Goal: Task Accomplishment & Management: Use online tool/utility

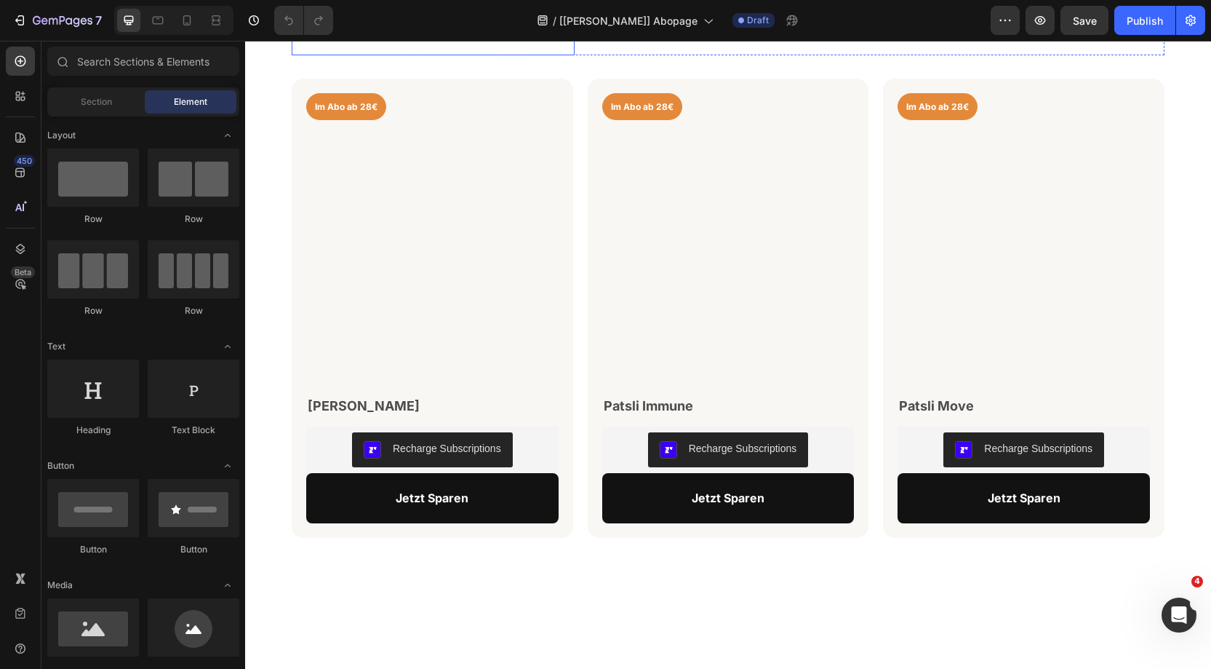
scroll to position [1005, 0]
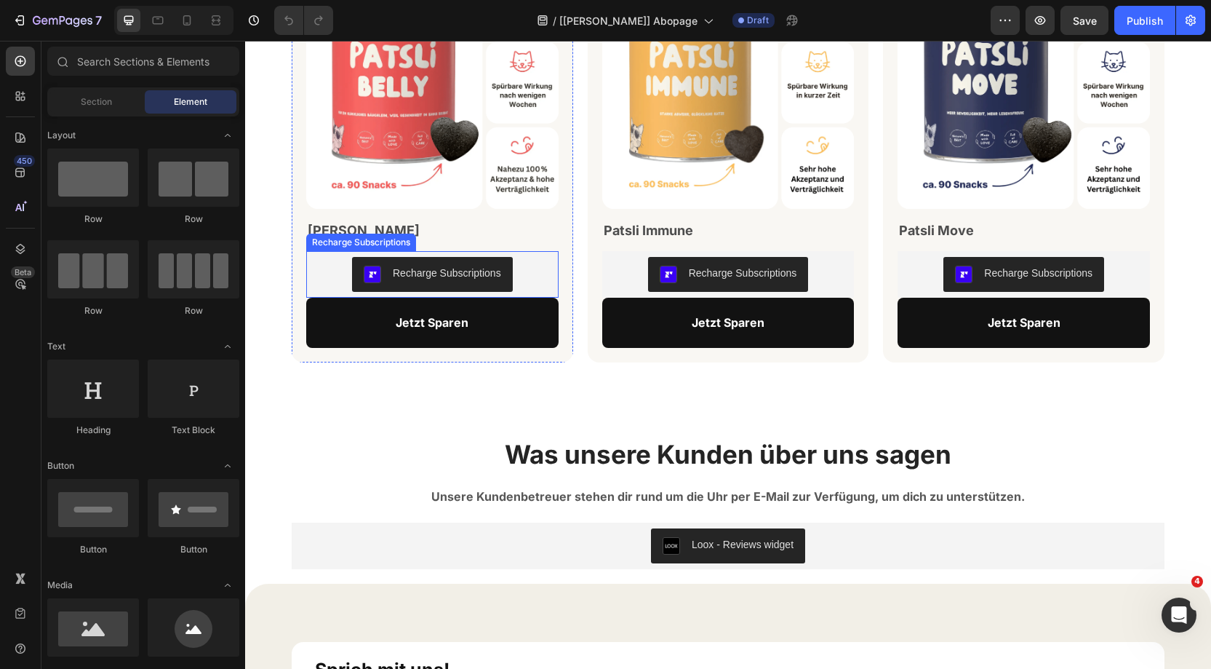
click at [492, 279] on div "Recharge Subscriptions" at bounding box center [447, 273] width 108 height 15
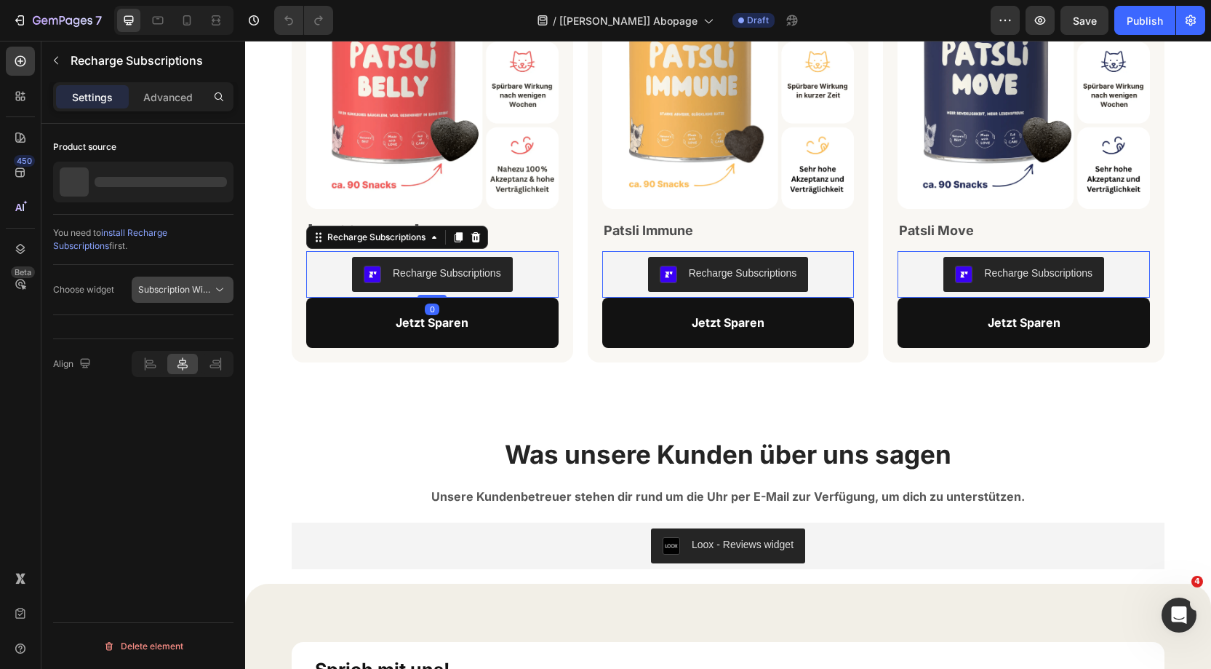
click at [198, 284] on span "Subscription Widget" at bounding box center [179, 289] width 83 height 11
click at [12, 318] on div "450 Beta" at bounding box center [20, 305] width 29 height 517
click at [1141, 28] on button "Publish" at bounding box center [1144, 20] width 61 height 29
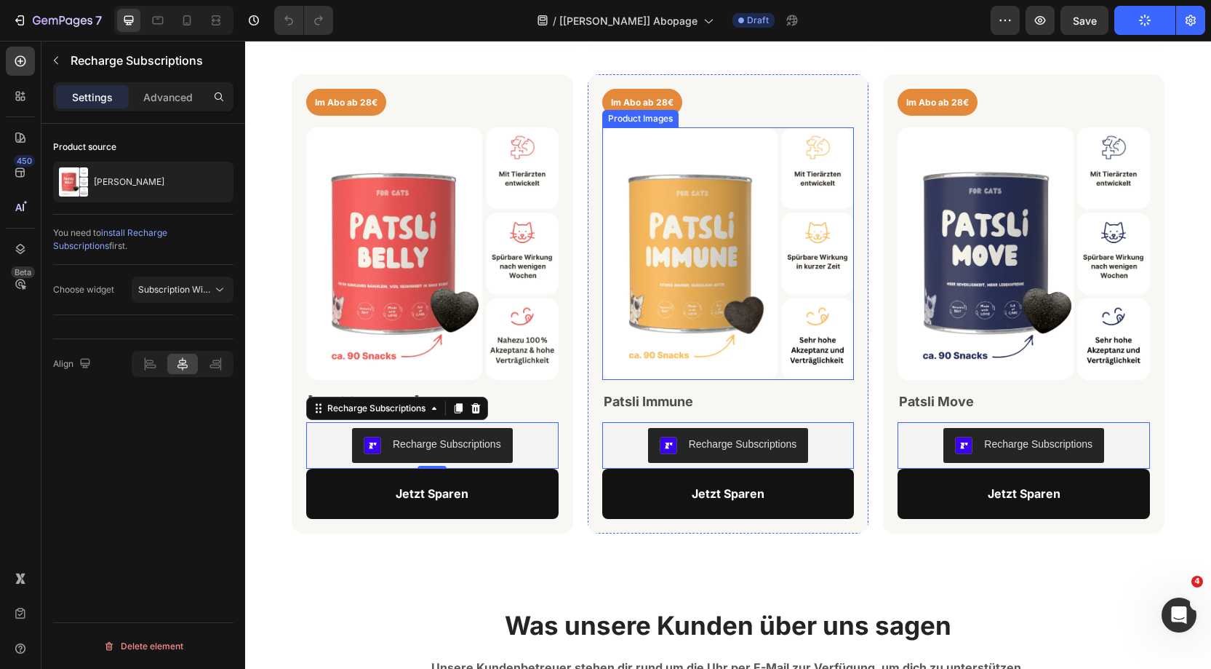
scroll to position [848, 0]
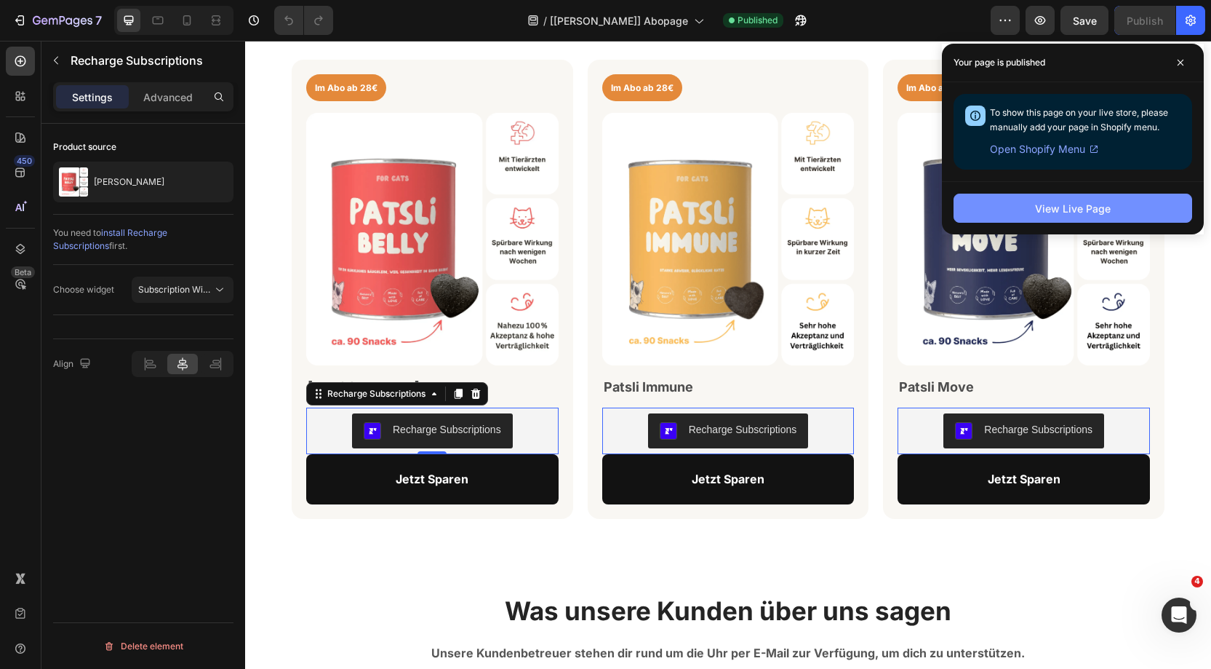
click at [1003, 195] on button "View Live Page" at bounding box center [1073, 208] width 239 height 29
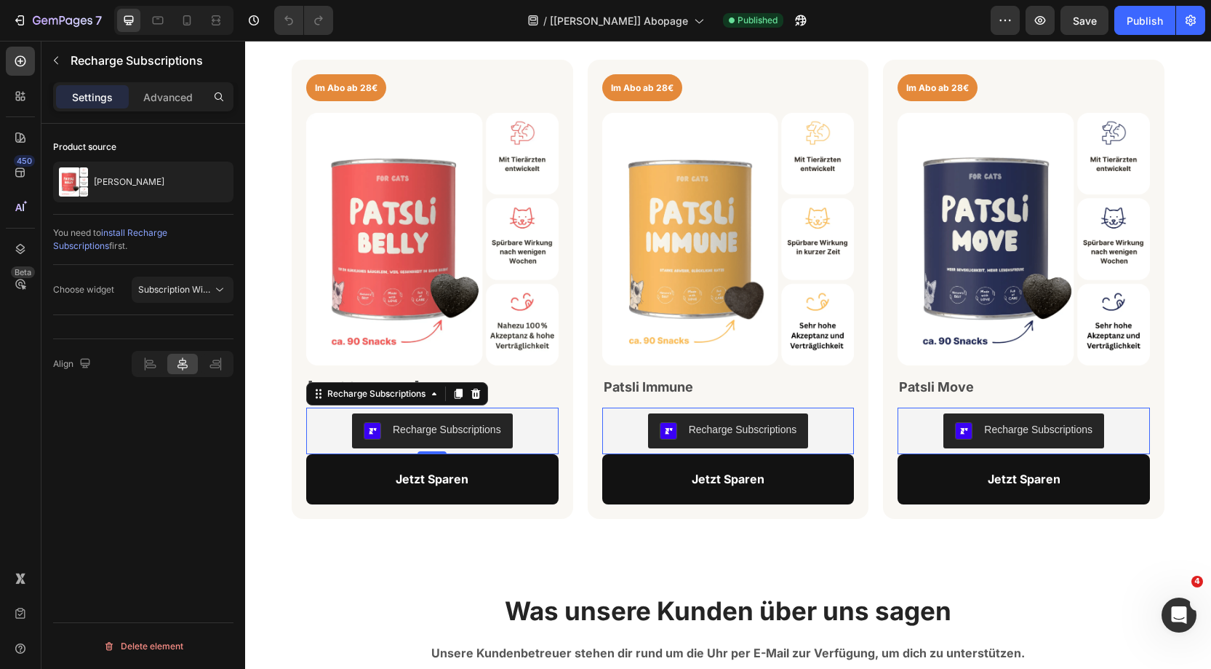
click at [491, 441] on button "Recharge Subscriptions" at bounding box center [432, 430] width 161 height 35
click at [209, 285] on span "Subscription Widget" at bounding box center [179, 289] width 83 height 11
drag, startPoint x: 170, startPoint y: 346, endPoint x: 96, endPoint y: 294, distance: 89.8
click at [170, 346] on span "Subscription Widget 2.0" at bounding box center [171, 351] width 98 height 13
drag, startPoint x: 1141, startPoint y: 25, endPoint x: 1074, endPoint y: 0, distance: 71.4
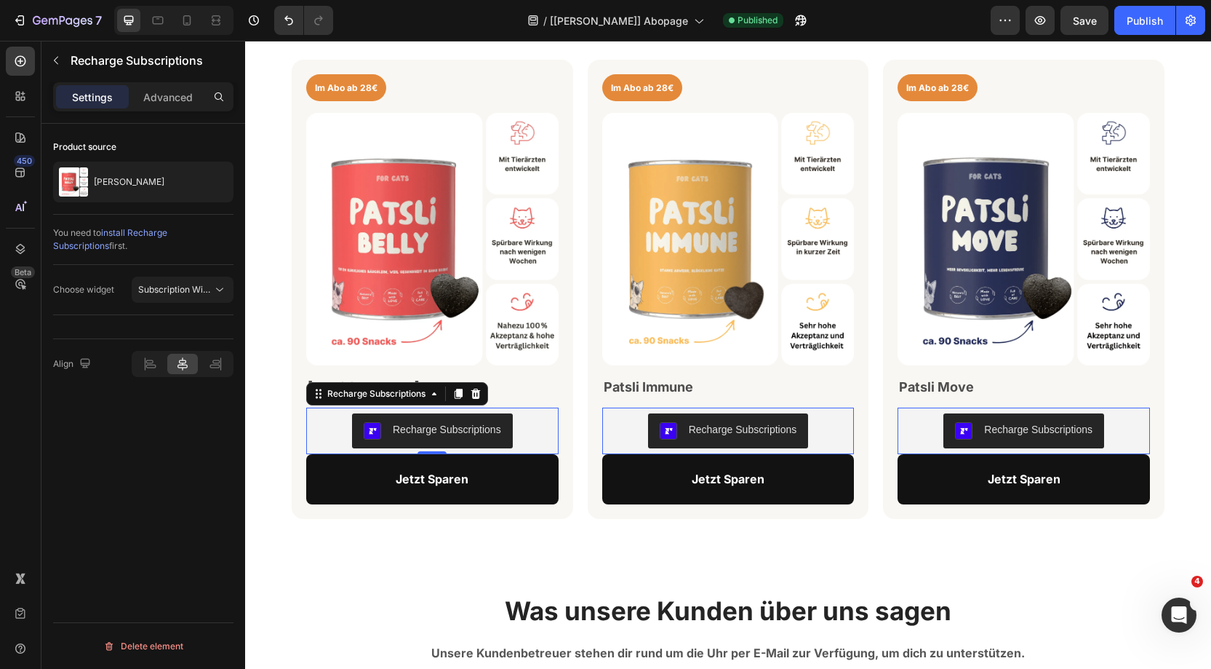
click at [1141, 25] on div "Publish" at bounding box center [1145, 20] width 36 height 15
click at [60, 58] on icon "button" at bounding box center [56, 61] width 12 height 12
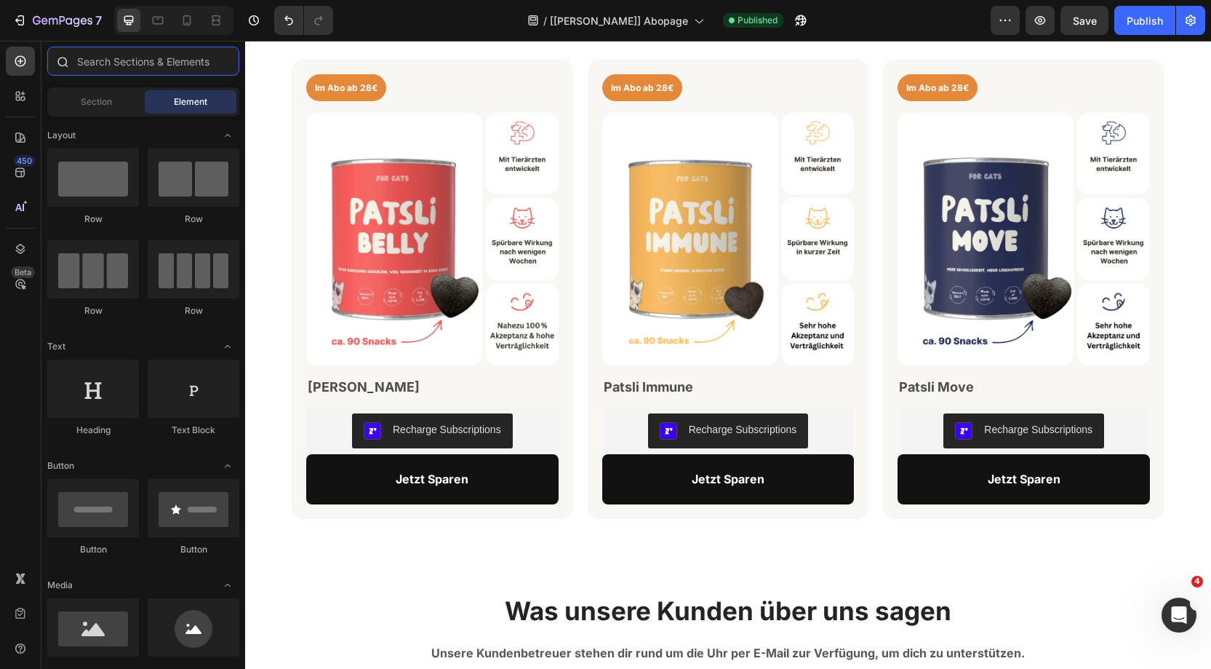
click at [100, 66] on input "text" at bounding box center [143, 61] width 192 height 29
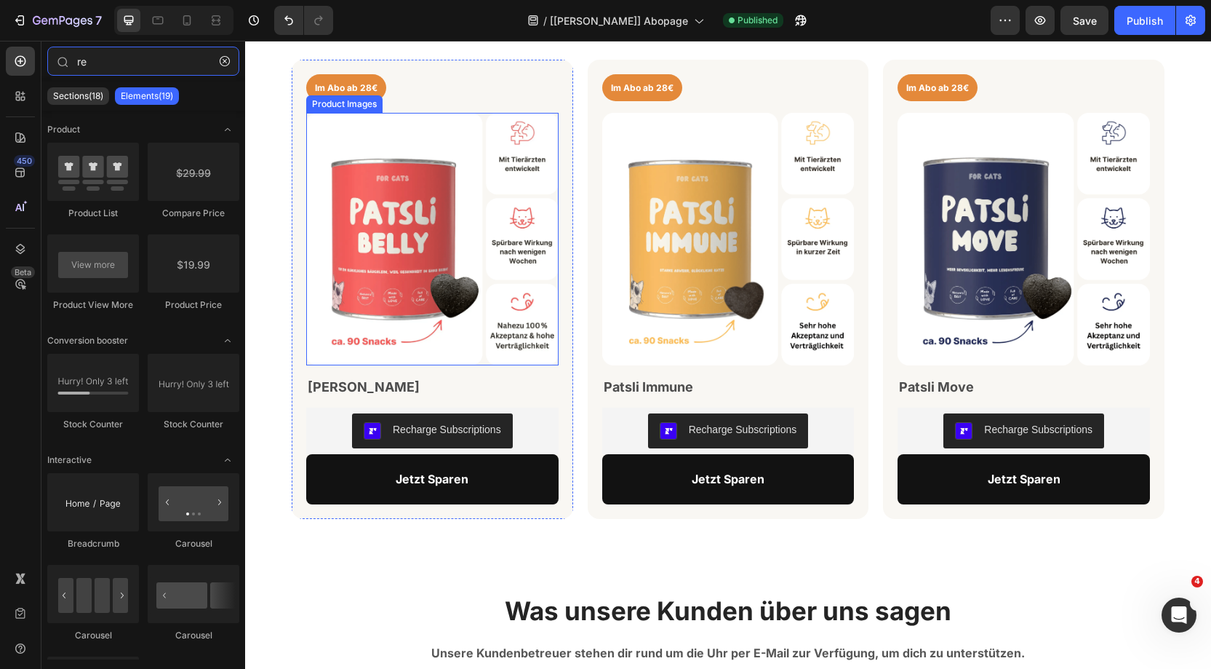
type input "r"
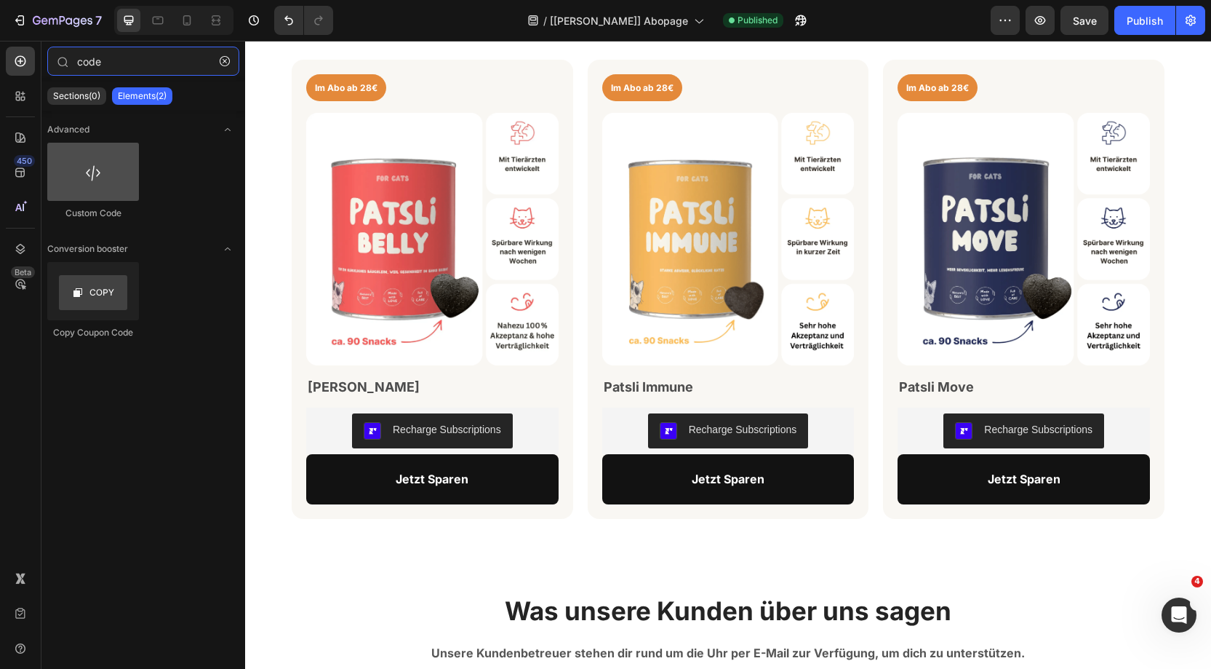
type input "code"
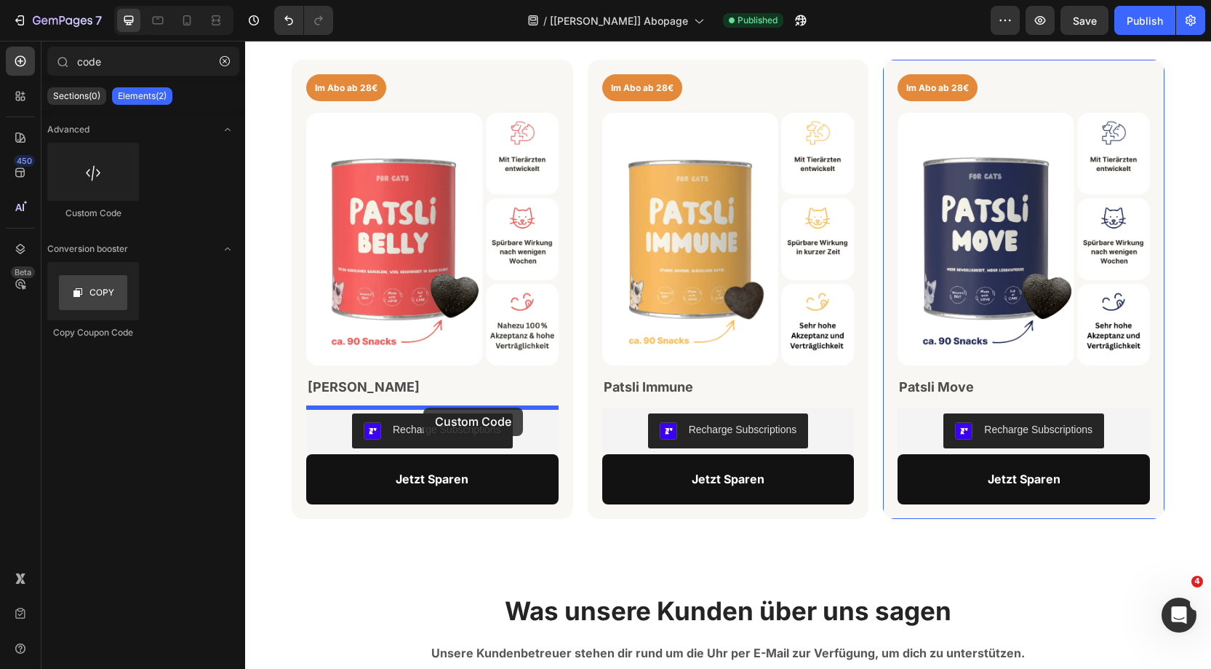
drag, startPoint x: 340, startPoint y: 209, endPoint x: 423, endPoint y: 407, distance: 215.2
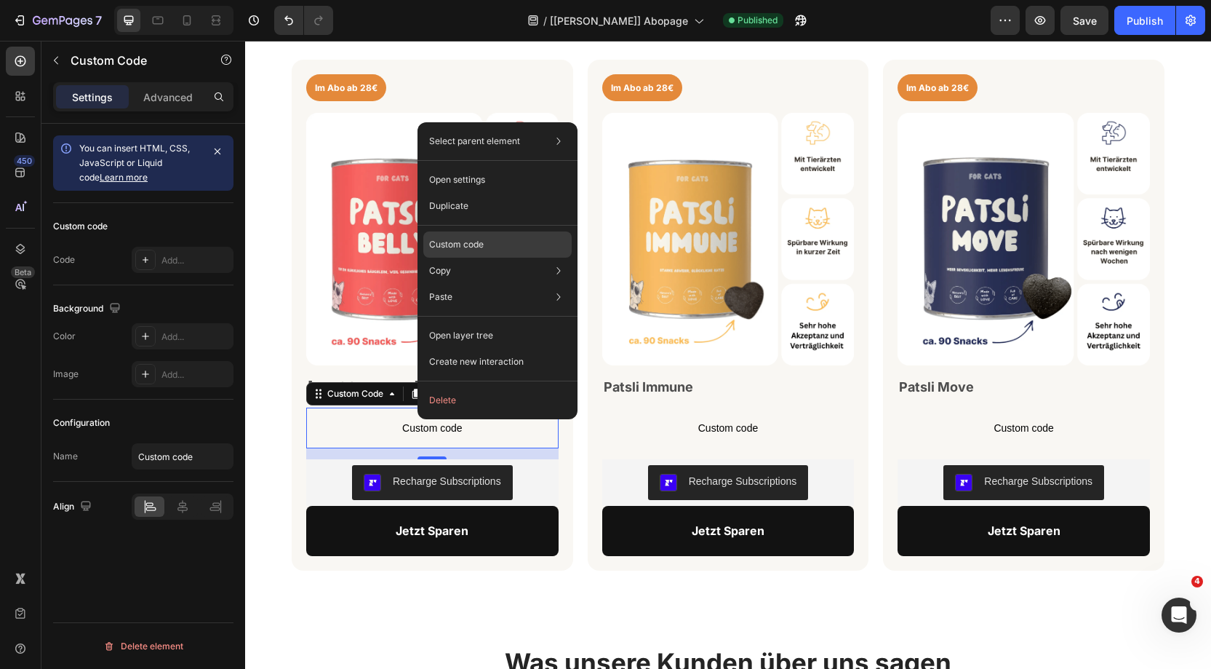
click at [455, 242] on p "Custom code" at bounding box center [456, 244] width 55 height 13
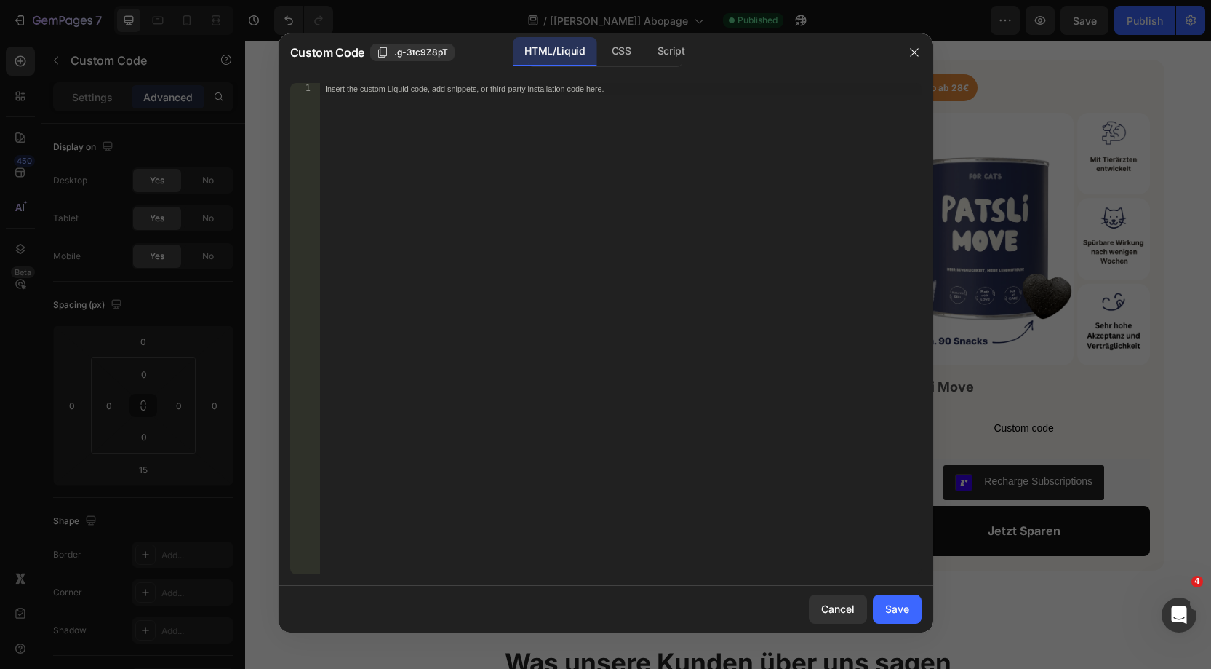
click at [402, 111] on div "Insert the custom Liquid code, add snippets, or third-party installation code h…" at bounding box center [620, 340] width 602 height 514
paste textarea "</script>"
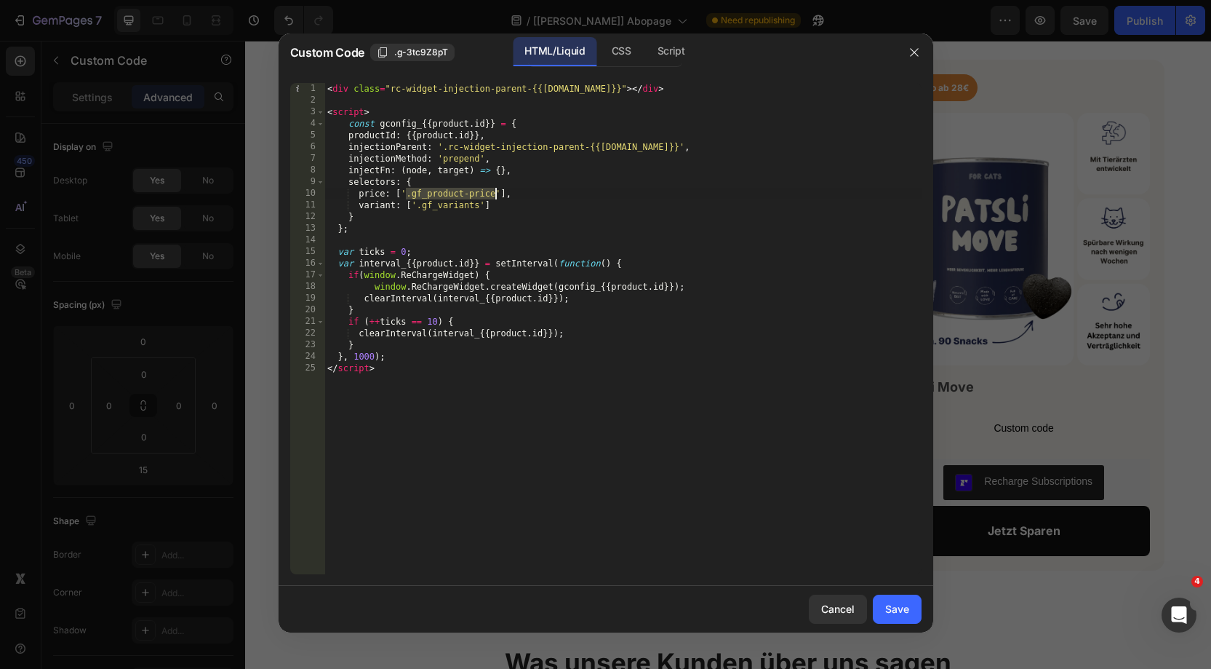
drag, startPoint x: 407, startPoint y: 192, endPoint x: 493, endPoint y: 191, distance: 86.6
click at [493, 191] on div "< div class = "rc-widget-injection-parent-{{product.id}}" > </ div > < script >…" at bounding box center [622, 340] width 597 height 514
drag, startPoint x: 418, startPoint y: 205, endPoint x: 477, endPoint y: 205, distance: 59.7
click at [477, 205] on div "< div class = "rc-widget-injection-parent-{{product.id}}" > </ div > < script >…" at bounding box center [622, 340] width 597 height 514
click at [466, 220] on div "< div class = "rc-widget-injection-parent-{{product.id}}" > </ div > < script >…" at bounding box center [622, 340] width 597 height 514
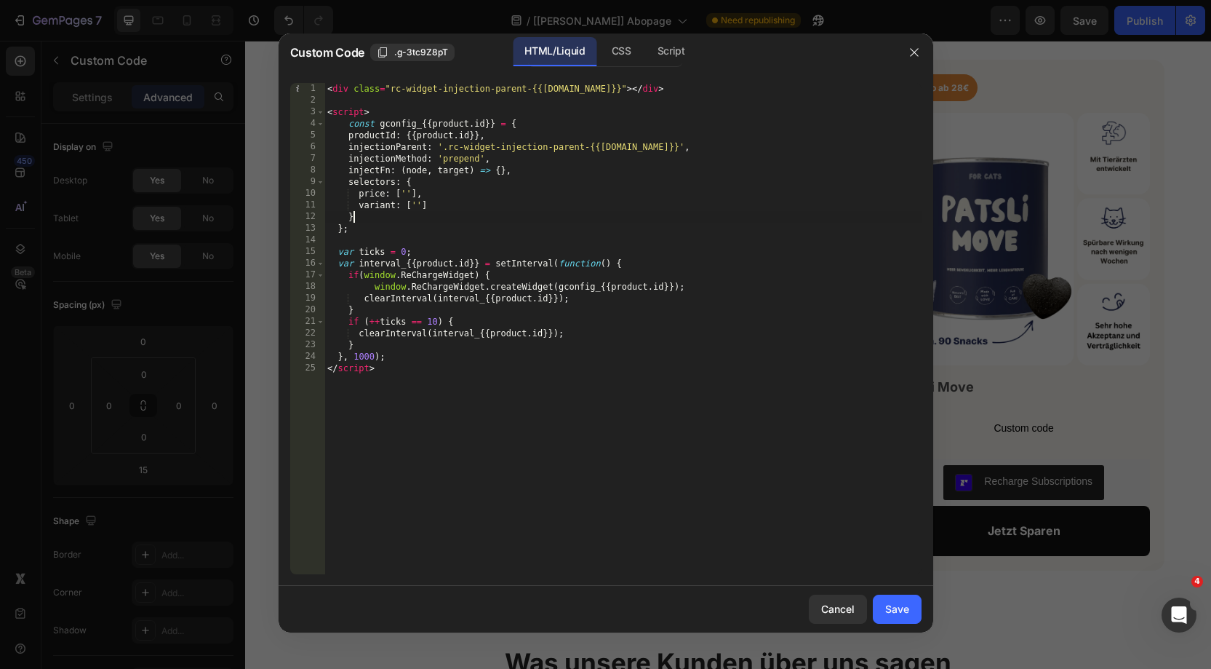
type textarea "}"
click at [907, 605] on div "Save" at bounding box center [897, 608] width 24 height 15
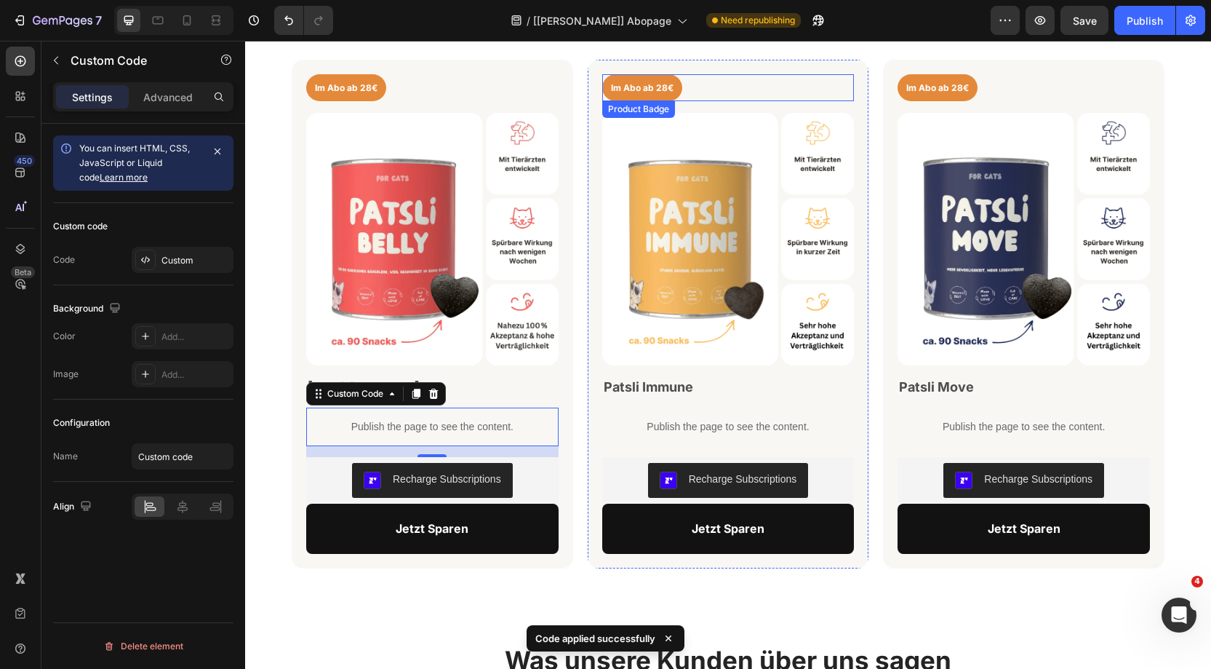
click at [652, 85] on pre "Im Abo ab 28€" at bounding box center [642, 88] width 80 height 28
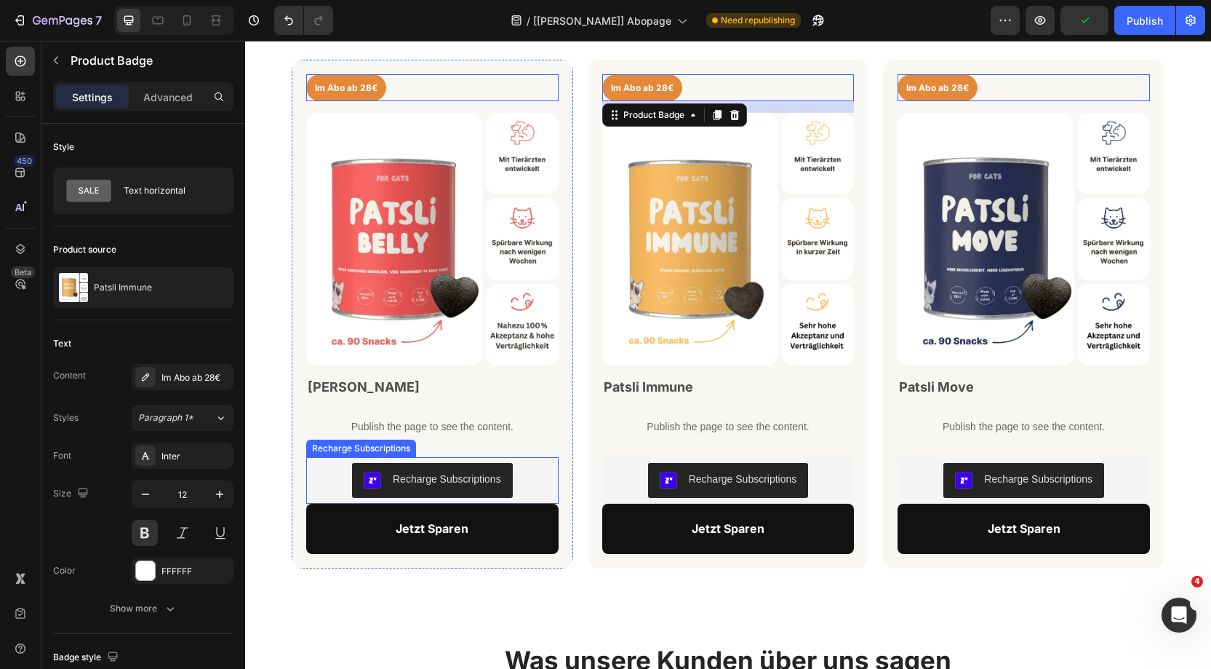
click at [509, 477] on button "Recharge Subscriptions" at bounding box center [432, 480] width 161 height 35
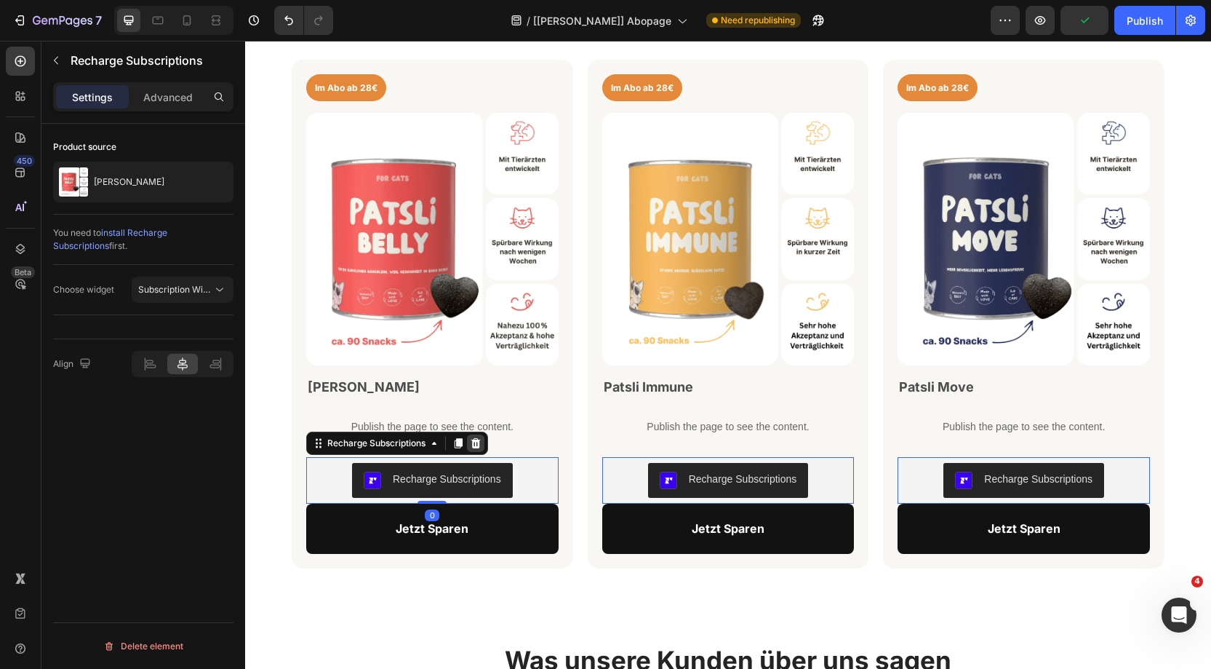
click at [476, 444] on icon at bounding box center [475, 443] width 9 height 10
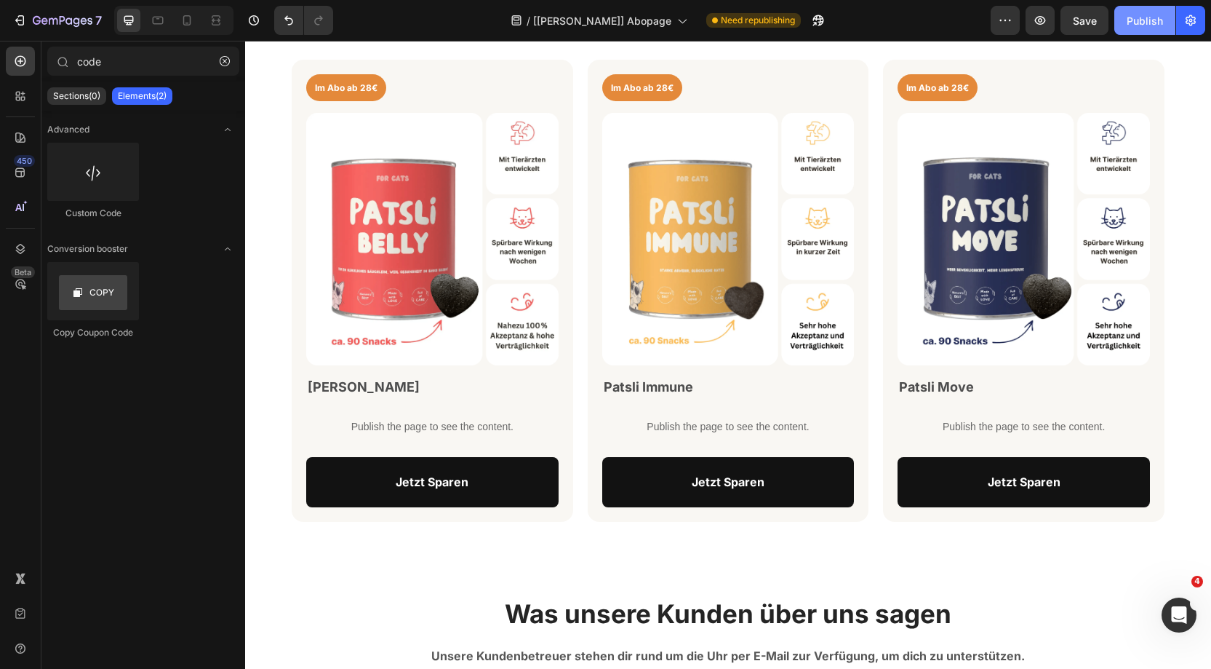
click at [1136, 25] on div "Publish" at bounding box center [1145, 20] width 36 height 15
drag, startPoint x: 24, startPoint y: 101, endPoint x: 100, endPoint y: 62, distance: 85.2
click at [26, 100] on icon at bounding box center [20, 96] width 15 height 15
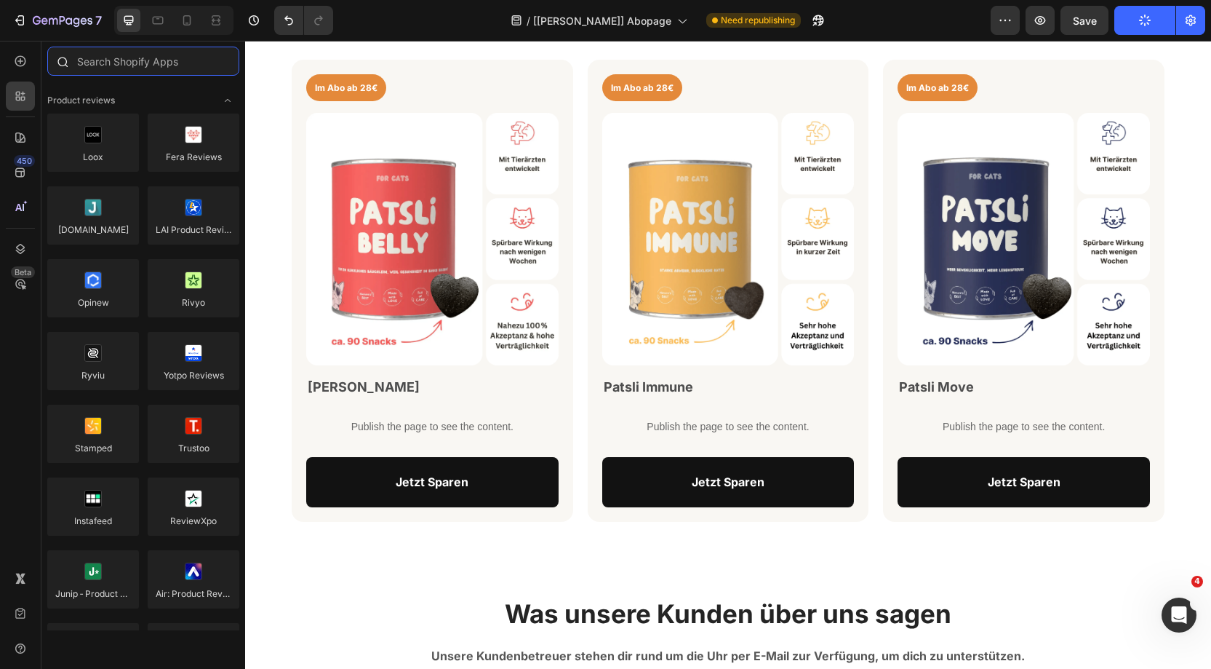
click at [109, 63] on input "text" at bounding box center [143, 61] width 192 height 29
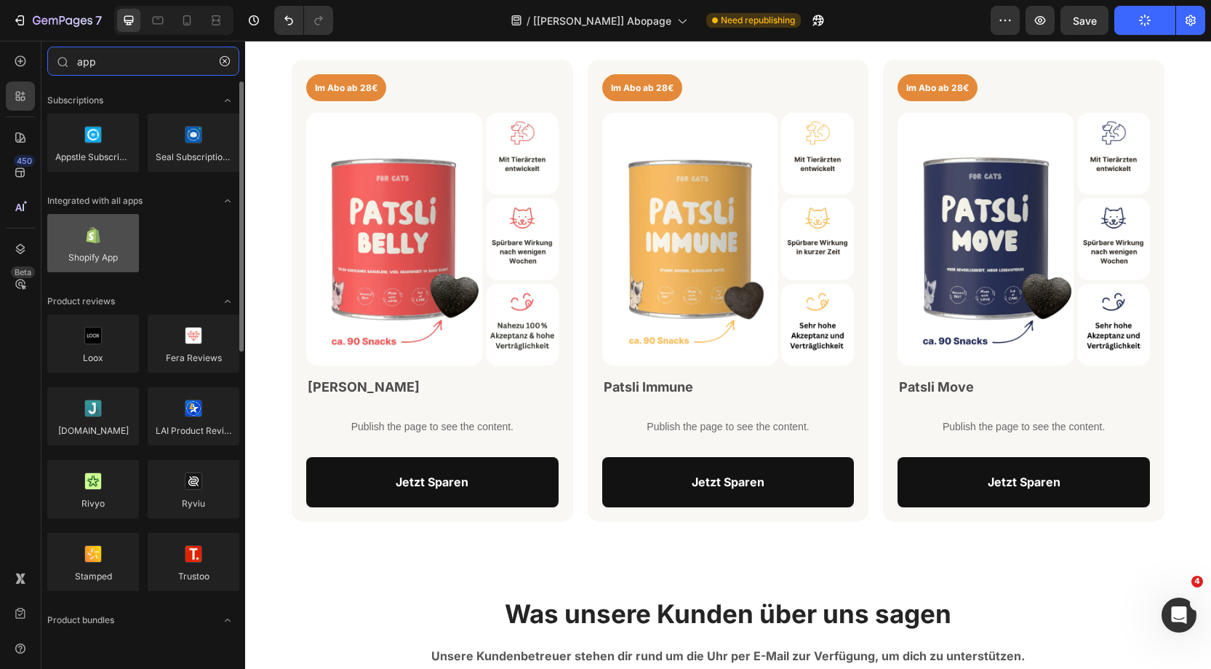
type input "app"
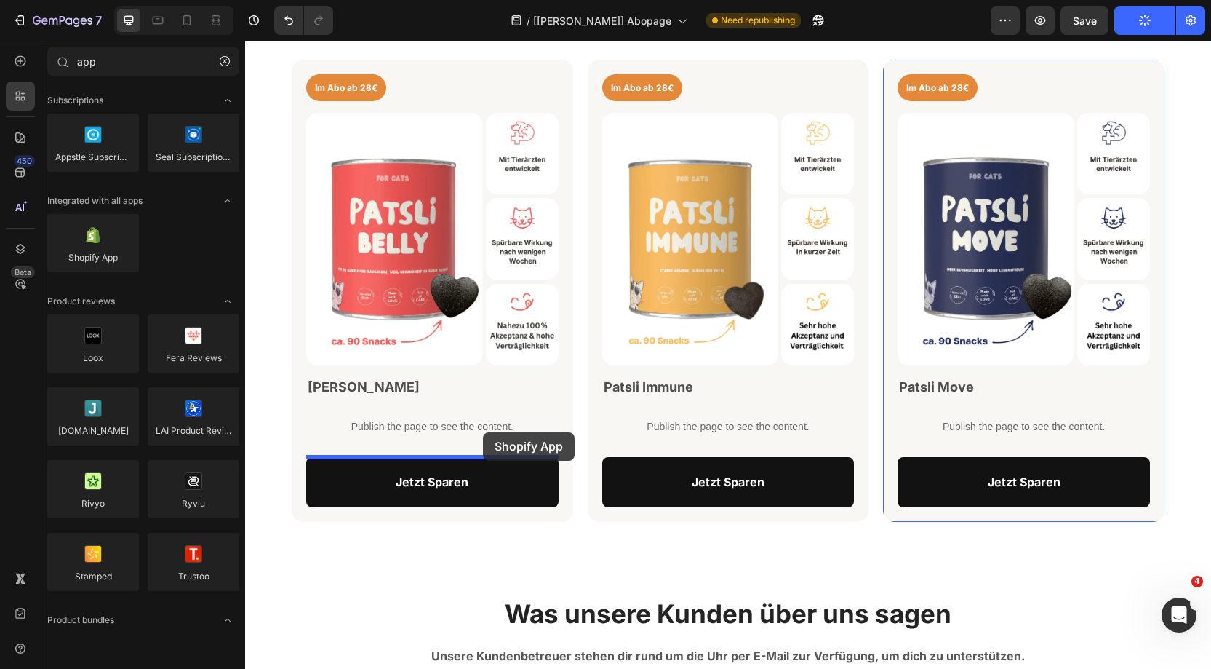
drag, startPoint x: 344, startPoint y: 273, endPoint x: 483, endPoint y: 432, distance: 211.4
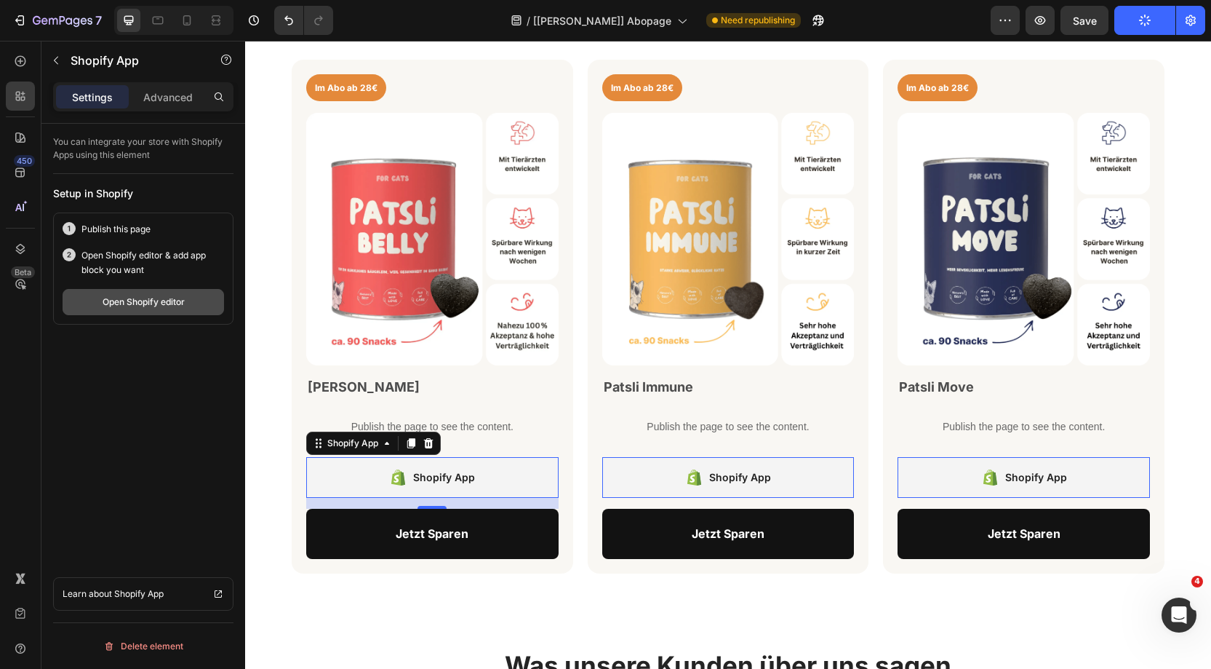
click at [181, 303] on div "Open Shopify editor" at bounding box center [144, 301] width 82 height 13
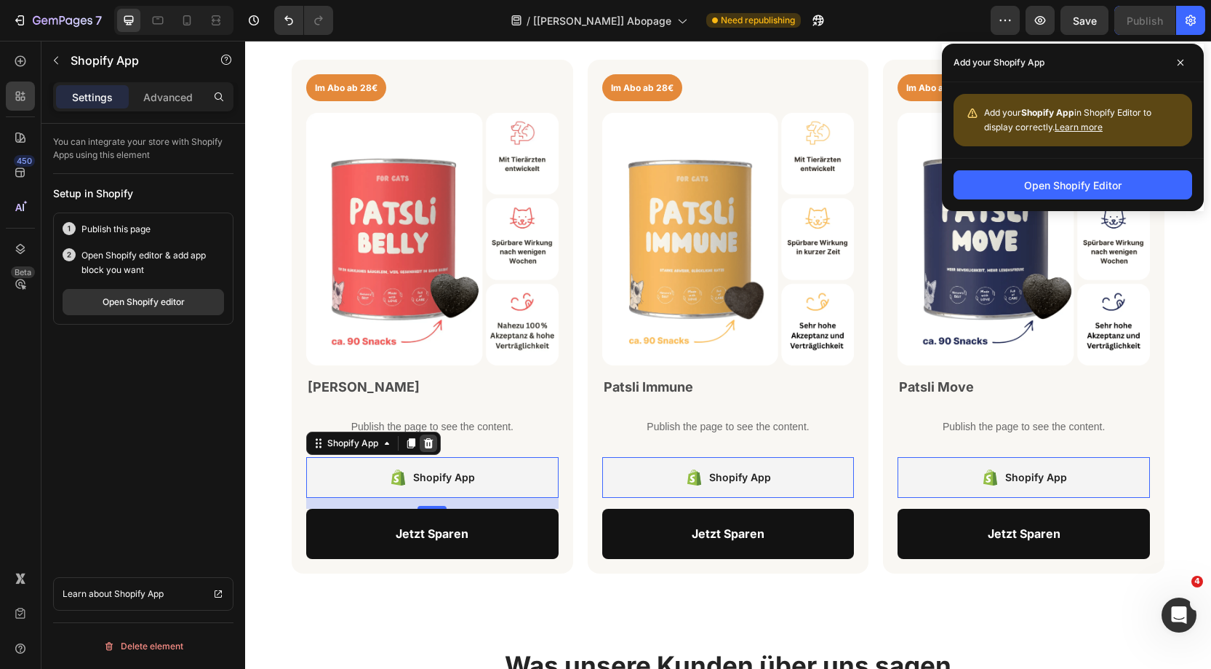
click at [430, 443] on icon at bounding box center [429, 443] width 12 height 12
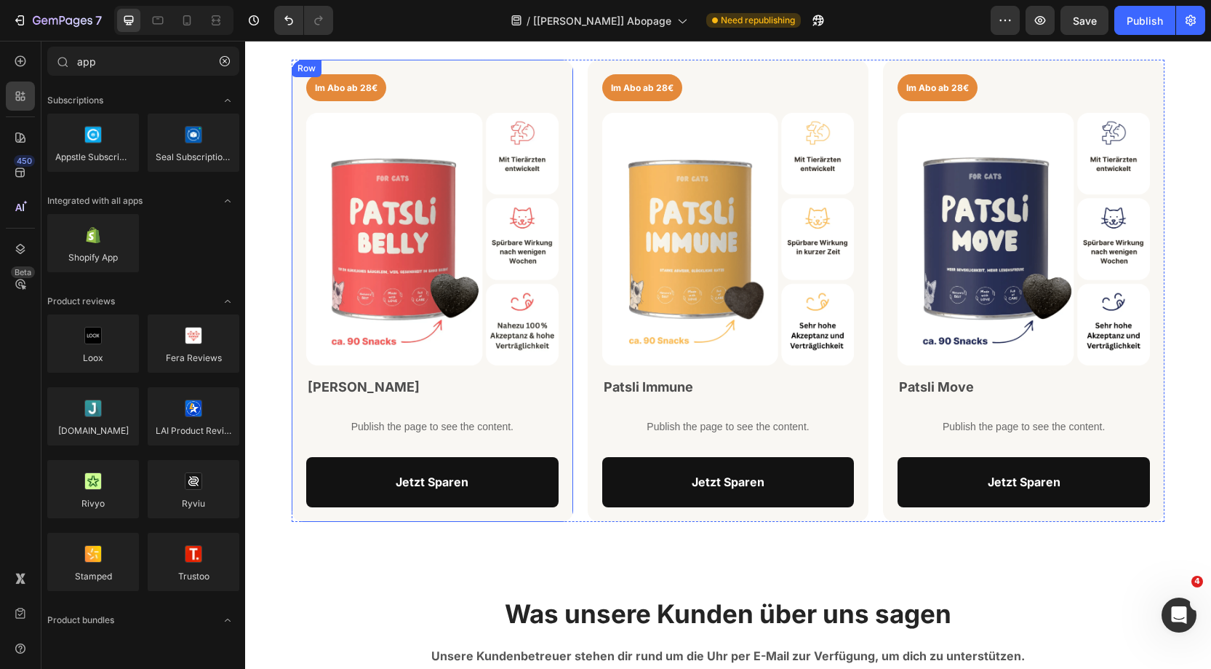
click at [411, 429] on p "Publish the page to see the content." at bounding box center [432, 426] width 252 height 15
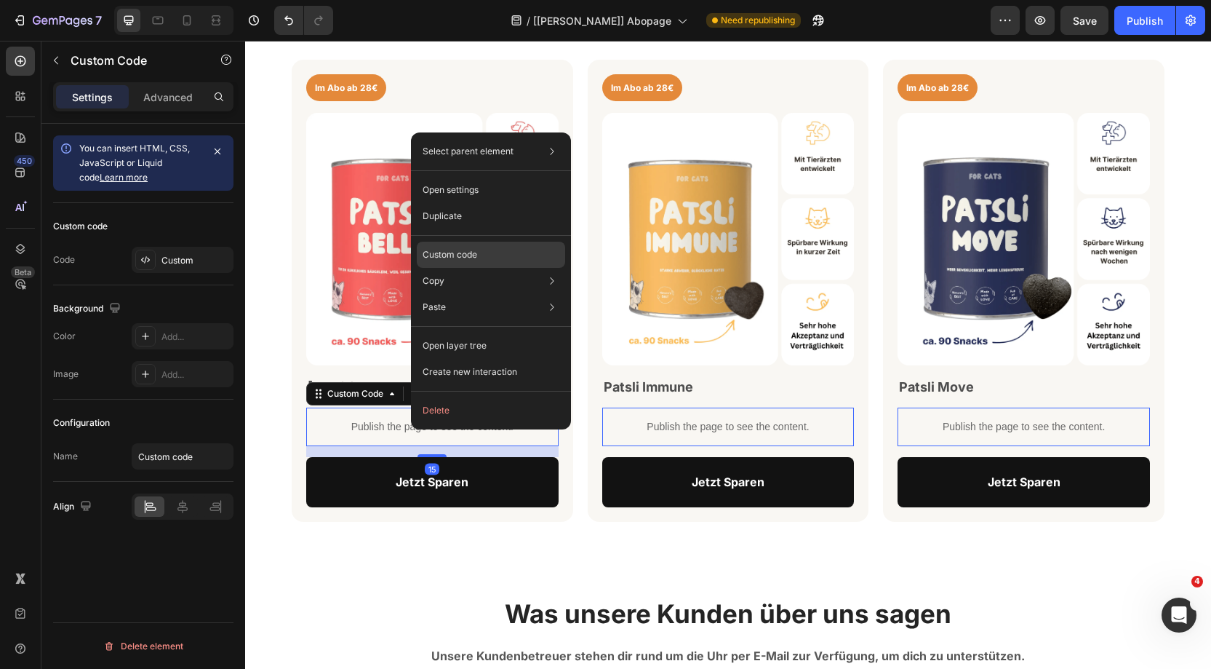
click at [450, 250] on p "Custom code" at bounding box center [450, 254] width 55 height 13
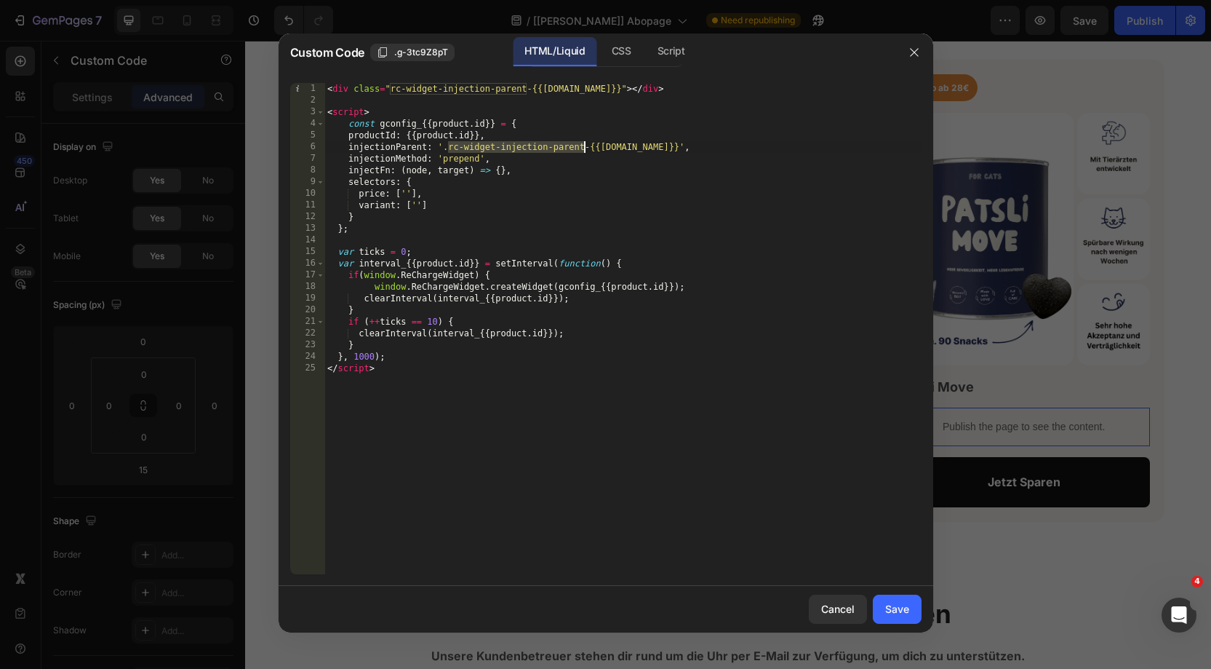
drag, startPoint x: 449, startPoint y: 145, endPoint x: 583, endPoint y: 143, distance: 133.9
click at [583, 143] on div "< div class = "rc-widget-injection-parent-{{product.id}}" > </ div > < script >…" at bounding box center [622, 340] width 597 height 514
click at [517, 206] on div "< div class = "rc-widget-injection-parent-{{product.id}}" > </ div > < script >…" at bounding box center [622, 340] width 597 height 514
click at [492, 193] on div "< div class = "rc-widget-injection-parent-{{product.id}}" > </ div > < script >…" at bounding box center [622, 340] width 597 height 514
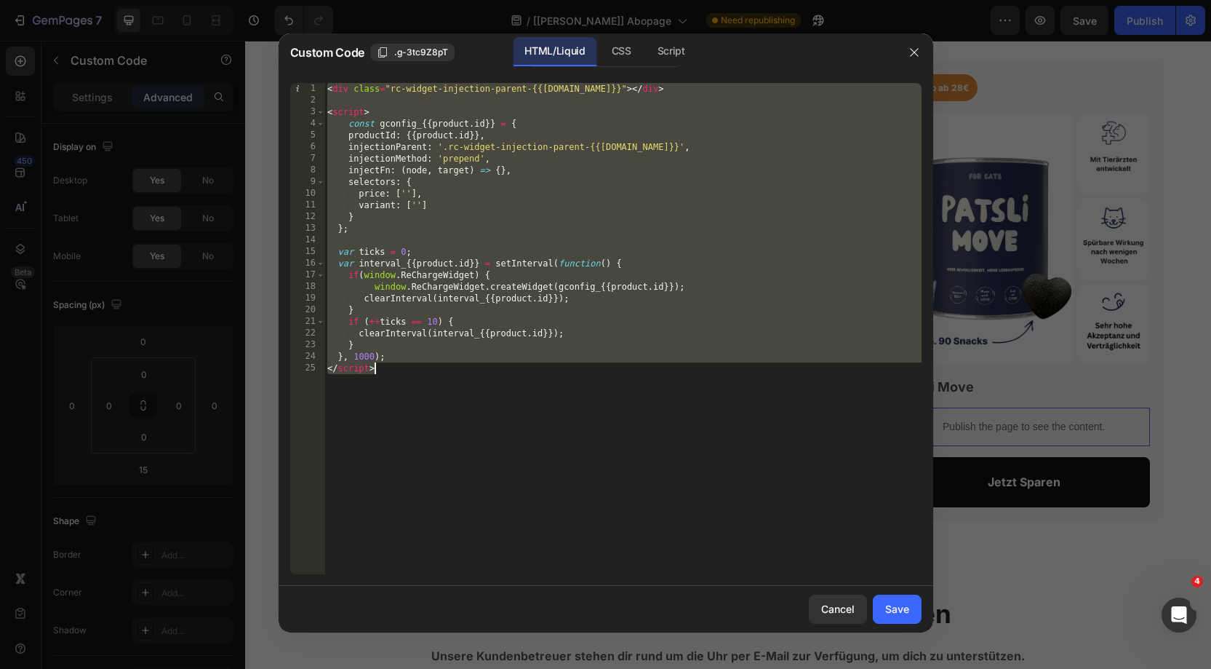
paste textarea
type textarea "</script>"
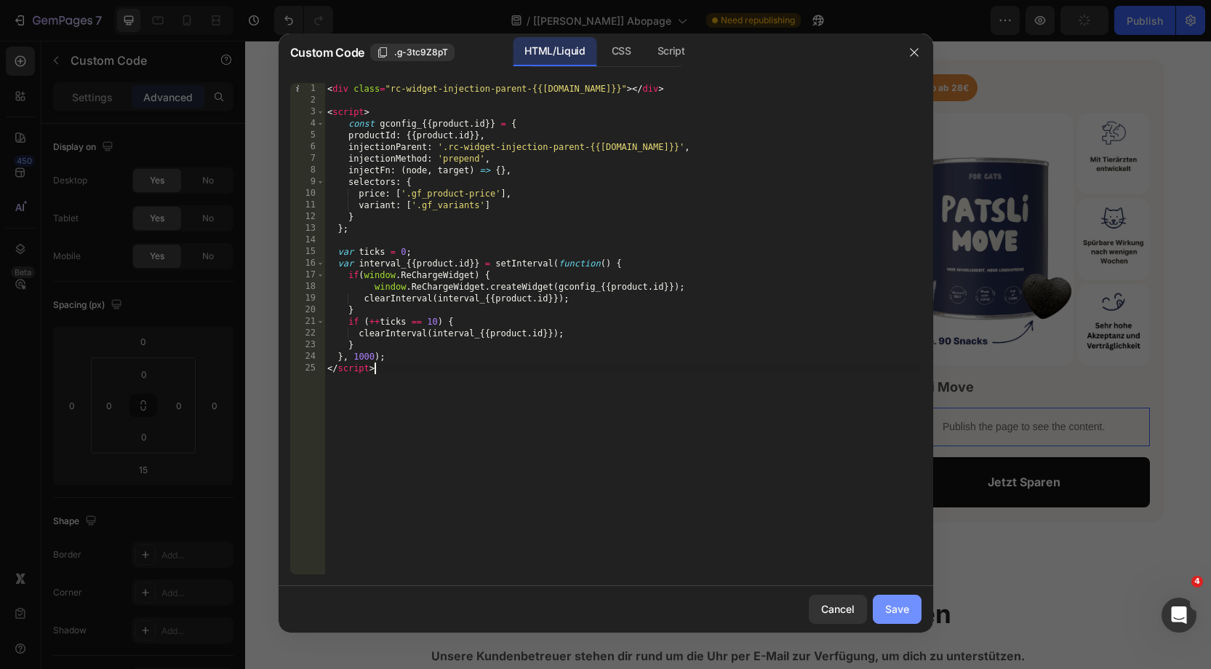
click at [905, 607] on div "Save" at bounding box center [897, 608] width 24 height 15
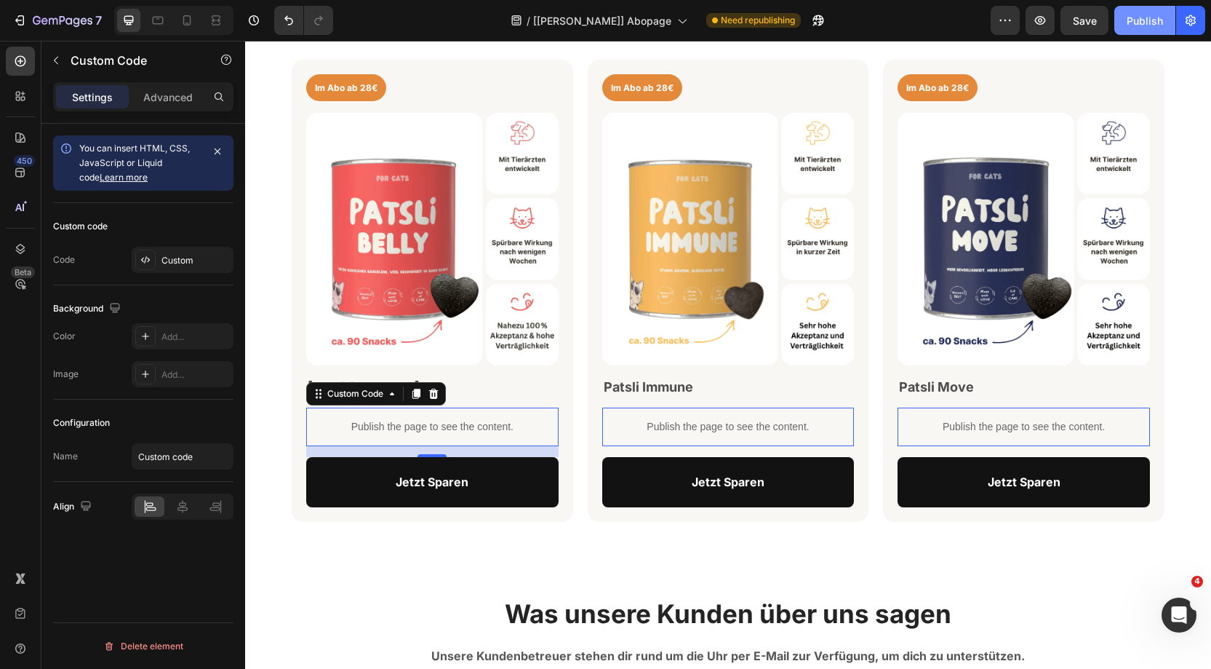
click at [1139, 25] on div "Publish" at bounding box center [1145, 20] width 36 height 15
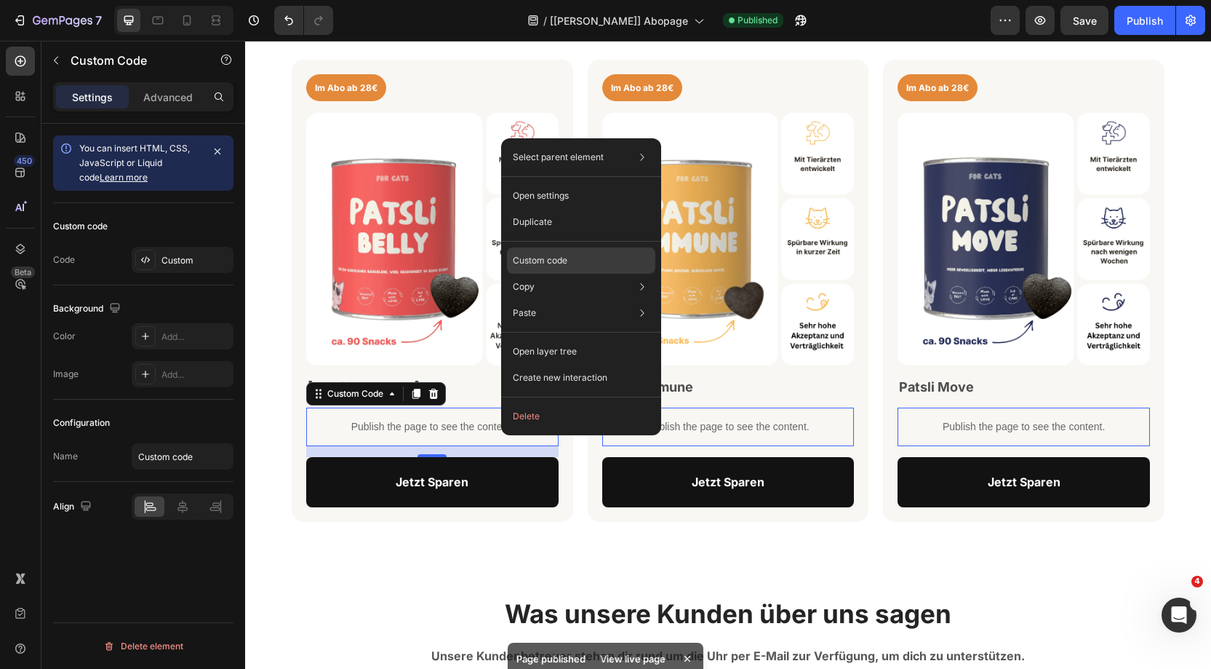
click at [532, 259] on p "Custom code" at bounding box center [540, 260] width 55 height 13
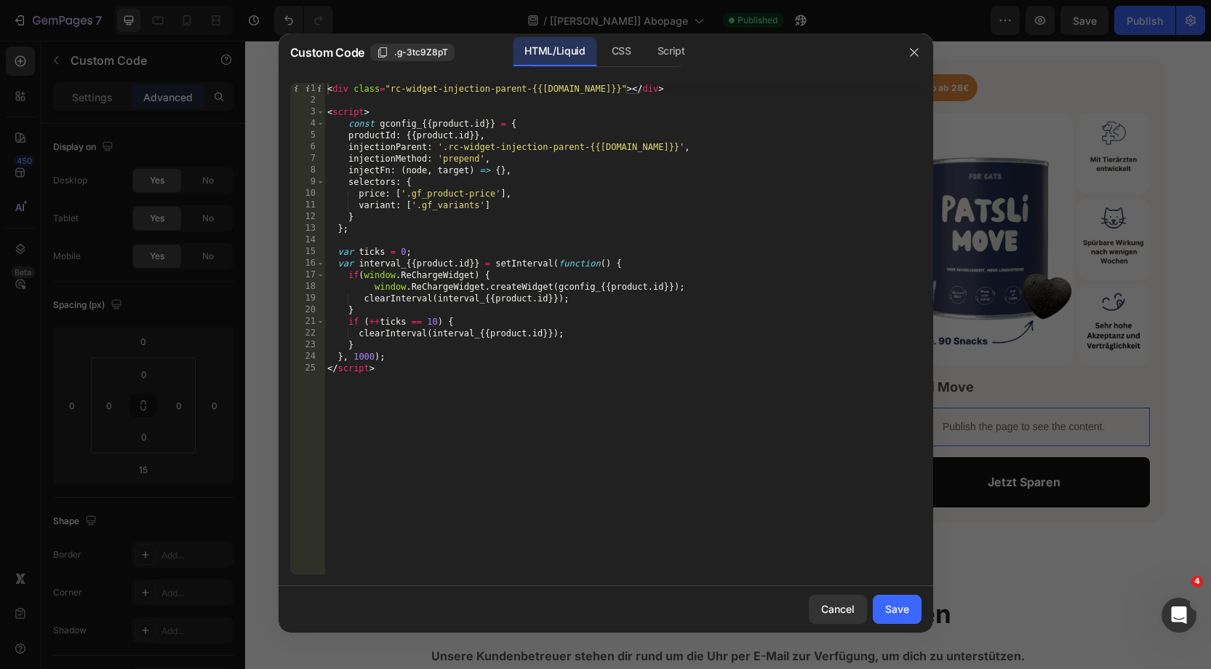
click at [399, 260] on div "< div class = "rc-widget-injection-parent-{{product.id}}" > </ div > < script >…" at bounding box center [622, 340] width 597 height 514
click at [528, 266] on div "< div class = "rc-widget-injection-parent-{{product.id}}" > </ div > < script >…" at bounding box center [622, 340] width 597 height 514
click at [564, 287] on div "< div class = "rc-widget-injection-parent-{{product.id}}" > </ div > < script >…" at bounding box center [622, 340] width 597 height 514
drag, startPoint x: 372, startPoint y: 287, endPoint x: 484, endPoint y: 286, distance: 112.0
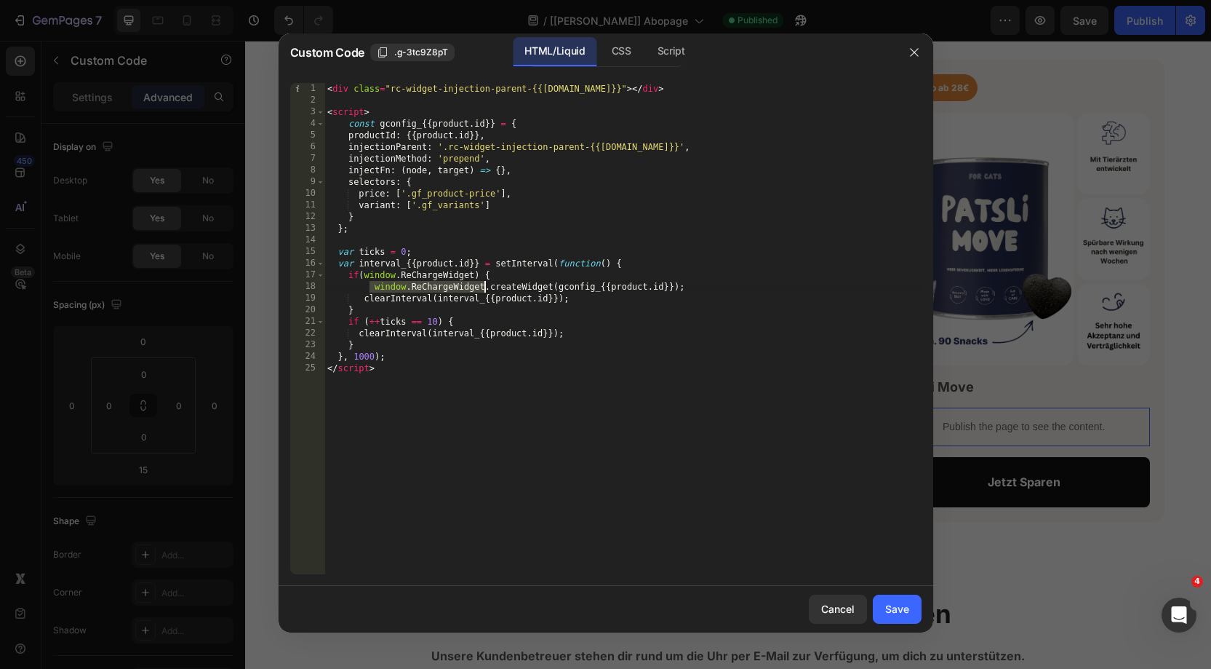
click at [484, 286] on div "< div class = "rc-widget-injection-parent-{{product.id}}" > </ div > < script >…" at bounding box center [622, 340] width 597 height 514
click at [412, 52] on span ".g-3tc9Z8pT" at bounding box center [421, 52] width 54 height 13
click at [439, 338] on div "< div class = "rc-widget-injection-parent-{{product.id}}" > </ div > < script >…" at bounding box center [622, 340] width 597 height 514
click at [369, 354] on div "< div class = "rc-widget-injection-parent-{{product.id}}" > </ div > < script >…" at bounding box center [622, 340] width 597 height 514
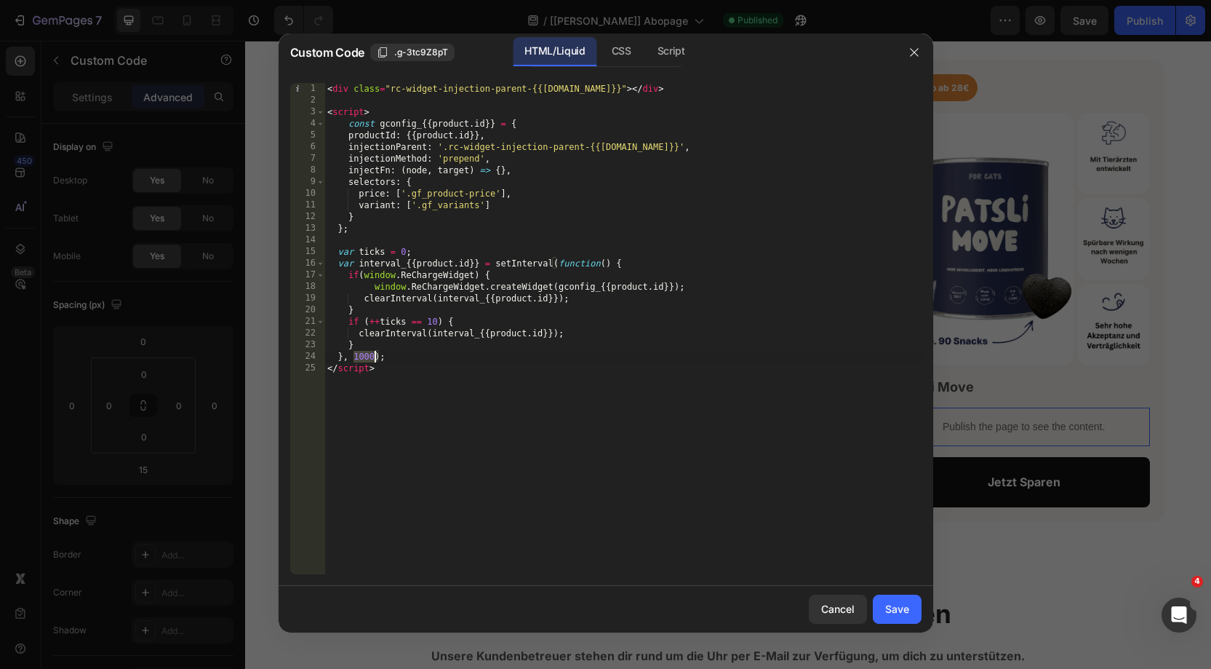
click at [394, 325] on div "< div class = "rc-widget-injection-parent-{{product.id}}" > </ div > < script >…" at bounding box center [622, 340] width 597 height 514
click at [465, 338] on div "< div class = "rc-widget-injection-parent-{{product.id}}" > </ div > < script >…" at bounding box center [622, 340] width 597 height 514
drag, startPoint x: 356, startPoint y: 333, endPoint x: 376, endPoint y: 340, distance: 21.6
click at [376, 340] on div "< div class = "rc-widget-injection-parent-{{product.id}}" > </ div > < script >…" at bounding box center [622, 340] width 597 height 514
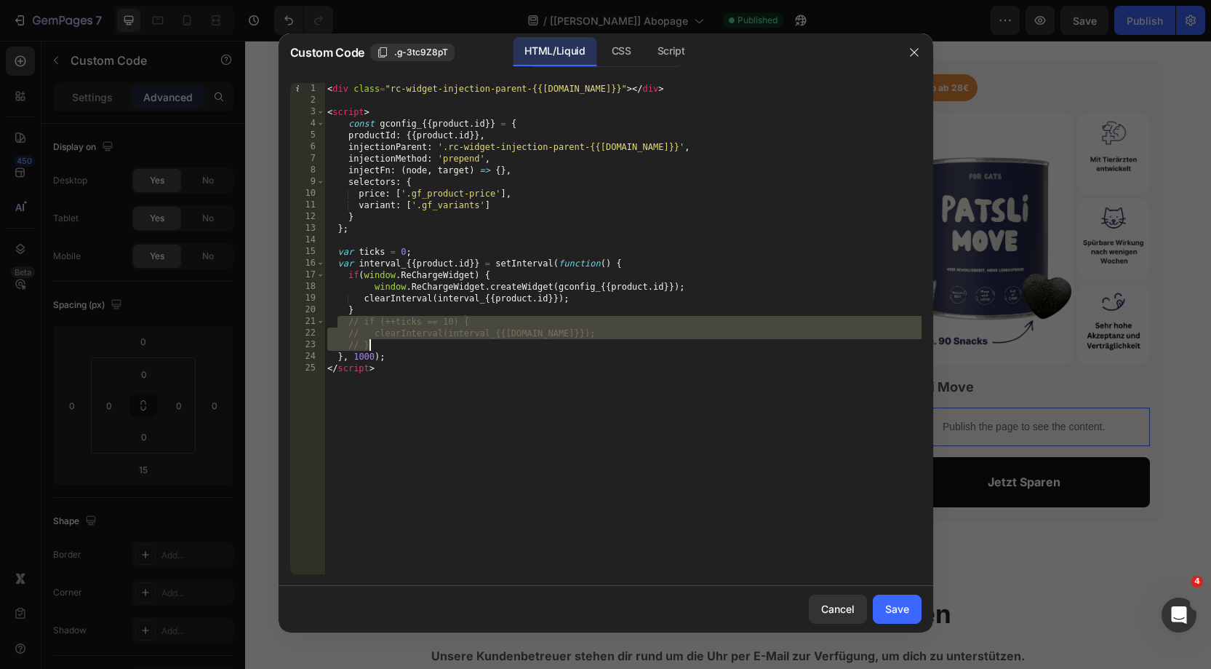
click at [508, 422] on div "< div class = "rc-widget-injection-parent-{{[DOMAIN_NAME]}}" > </ div > < scrip…" at bounding box center [622, 340] width 597 height 514
type textarea "</script>"
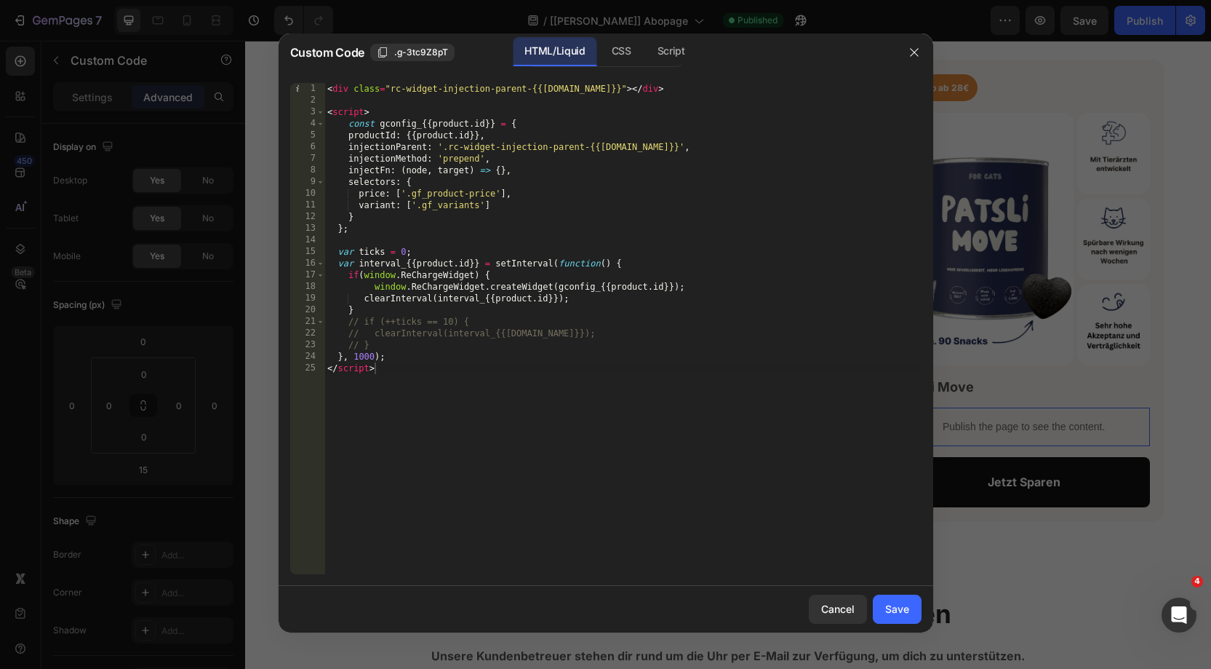
drag, startPoint x: 904, startPoint y: 607, endPoint x: 1176, endPoint y: 1, distance: 663.6
click at [905, 606] on div "Save" at bounding box center [897, 608] width 24 height 15
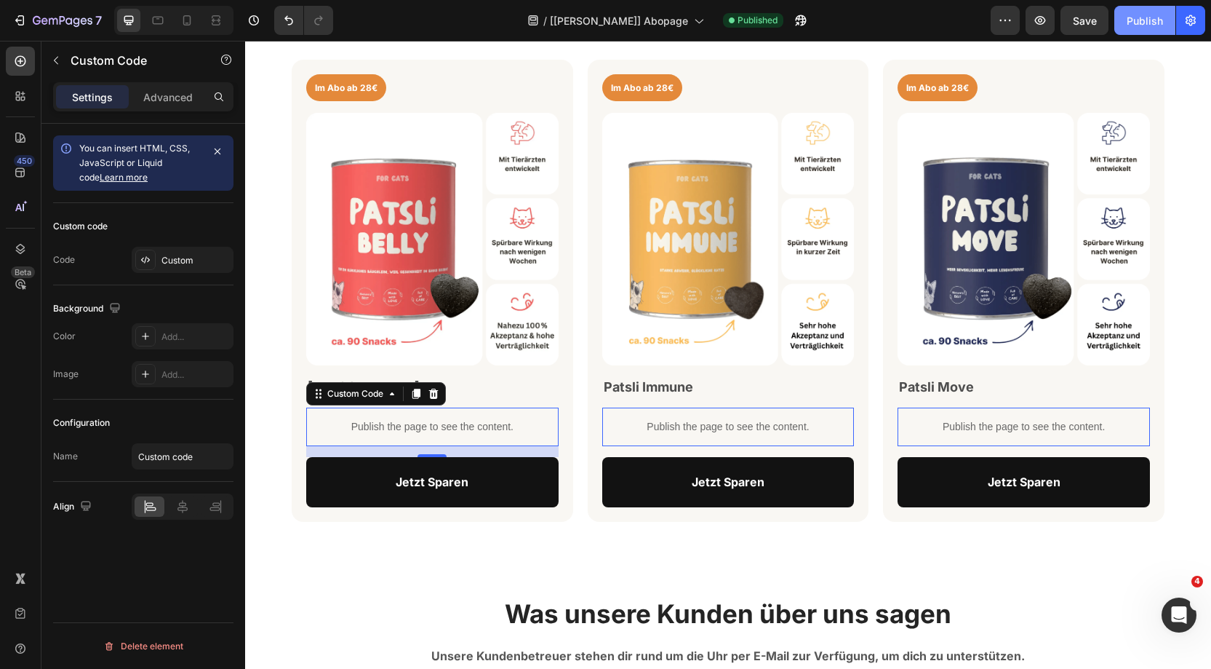
drag, startPoint x: 1144, startPoint y: 23, endPoint x: 693, endPoint y: 110, distance: 459.4
click at [1144, 23] on div "Publish" at bounding box center [1145, 20] width 36 height 15
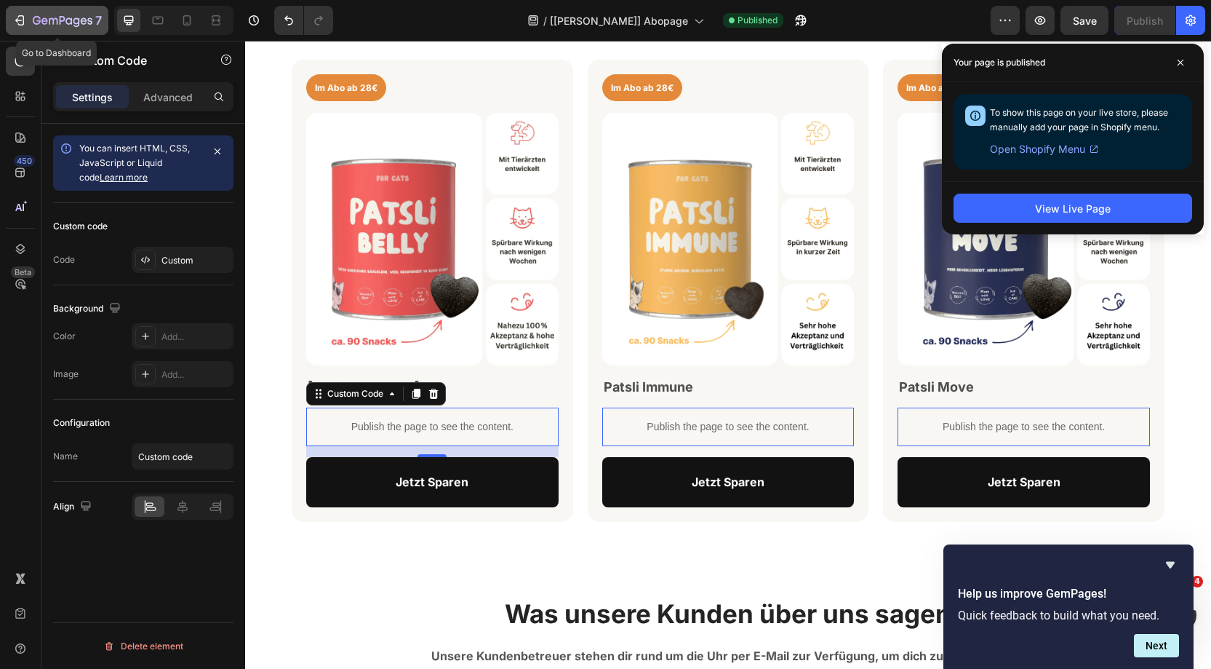
click at [85, 14] on div "7" at bounding box center [67, 20] width 69 height 17
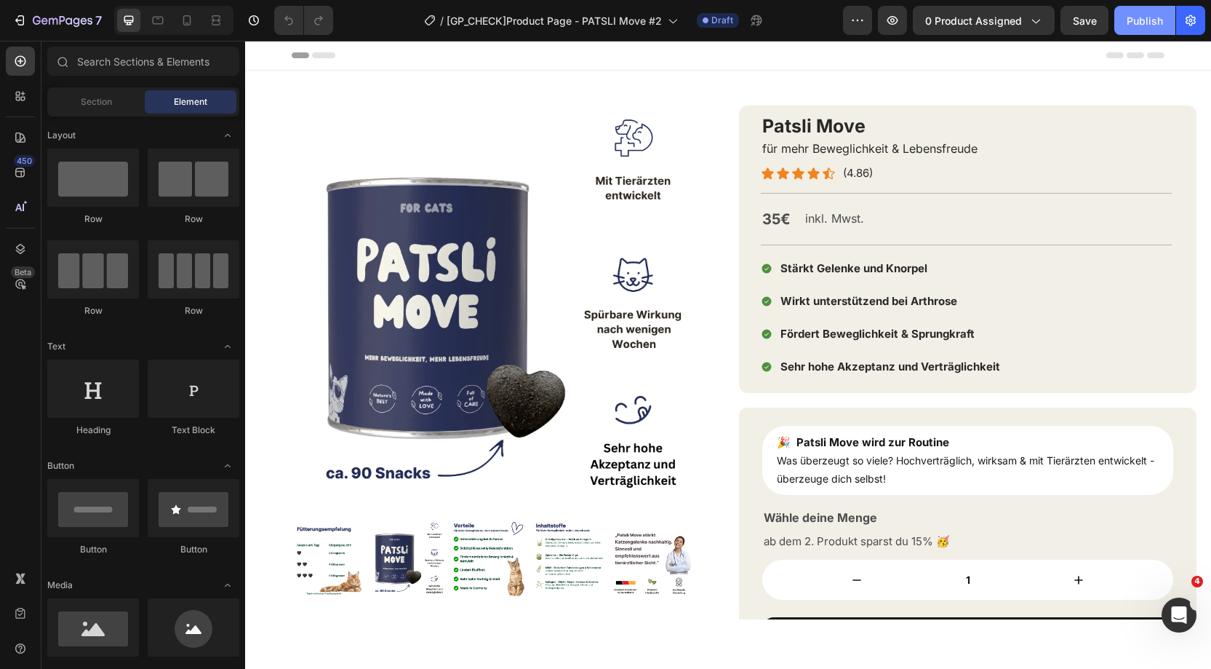
click at [1132, 20] on div "Publish" at bounding box center [1145, 20] width 36 height 15
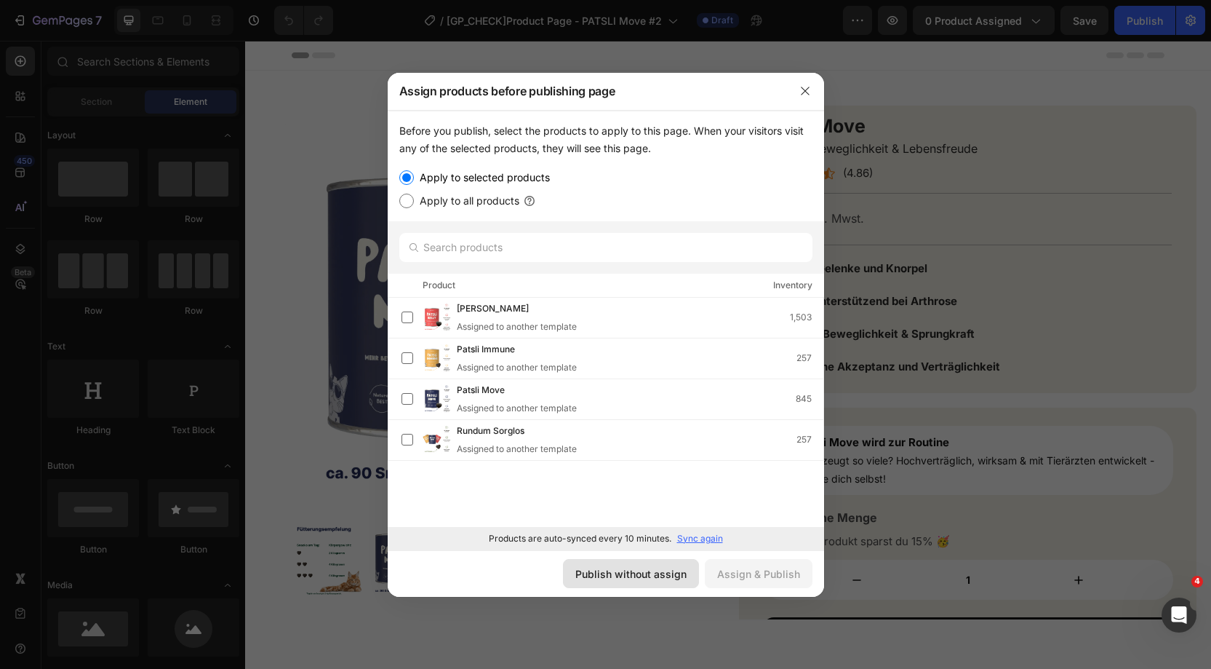
click at [595, 566] on div "Publish without assign" at bounding box center [630, 573] width 111 height 15
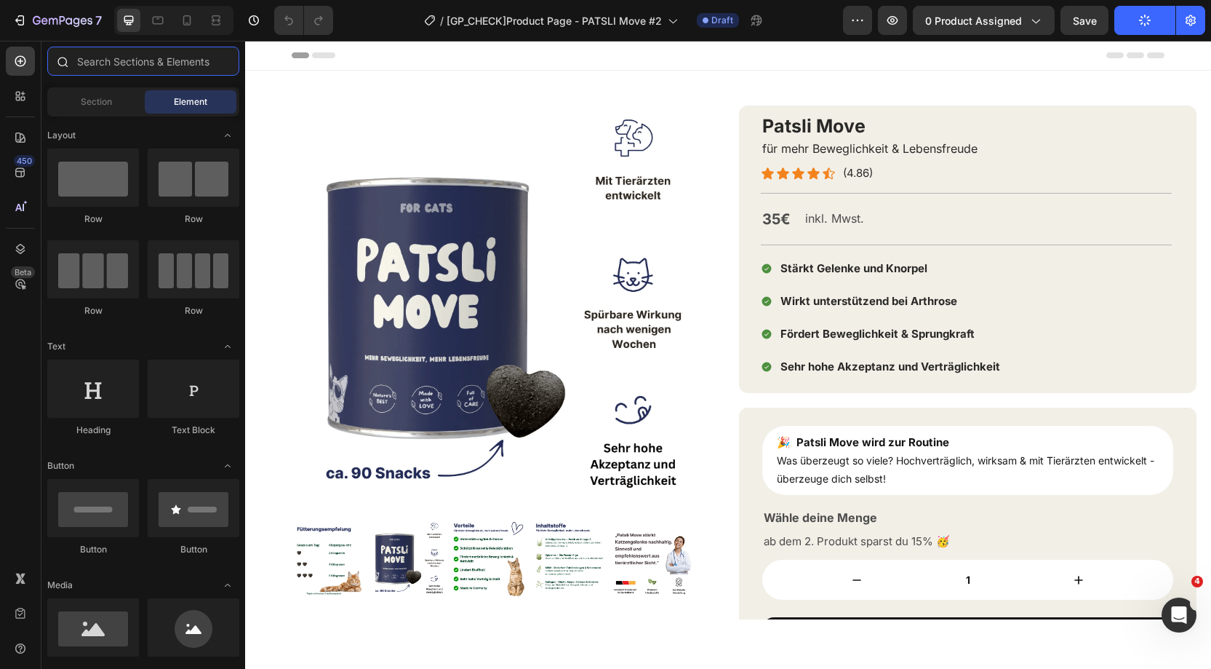
click at [115, 65] on input "text" at bounding box center [143, 61] width 192 height 29
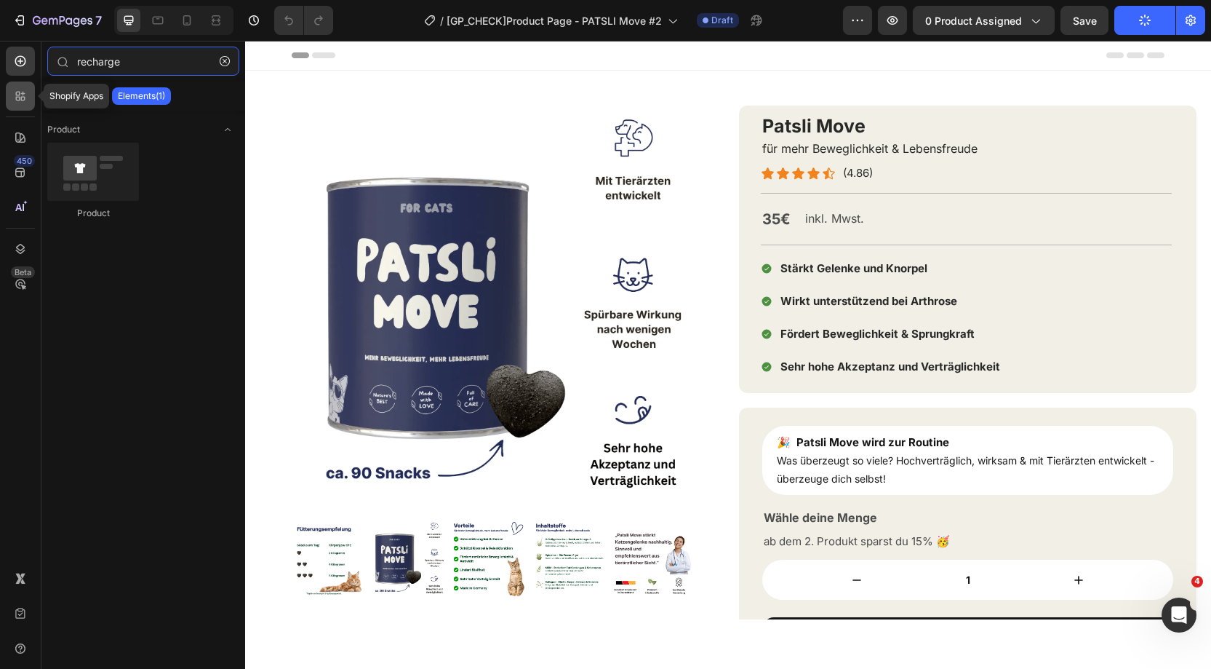
type input "recharge"
click at [28, 100] on div at bounding box center [20, 95] width 29 height 29
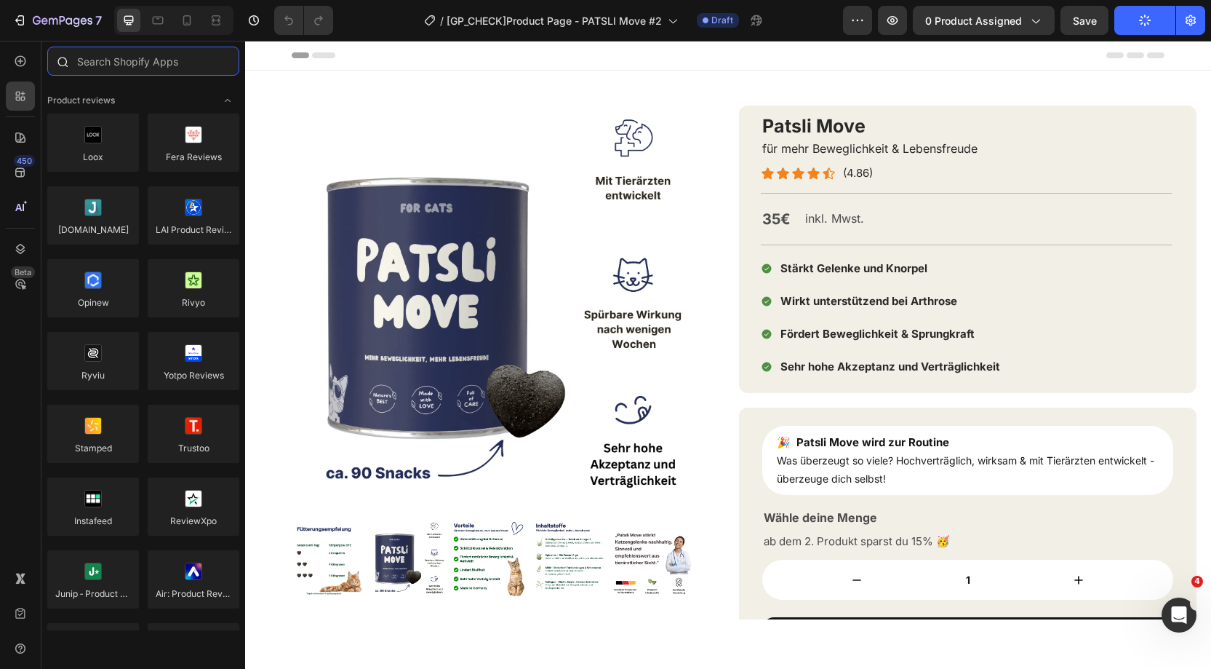
click at [136, 65] on input "text" at bounding box center [143, 61] width 192 height 29
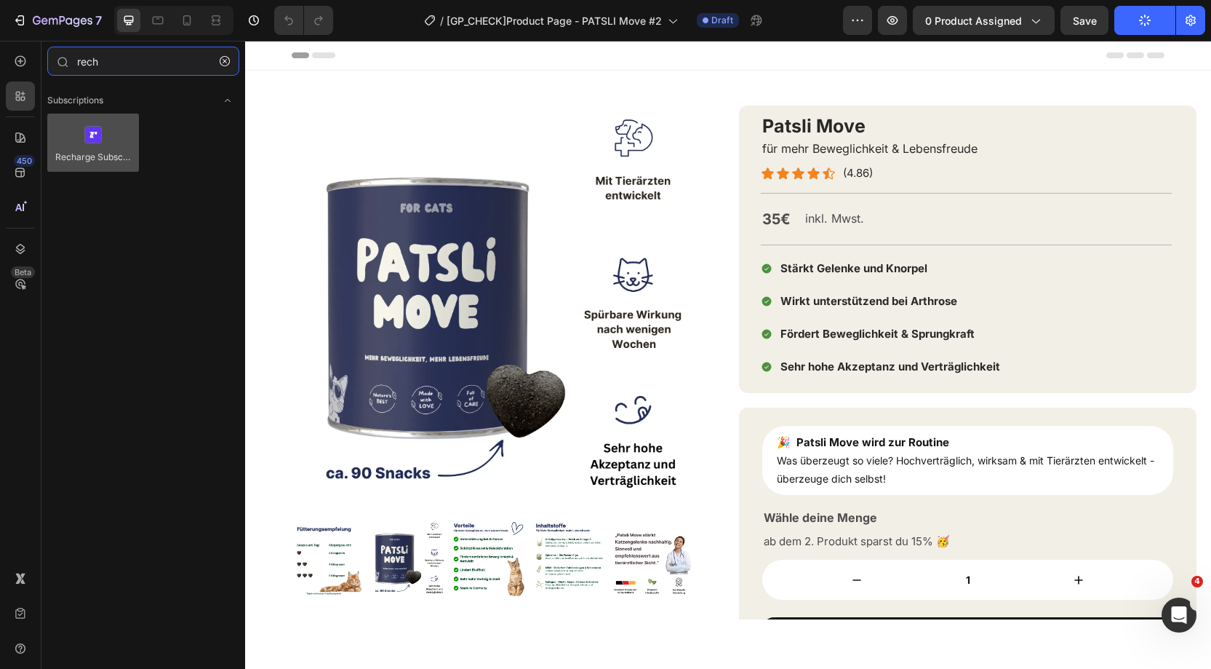
type input "rech"
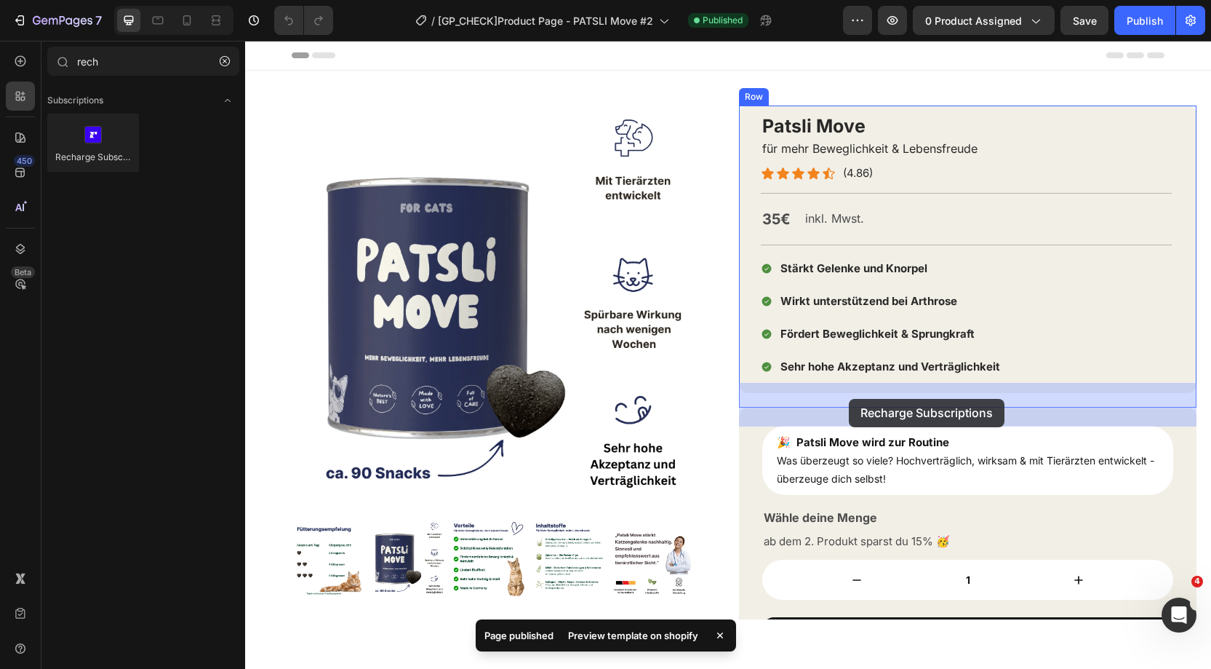
drag, startPoint x: 354, startPoint y: 182, endPoint x: 849, endPoint y: 399, distance: 540.8
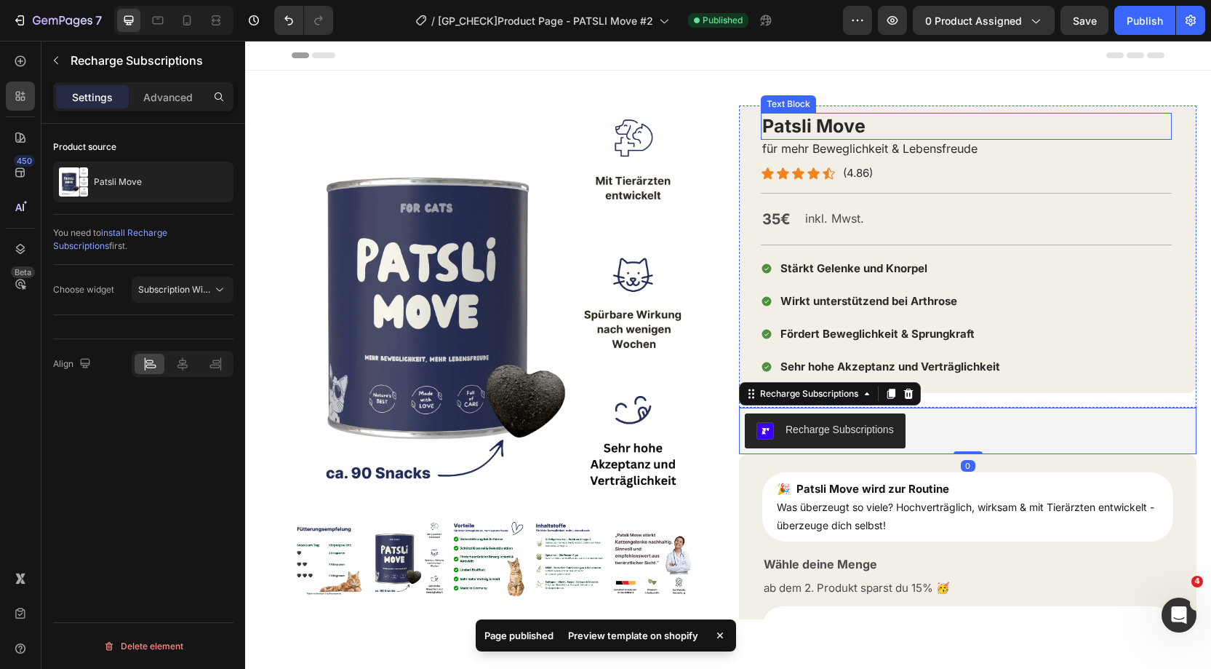
click at [820, 130] on span "Patsli Move" at bounding box center [813, 126] width 103 height 22
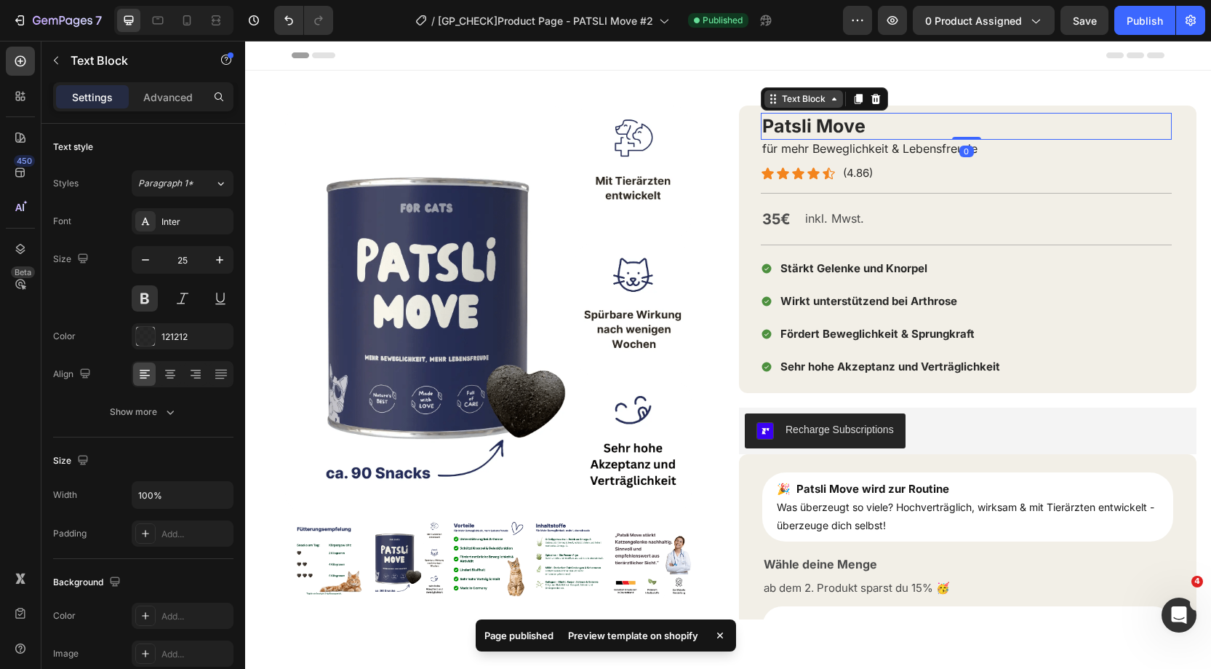
click at [803, 99] on div "Text Block" at bounding box center [803, 98] width 49 height 13
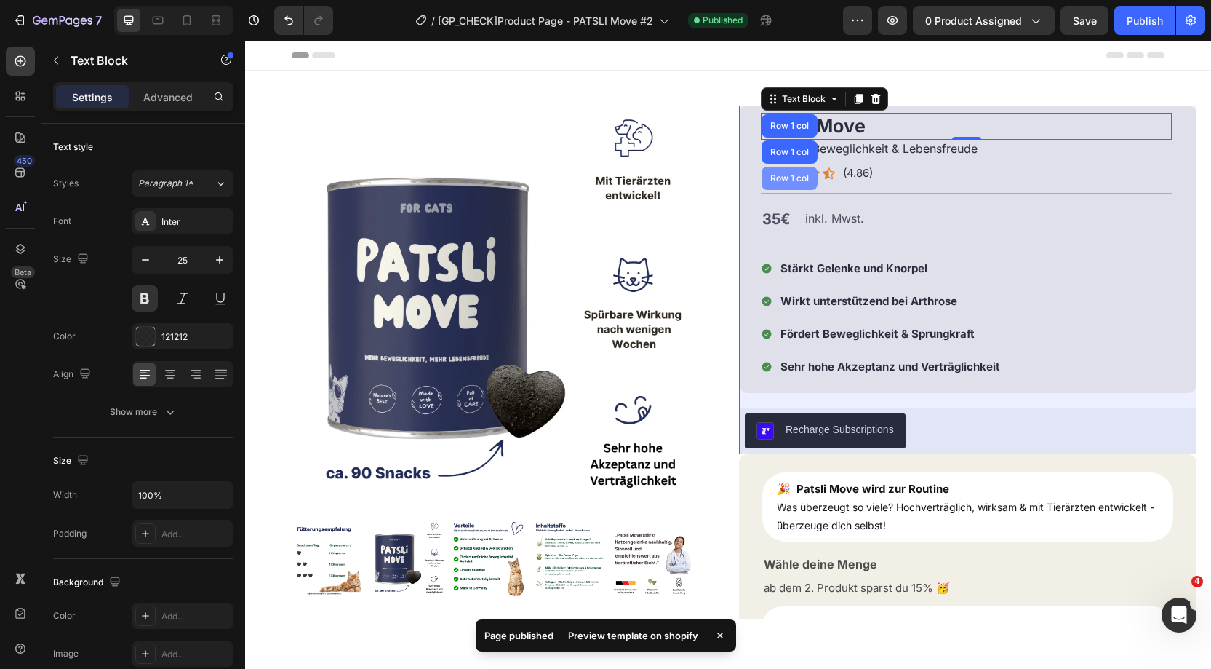
click at [789, 183] on div "Row 1 col" at bounding box center [790, 178] width 56 height 23
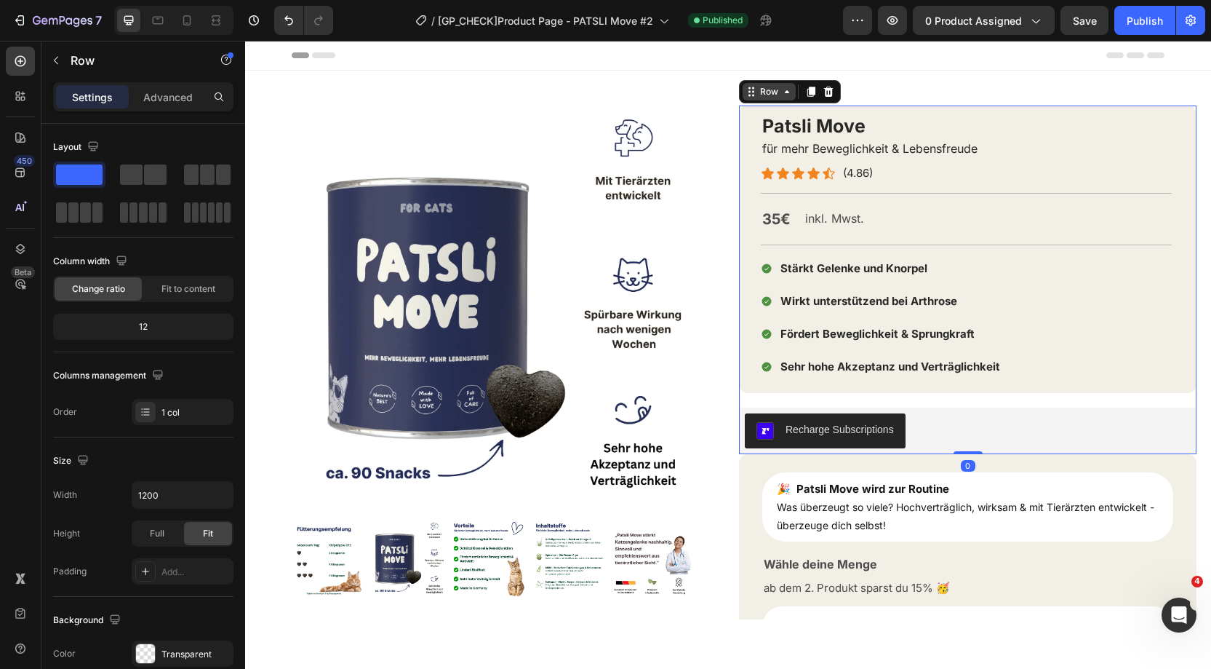
click at [771, 90] on div "Row" at bounding box center [769, 91] width 24 height 13
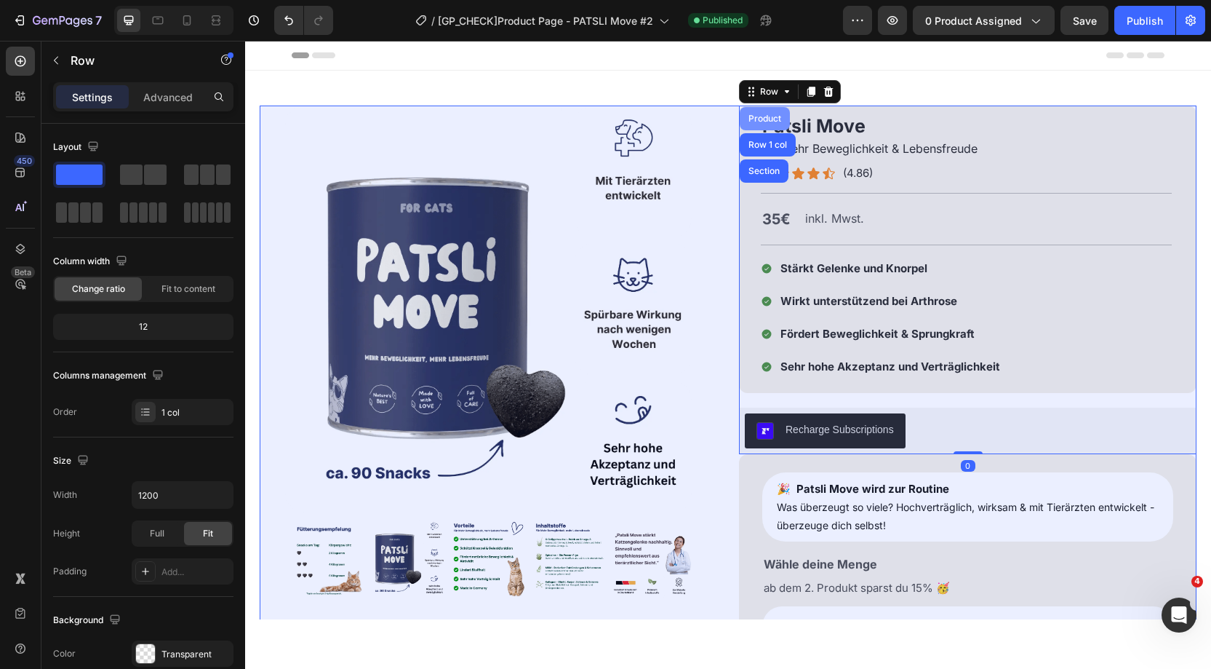
click at [760, 119] on div "Product" at bounding box center [765, 118] width 39 height 9
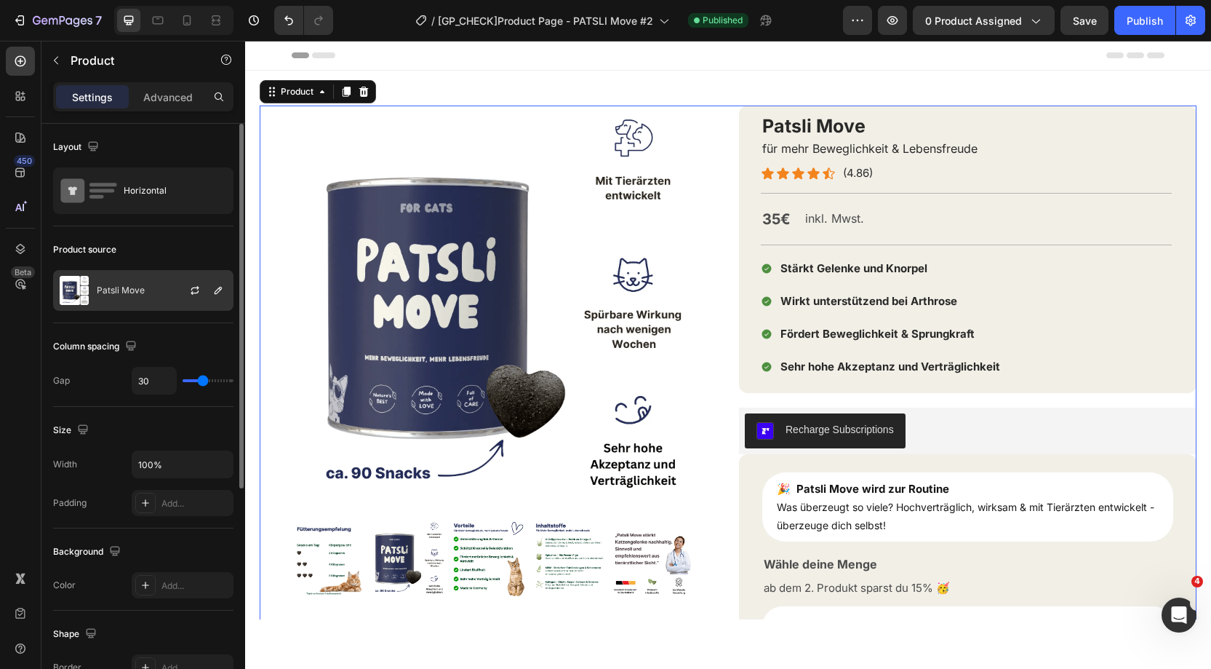
click at [134, 272] on div "Patsli Move" at bounding box center [143, 290] width 180 height 41
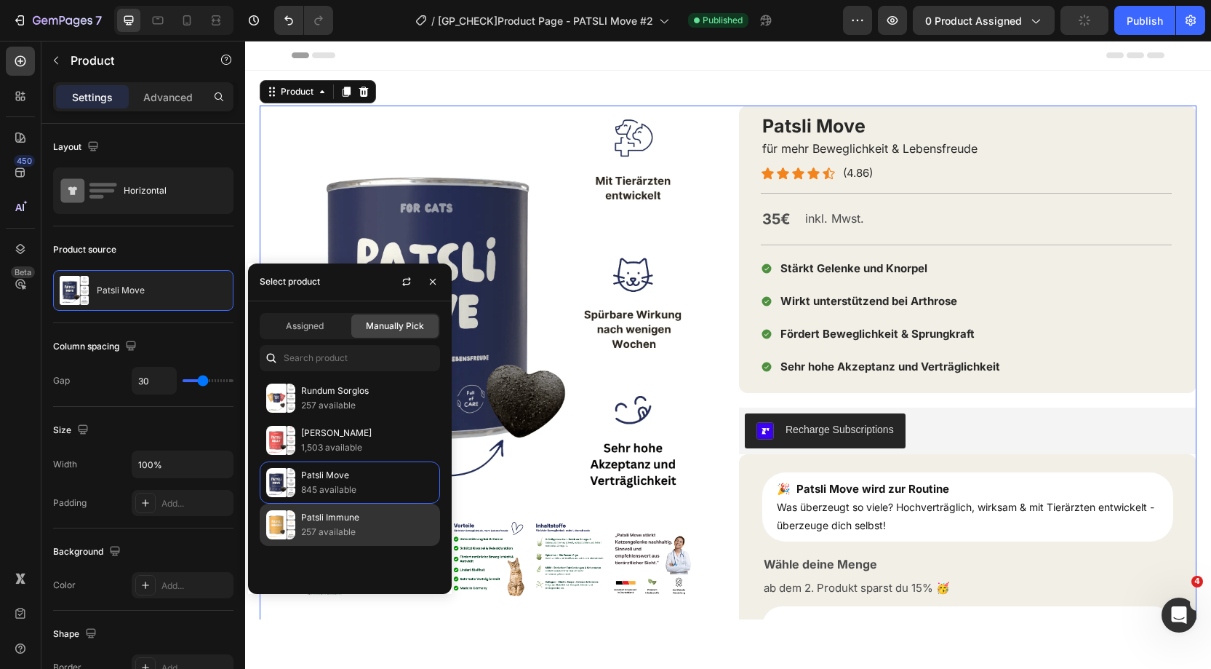
click at [351, 525] on p "257 available" at bounding box center [367, 532] width 132 height 15
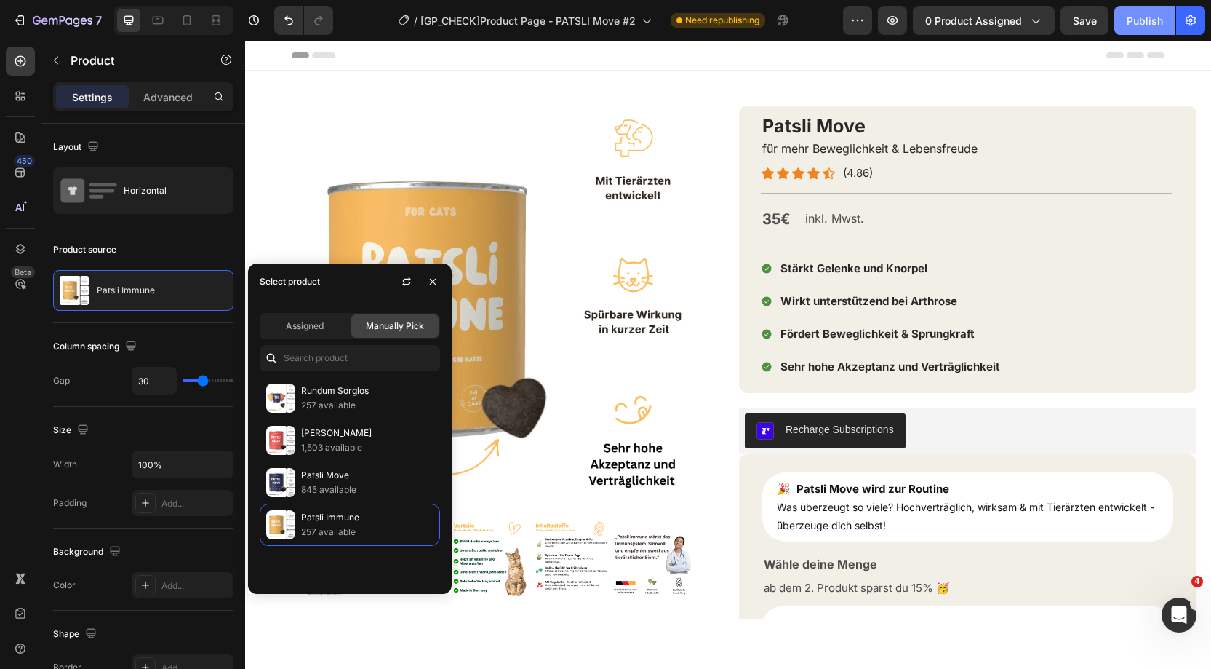
click at [1130, 26] on div "Publish" at bounding box center [1145, 20] width 36 height 15
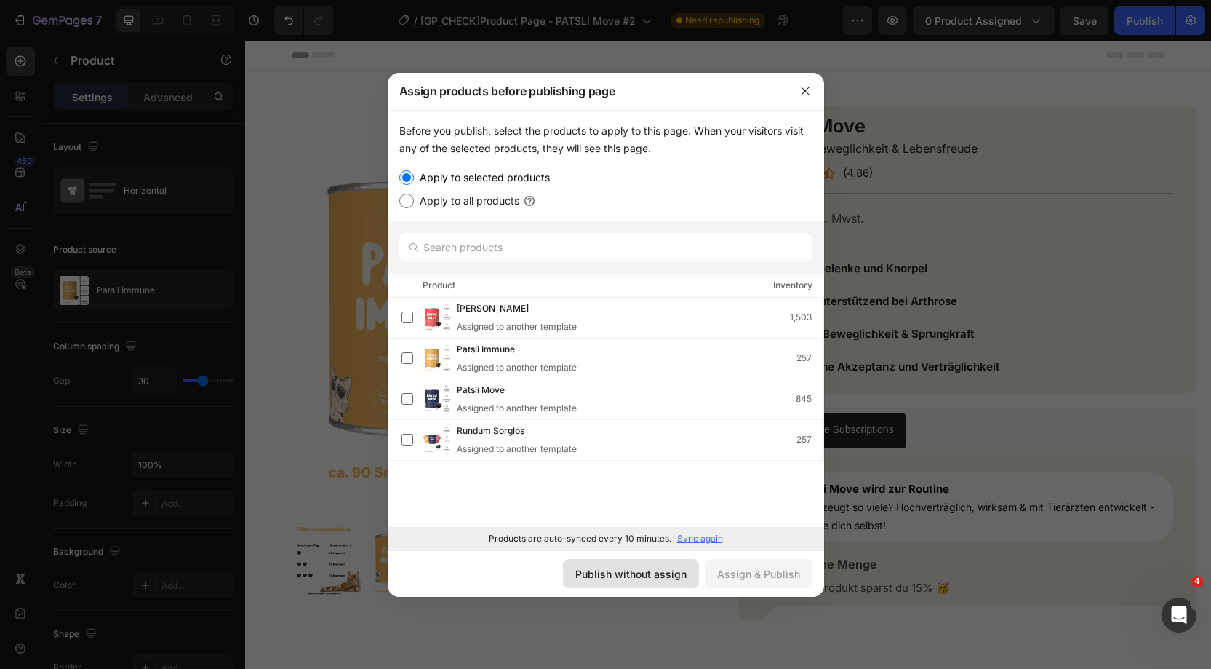
drag, startPoint x: 629, startPoint y: 566, endPoint x: 730, endPoint y: 346, distance: 241.5
click at [629, 566] on div "Publish without assign" at bounding box center [630, 573] width 111 height 15
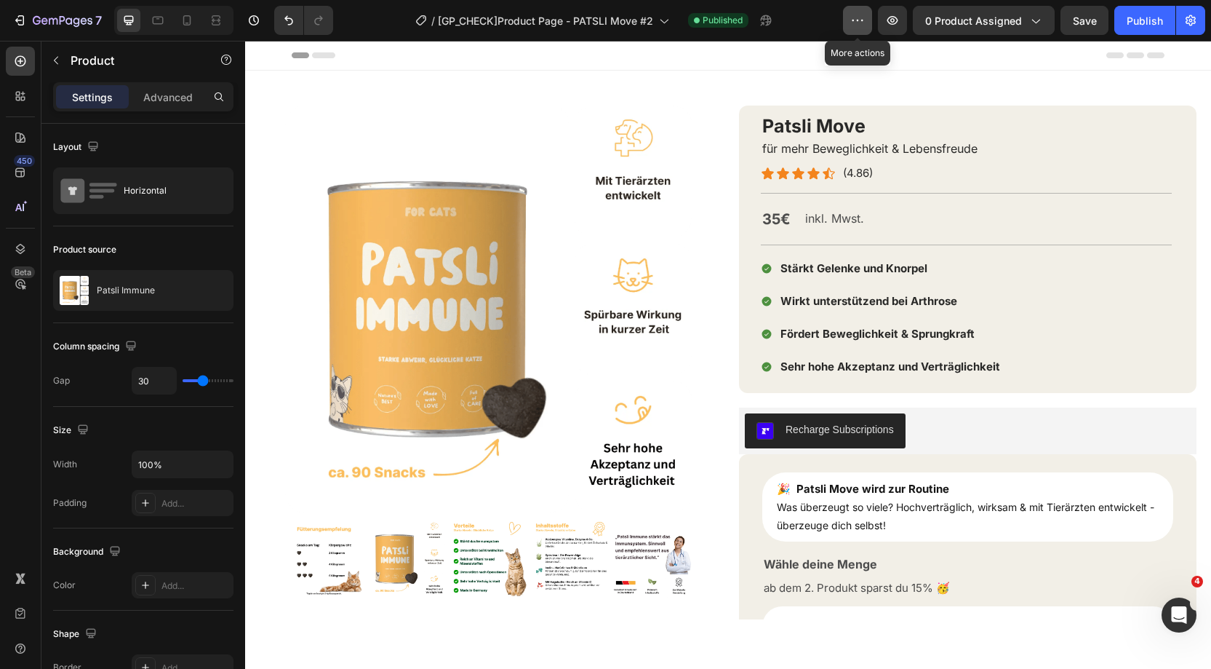
click at [854, 13] on icon "button" at bounding box center [857, 20] width 15 height 15
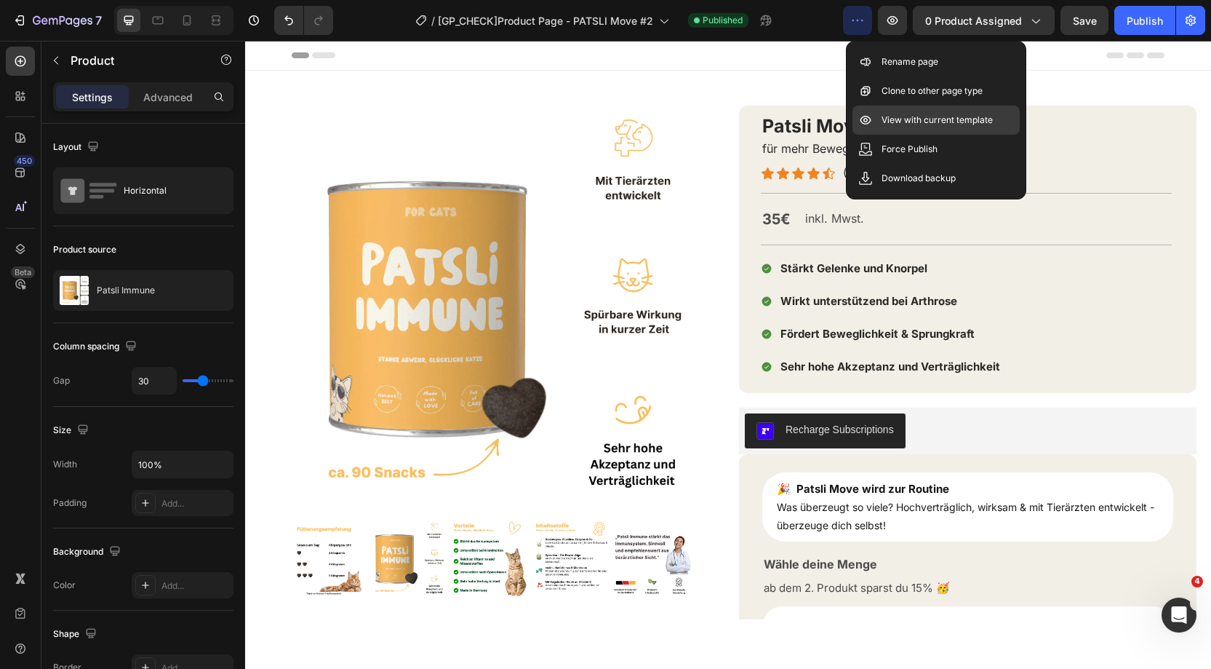
click at [895, 121] on p "View with current template" at bounding box center [937, 120] width 111 height 15
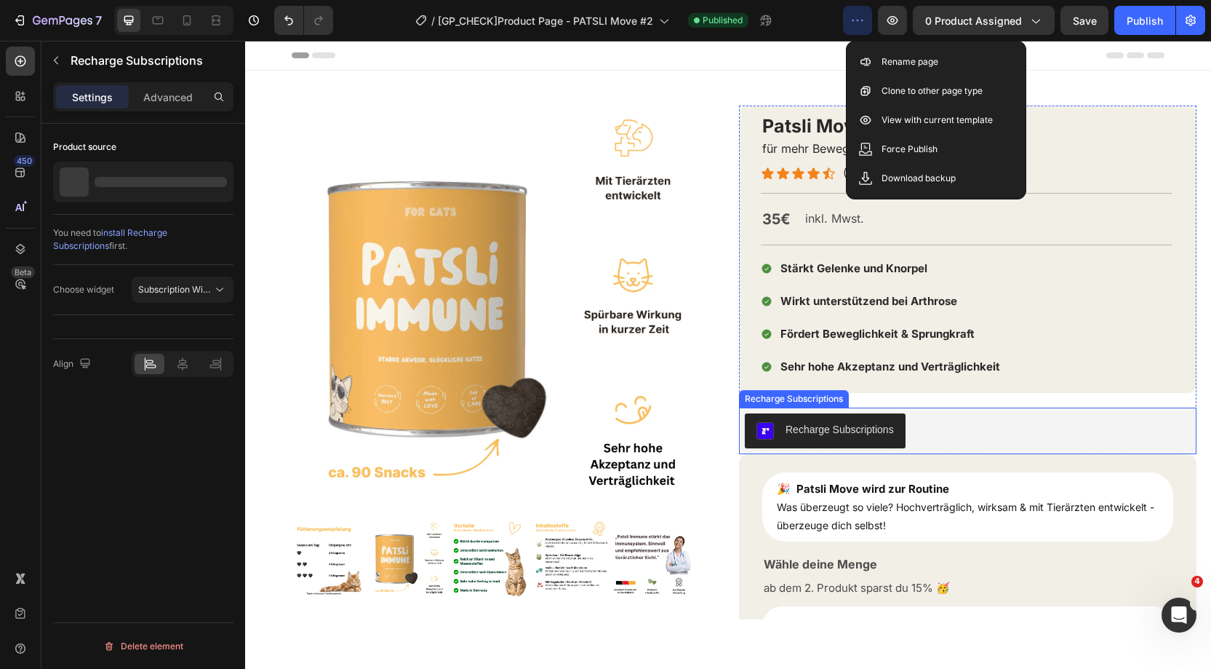
click at [907, 429] on div "Recharge Subscriptions" at bounding box center [968, 430] width 446 height 35
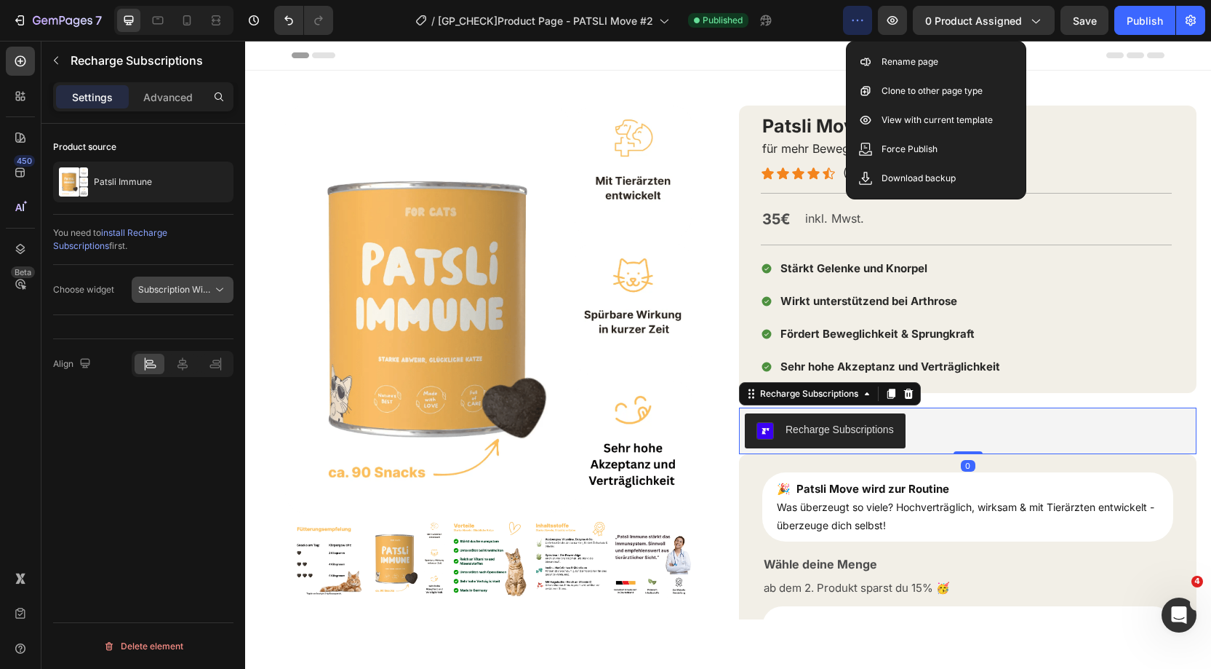
click at [175, 290] on span "Subscription Widget" at bounding box center [179, 289] width 83 height 11
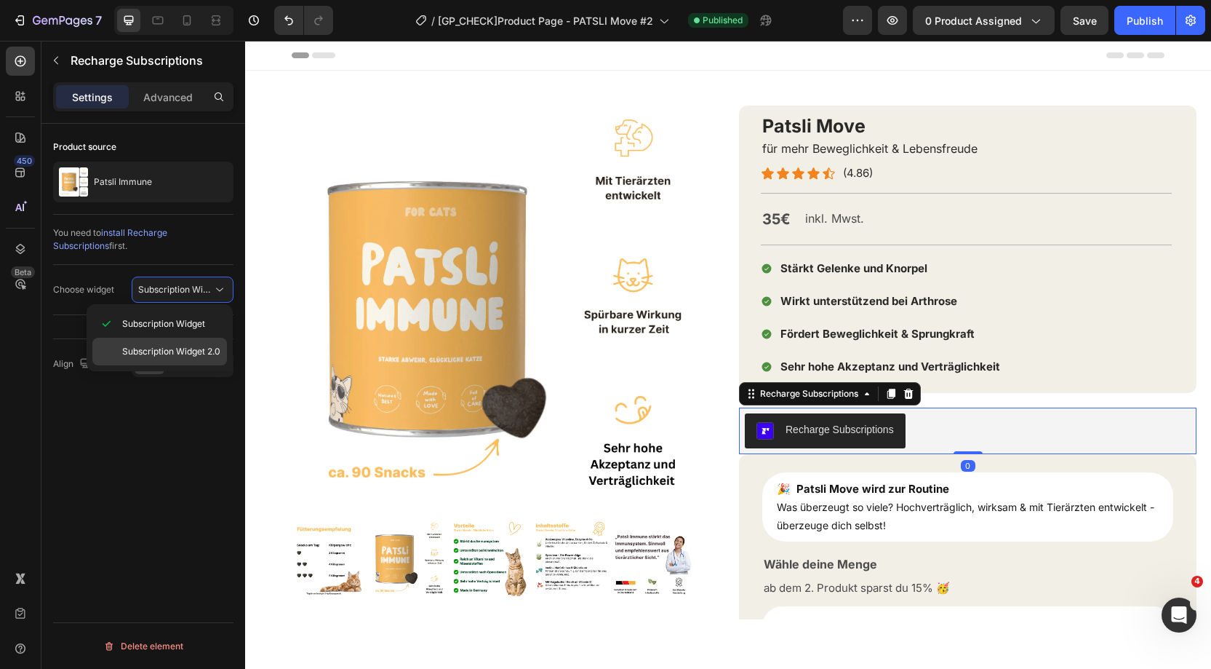
drag, startPoint x: 168, startPoint y: 356, endPoint x: 533, endPoint y: 364, distance: 365.3
click at [168, 356] on span "Subscription Widget 2.0" at bounding box center [171, 351] width 98 height 13
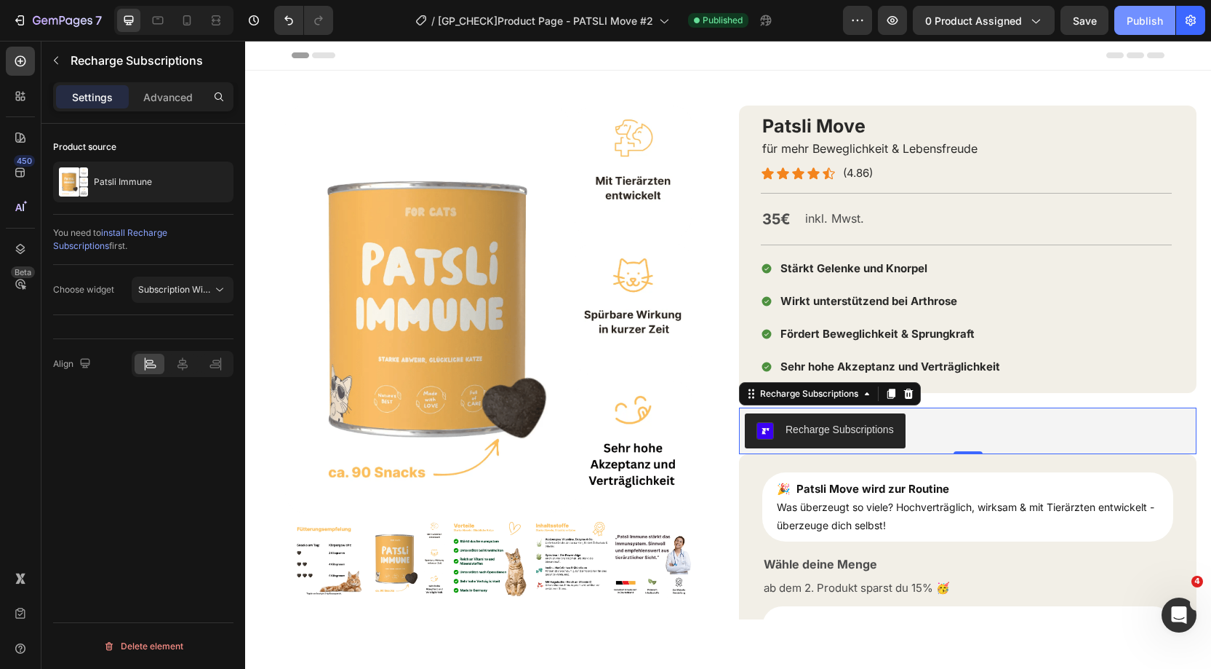
click at [1134, 22] on div "Publish" at bounding box center [1145, 20] width 36 height 15
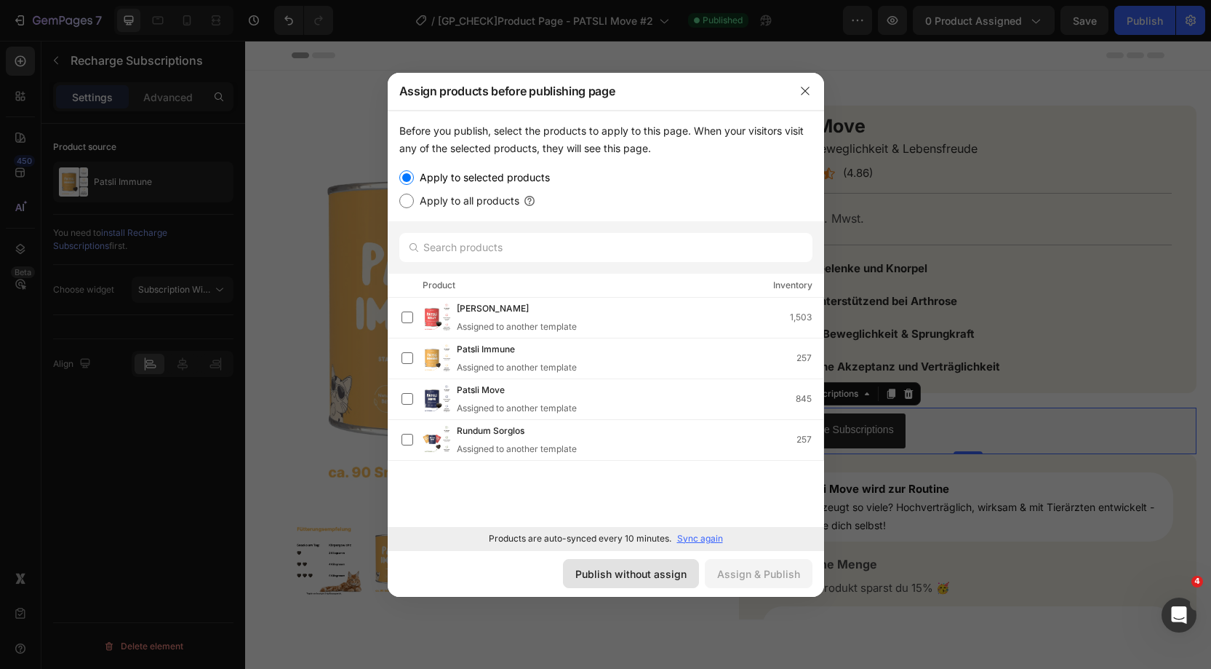
drag, startPoint x: 649, startPoint y: 577, endPoint x: 456, endPoint y: 485, distance: 213.5
click at [648, 577] on div "Publish without assign" at bounding box center [630, 573] width 111 height 15
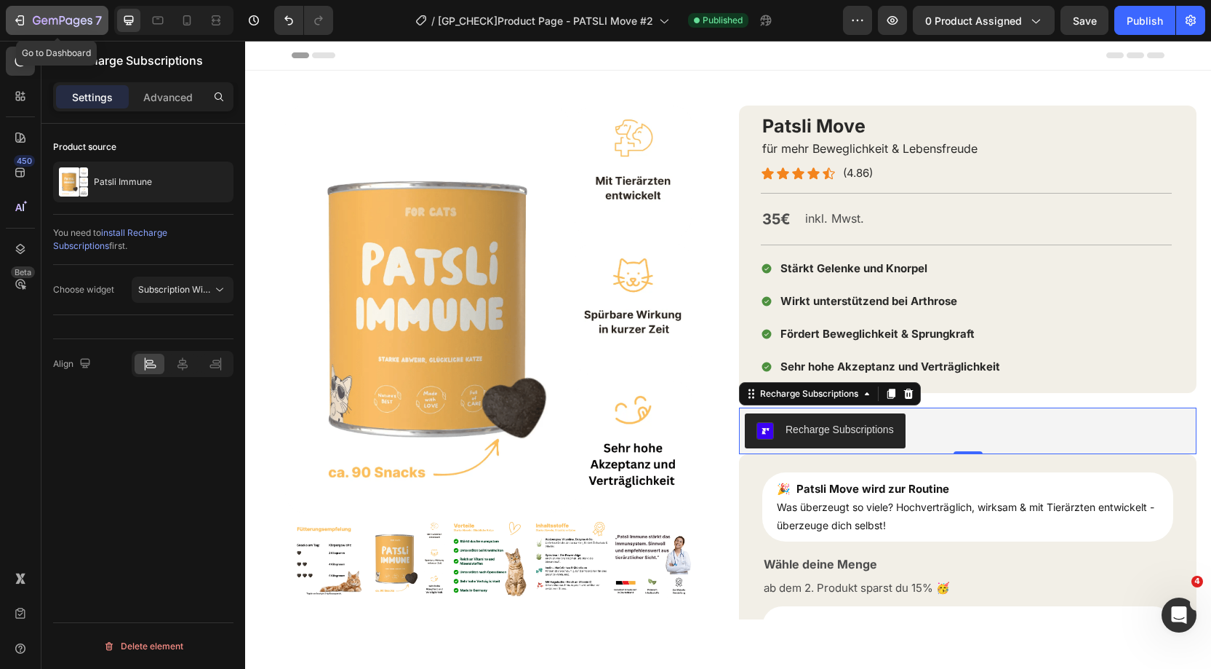
click at [63, 15] on icon "button" at bounding box center [63, 21] width 60 height 12
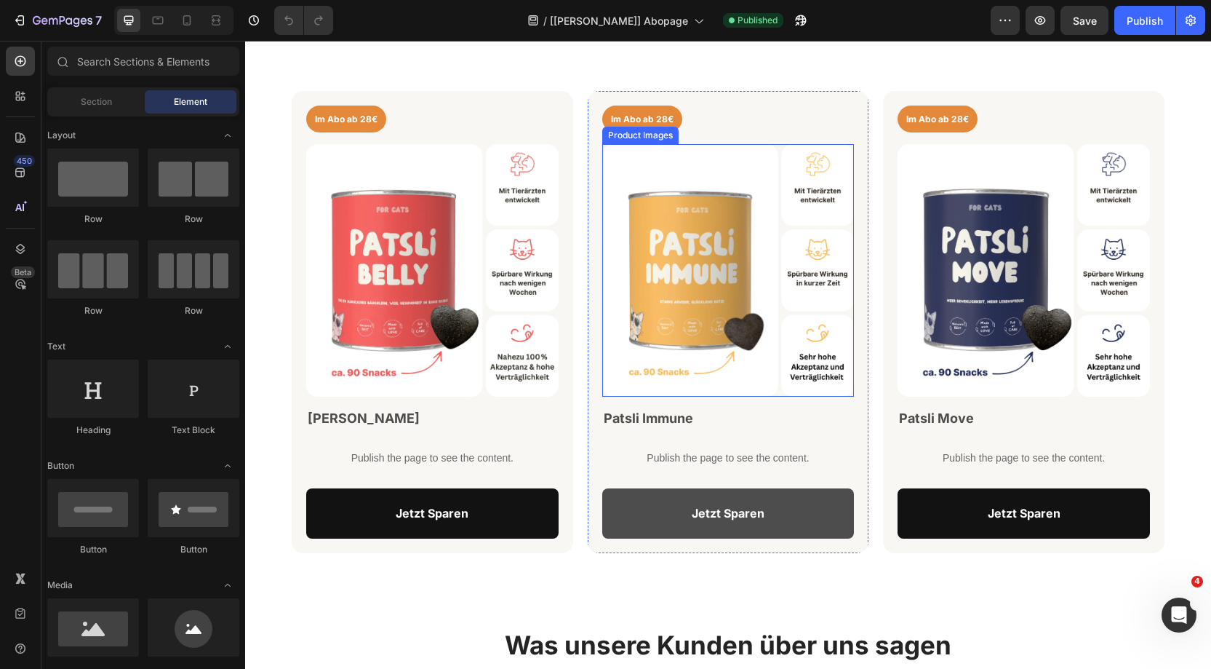
scroll to position [858, 0]
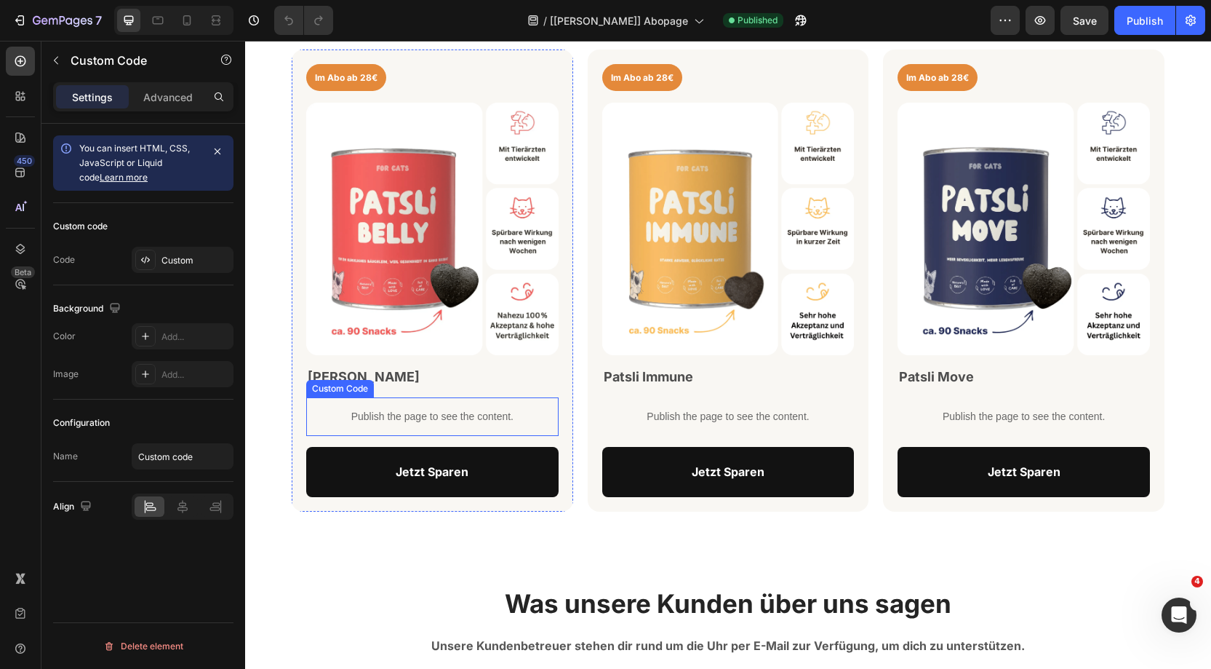
click at [404, 405] on div "Publish the page to see the content." at bounding box center [432, 416] width 252 height 39
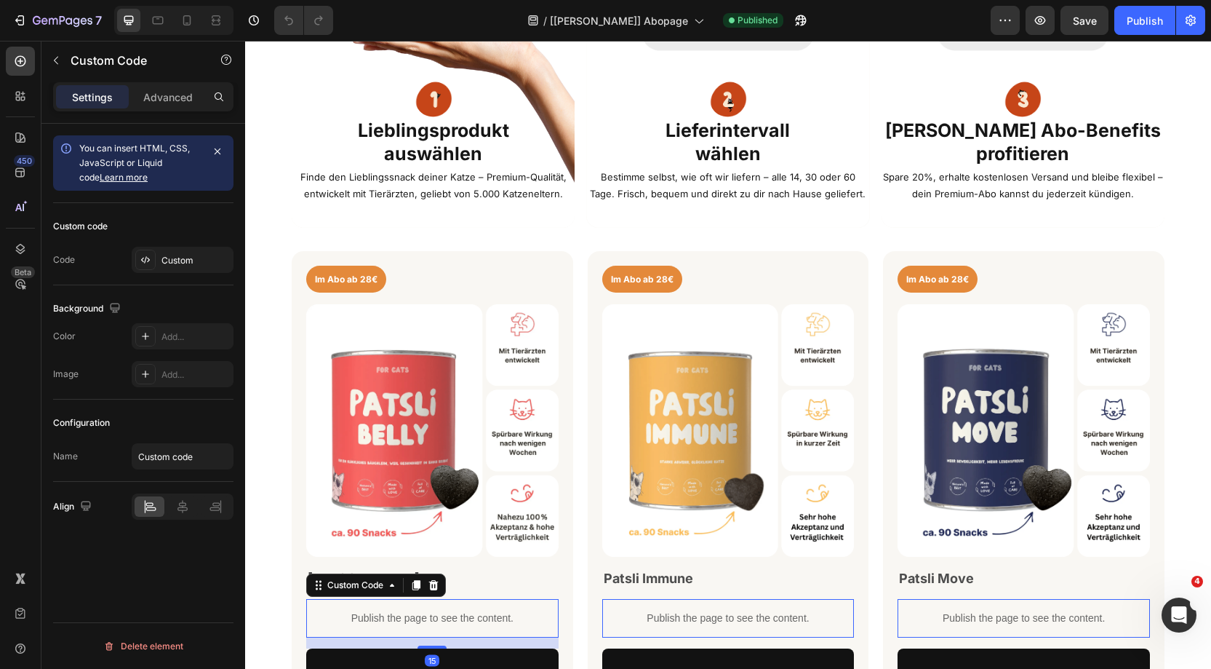
scroll to position [581, 0]
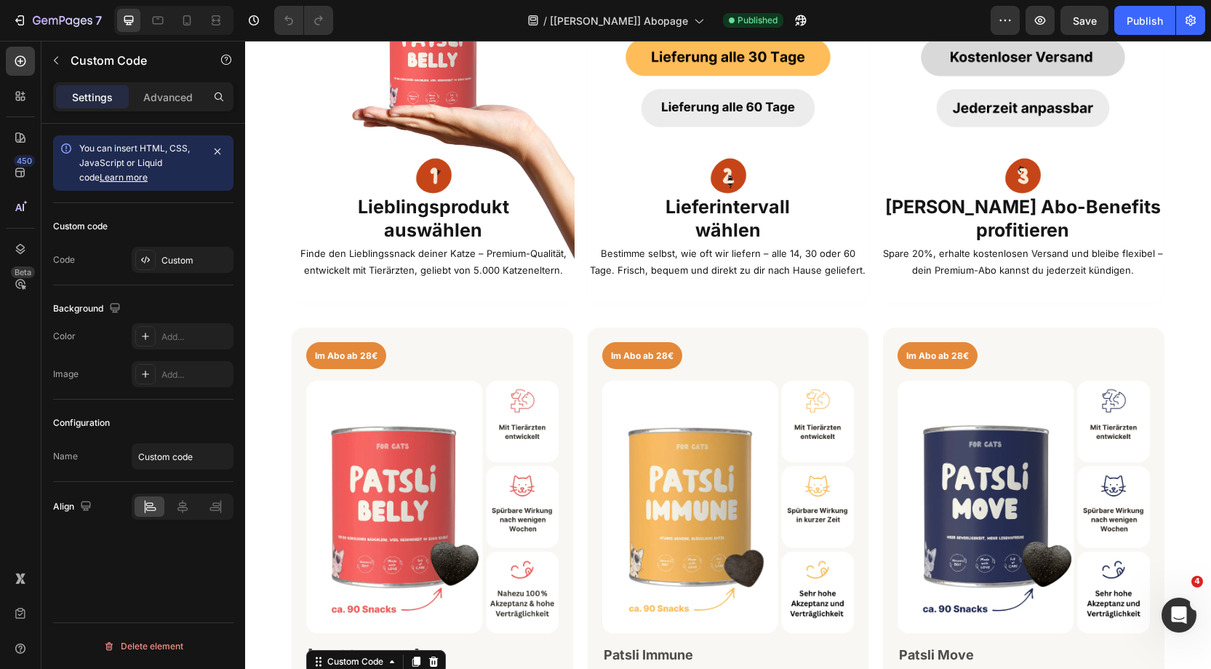
drag, startPoint x: 21, startPoint y: 58, endPoint x: 47, endPoint y: 55, distance: 26.4
click at [23, 58] on icon at bounding box center [20, 61] width 15 height 15
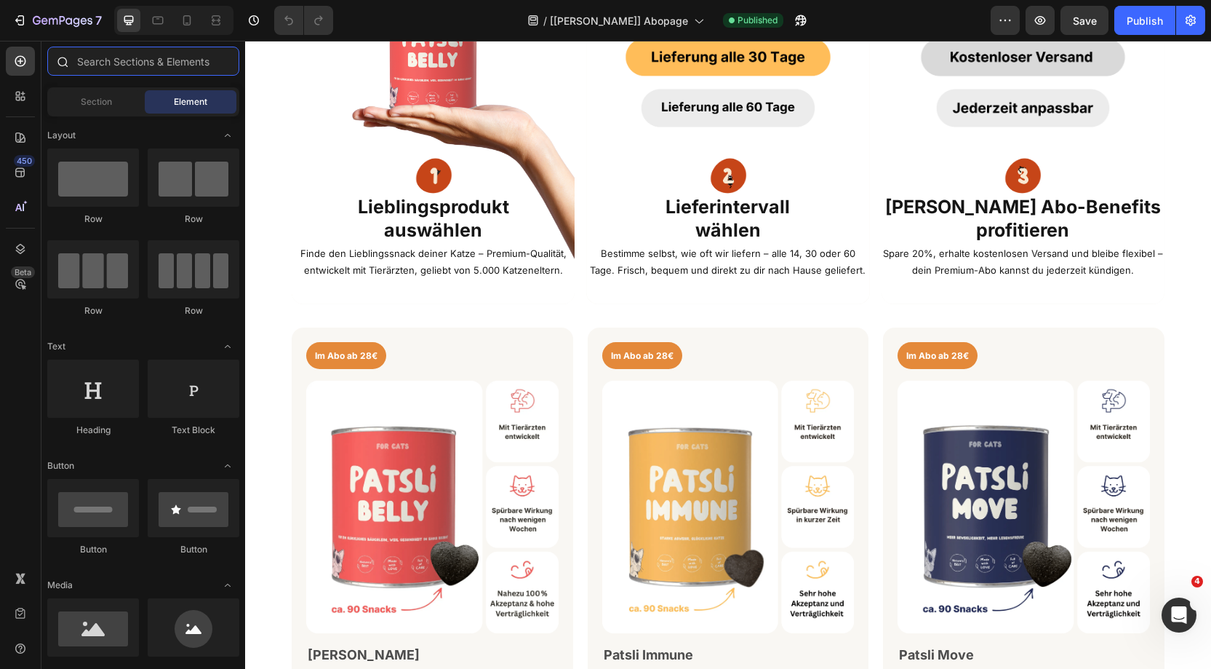
click at [98, 59] on input "text" at bounding box center [143, 61] width 192 height 29
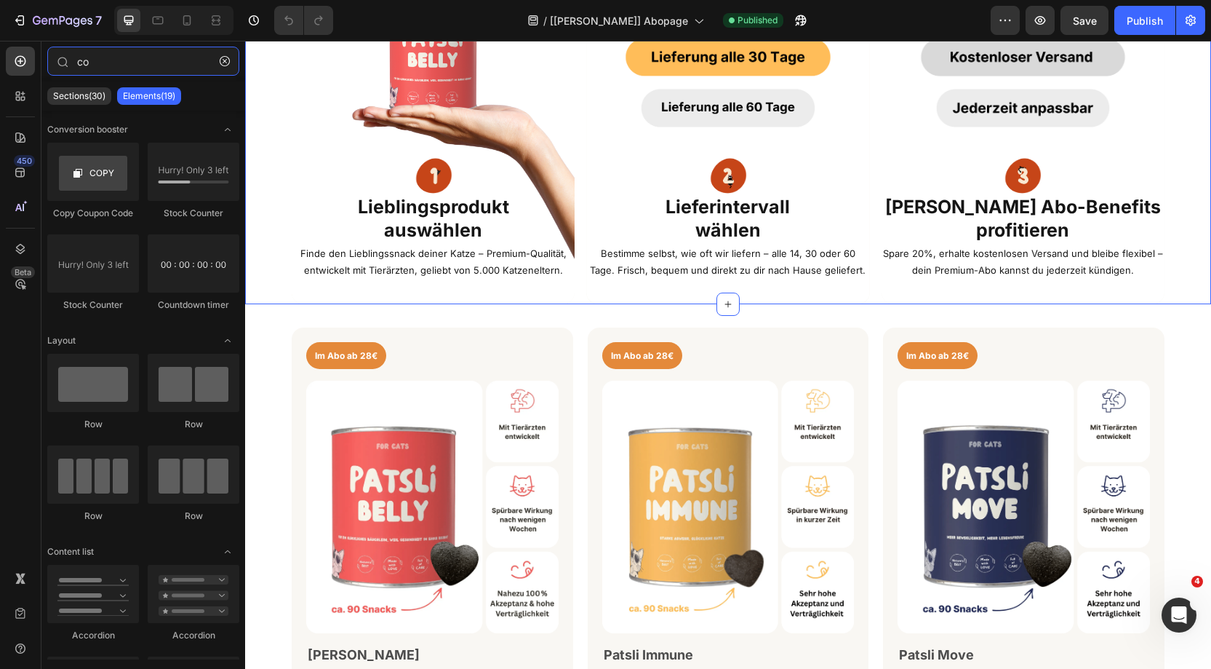
type input "c"
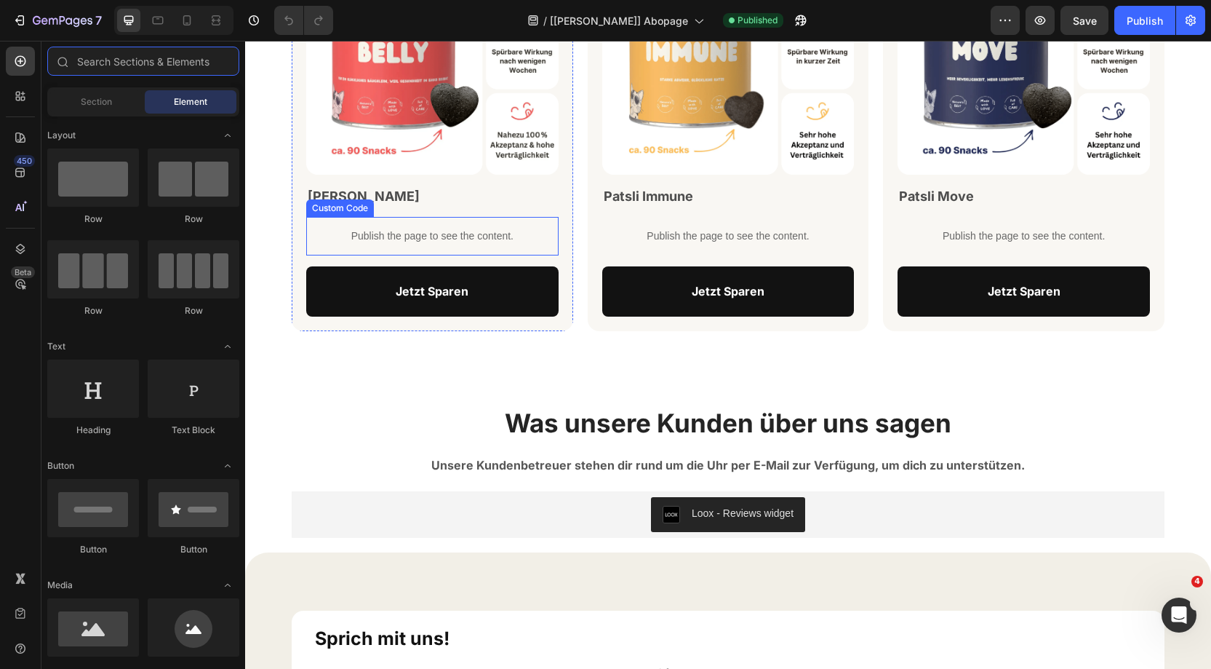
scroll to position [1048, 0]
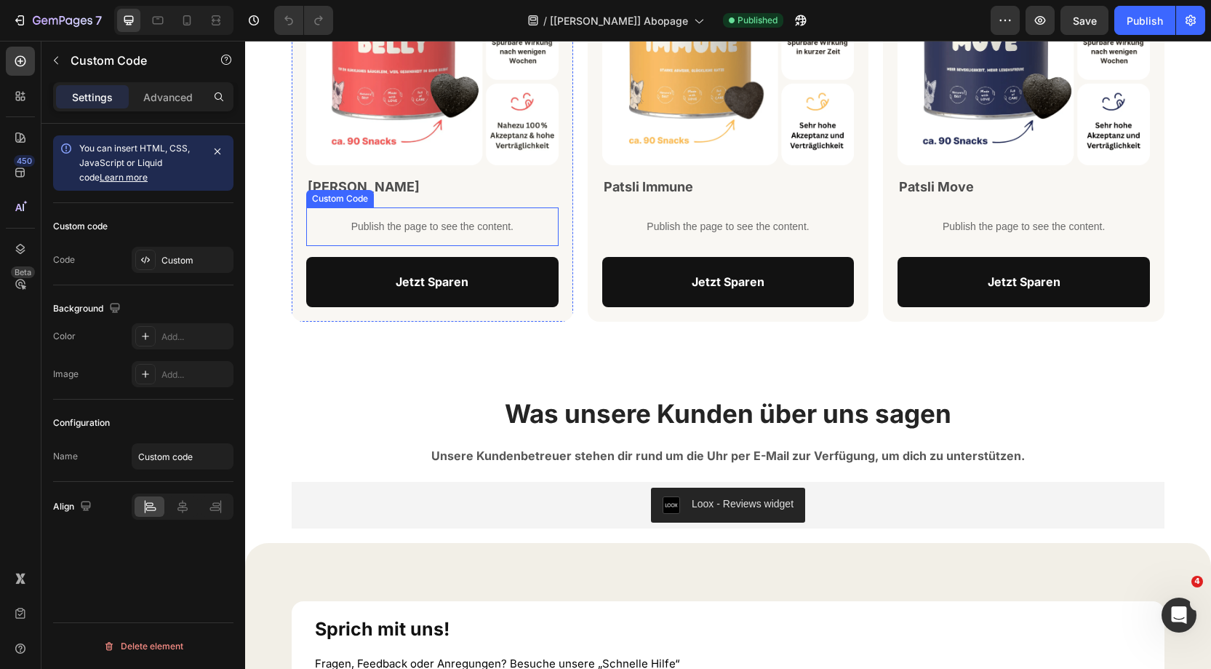
click at [409, 229] on p "Publish the page to see the content." at bounding box center [432, 226] width 252 height 15
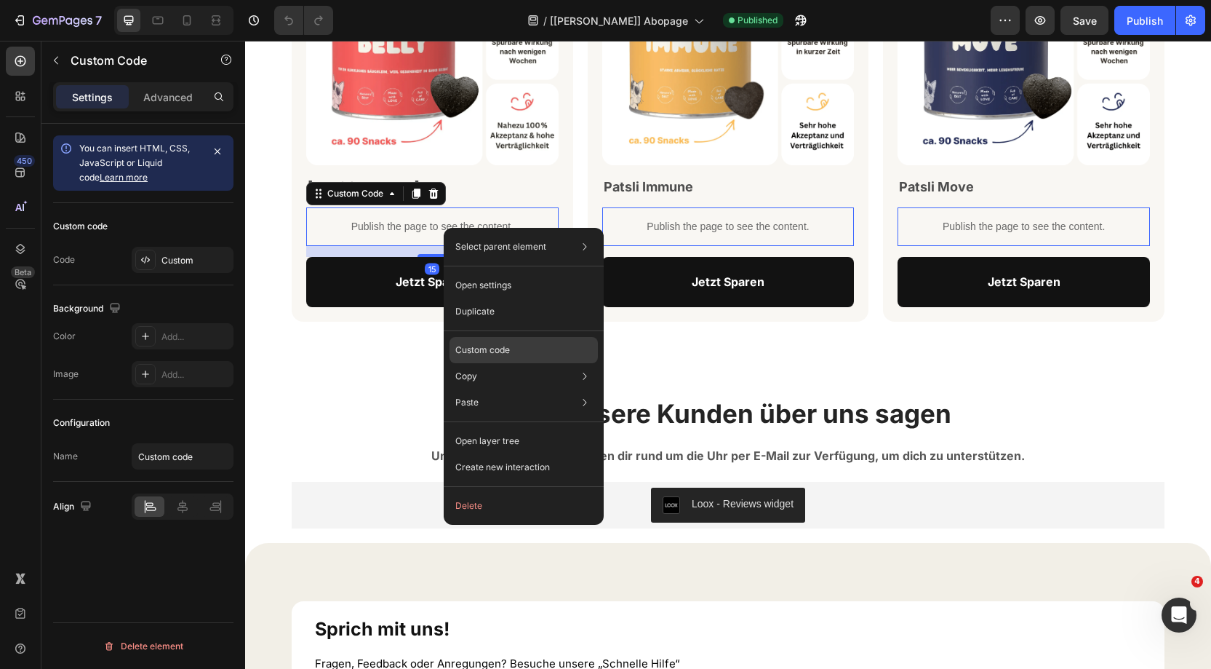
click at [493, 340] on div "Custom code" at bounding box center [524, 350] width 148 height 26
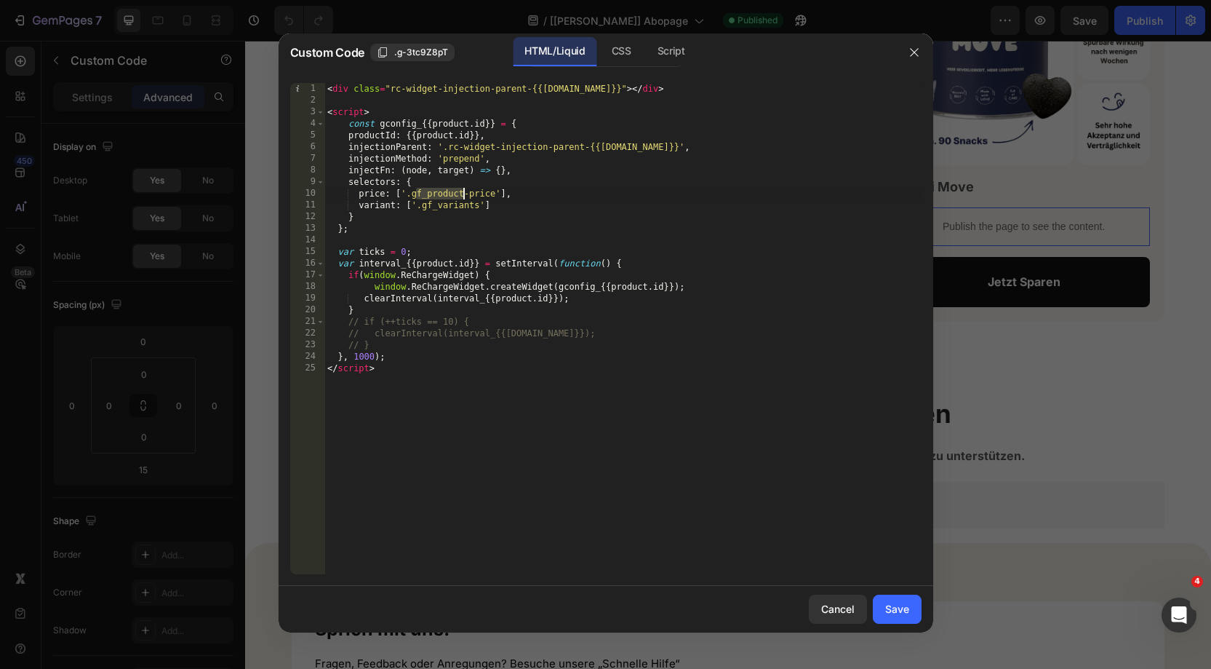
drag, startPoint x: 418, startPoint y: 192, endPoint x: 463, endPoint y: 192, distance: 44.4
click at [463, 192] on div "< div class = "rc-widget-injection-parent-{{[DOMAIN_NAME]}}" > </ div > < scrip…" at bounding box center [622, 340] width 597 height 514
click at [495, 148] on div "< div class = "rc-widget-injection-parent-{{[DOMAIN_NAME]}}" > </ div > < scrip…" at bounding box center [622, 340] width 597 height 514
drag, startPoint x: 422, startPoint y: 208, endPoint x: 482, endPoint y: 210, distance: 59.7
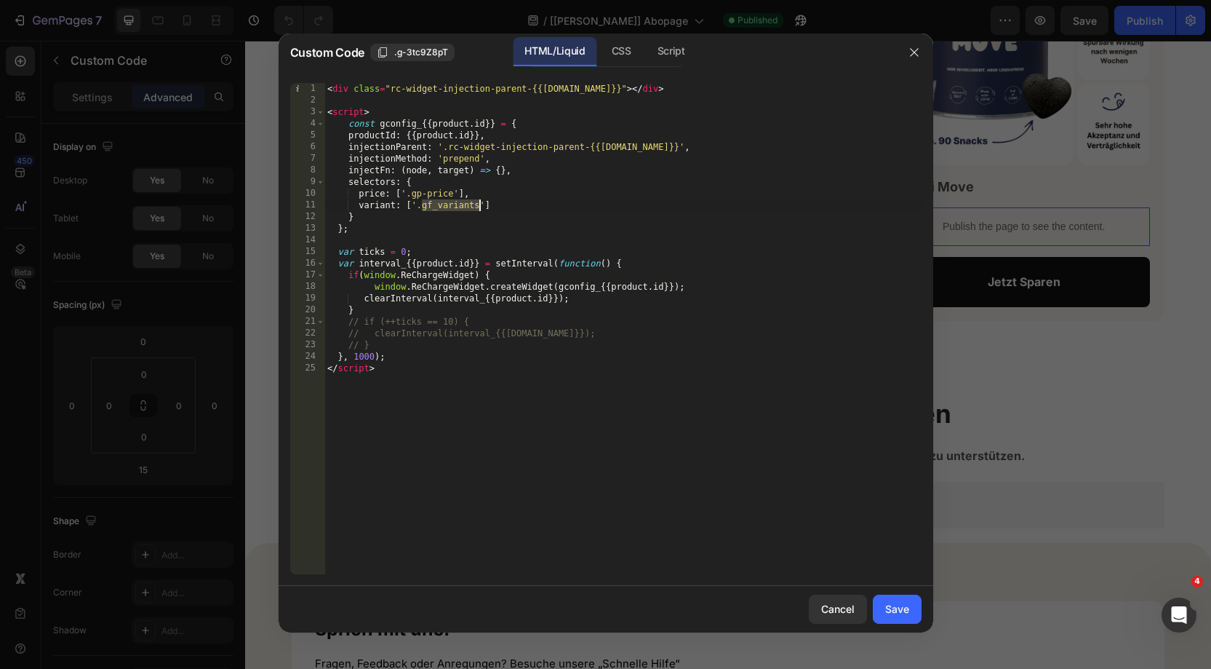
click at [482, 210] on div "< div class = "rc-widget-injection-parent-{{[DOMAIN_NAME]}}" > </ div > < scrip…" at bounding box center [622, 340] width 597 height 514
click at [584, 191] on div "< div class = "rc-widget-injection-parent-{{[DOMAIN_NAME]}}" > </ div > < scrip…" at bounding box center [622, 340] width 597 height 514
click at [553, 199] on div "< div class = "rc-widget-injection-parent-{{[DOMAIN_NAME]}}" > </ div > < scrip…" at bounding box center [622, 340] width 597 height 514
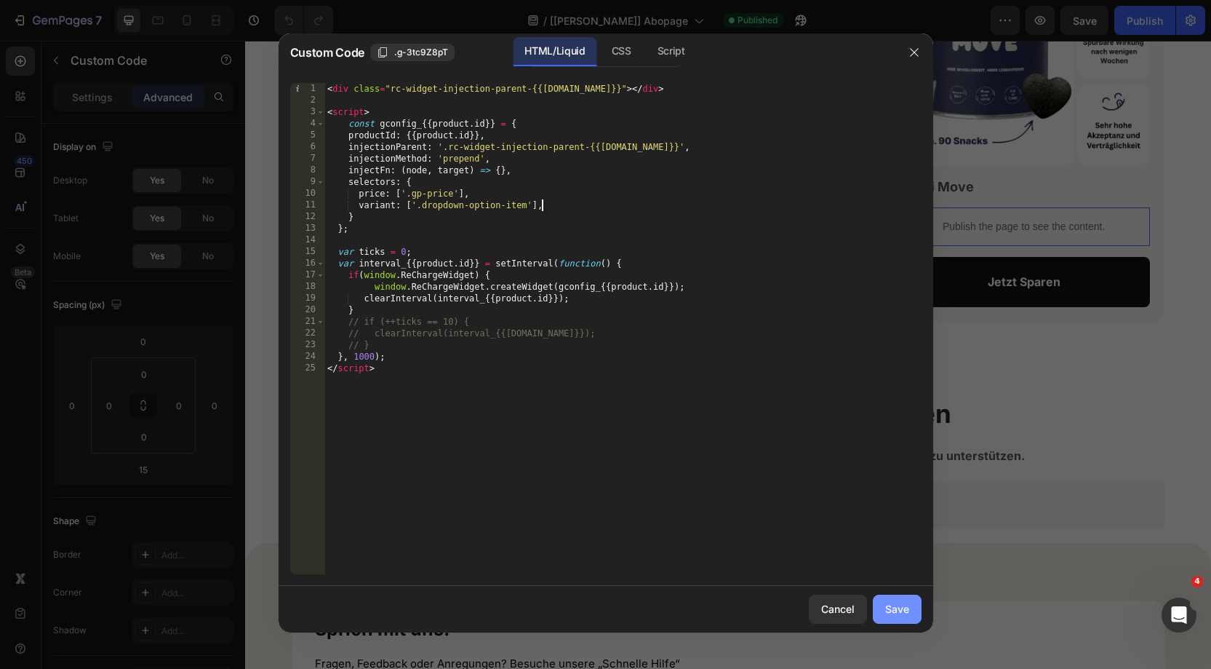
type textarea "variant: ['.dropdown-option-item'],"
click at [896, 607] on div "Save" at bounding box center [897, 608] width 24 height 15
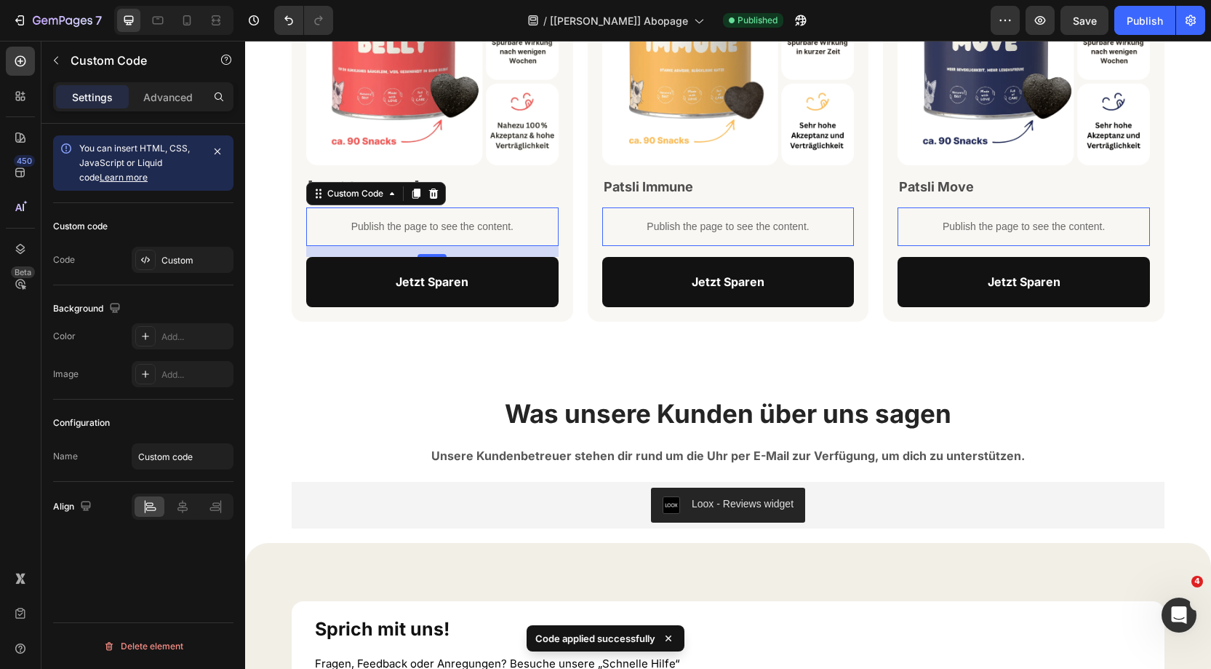
drag, startPoint x: 21, startPoint y: 55, endPoint x: 77, endPoint y: 59, distance: 56.1
click at [33, 56] on div at bounding box center [20, 61] width 29 height 29
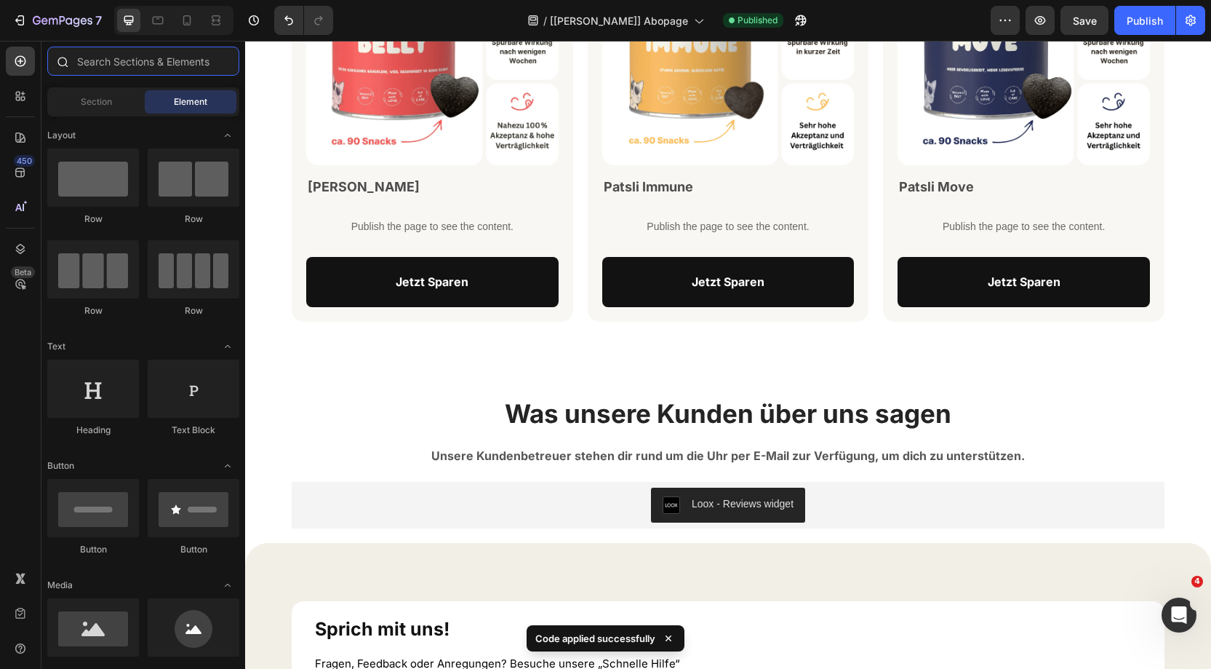
click at [105, 60] on input "text" at bounding box center [143, 61] width 192 height 29
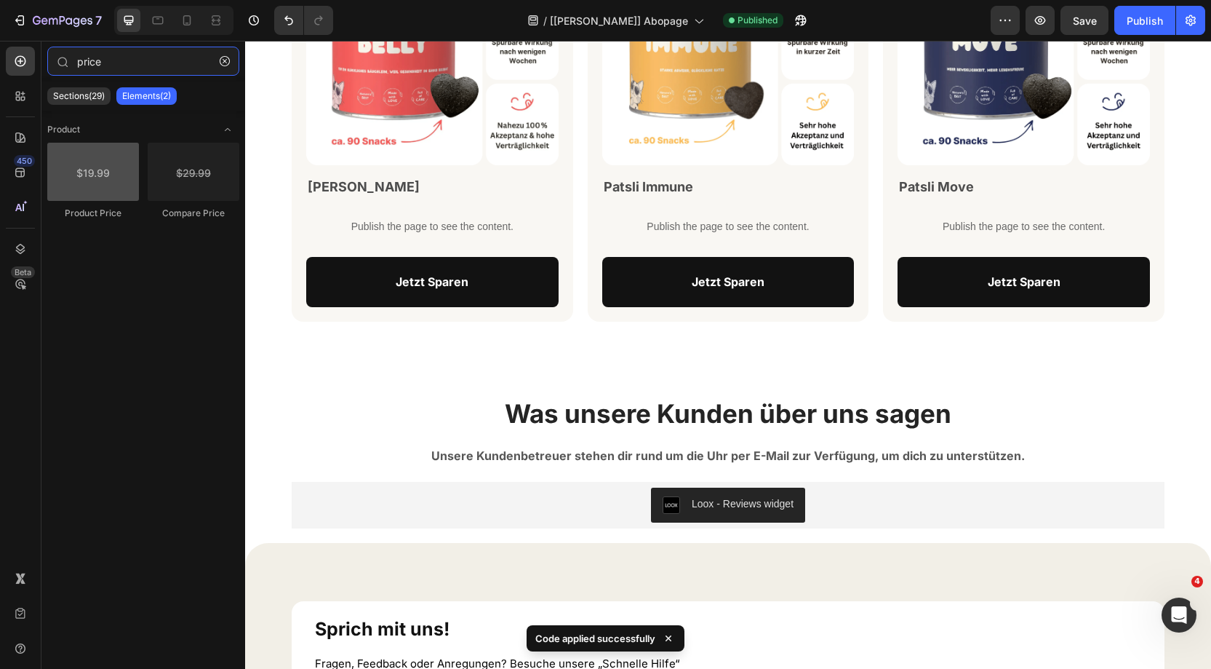
type input "price"
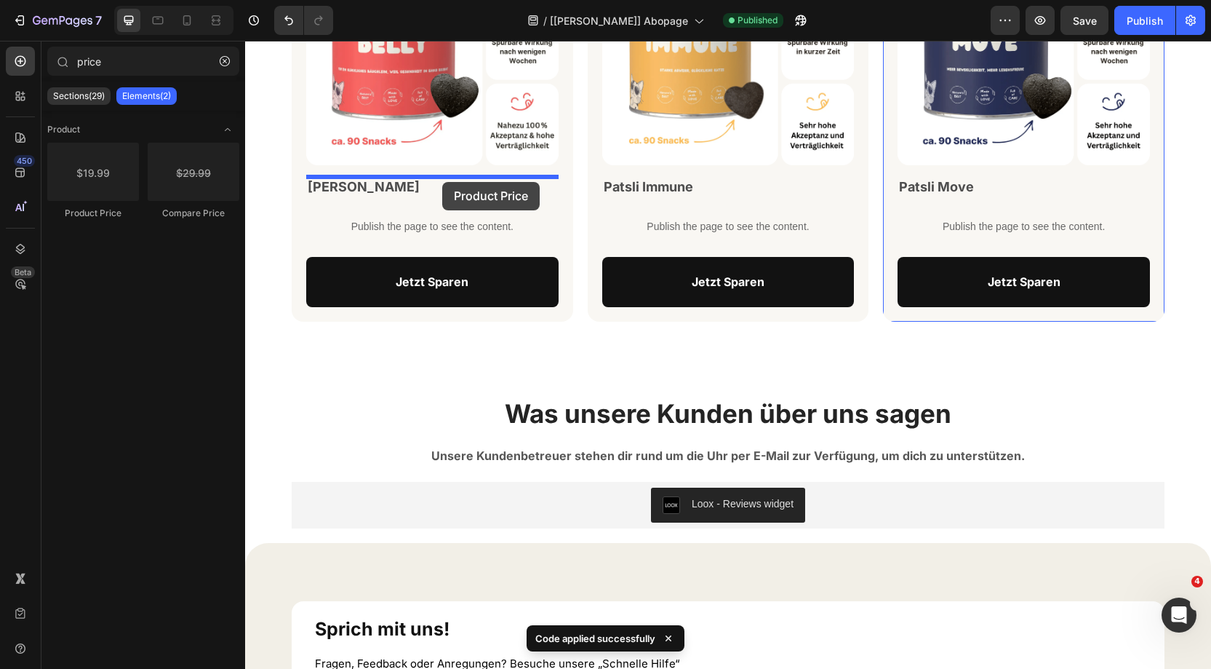
drag, startPoint x: 331, startPoint y: 211, endPoint x: 443, endPoint y: 182, distance: 115.7
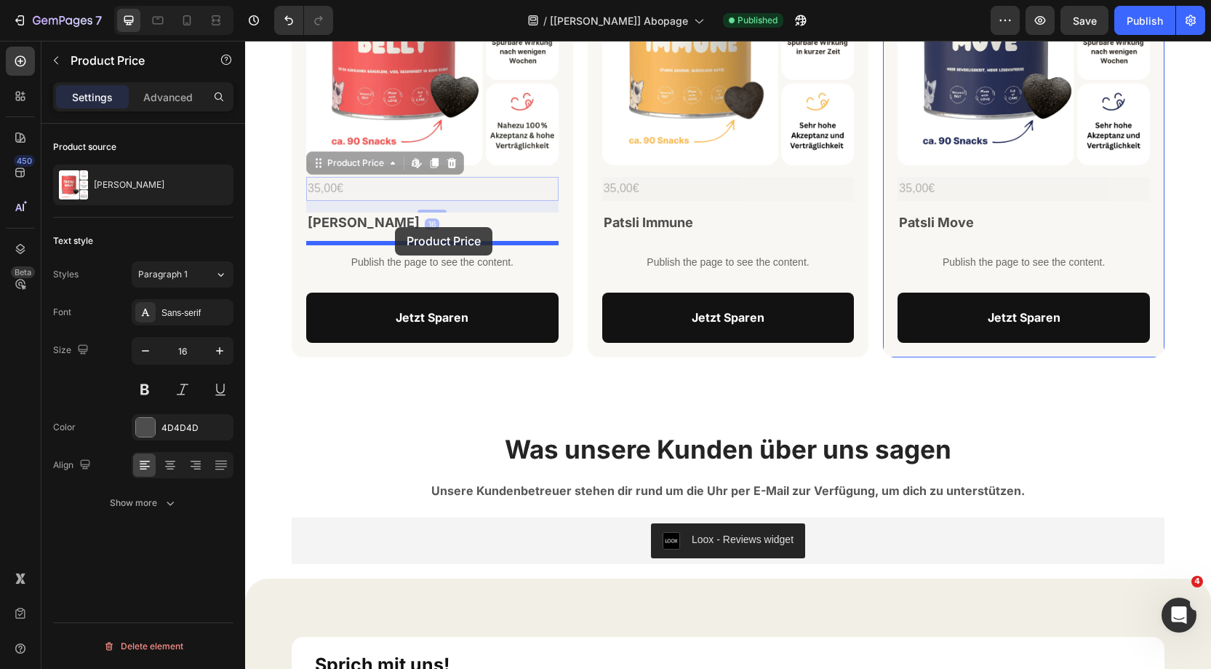
drag, startPoint x: 375, startPoint y: 162, endPoint x: 395, endPoint y: 223, distance: 64.4
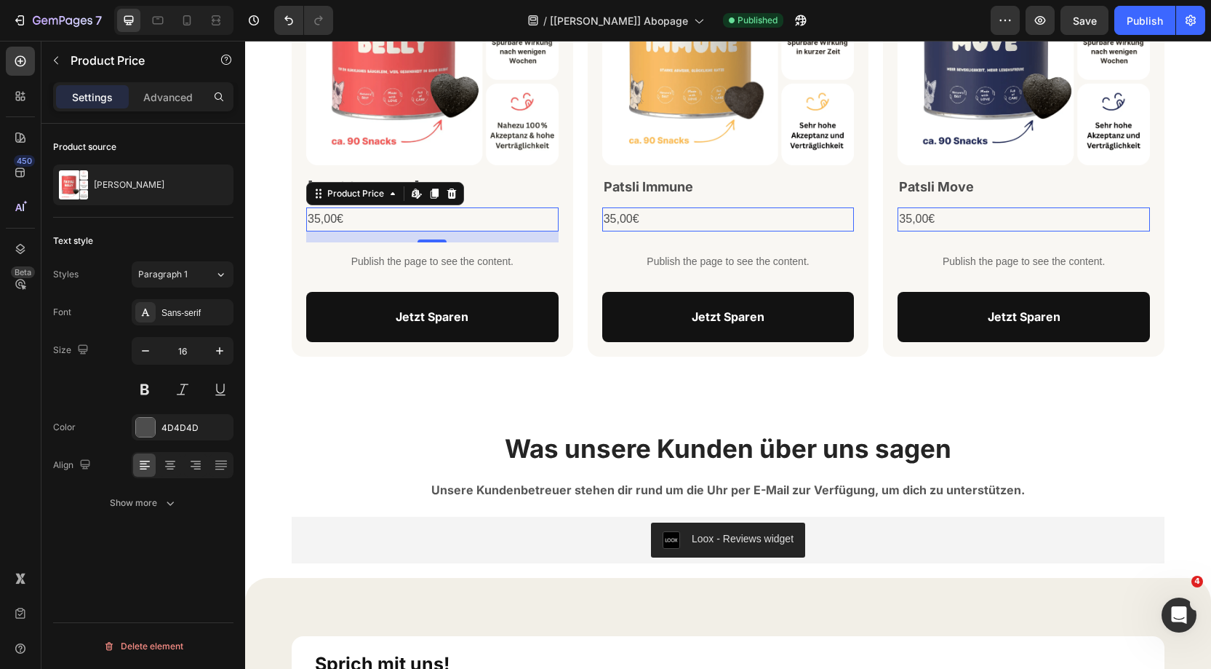
drag, startPoint x: 21, startPoint y: 55, endPoint x: 84, endPoint y: 56, distance: 62.6
click at [31, 55] on div at bounding box center [20, 61] width 29 height 29
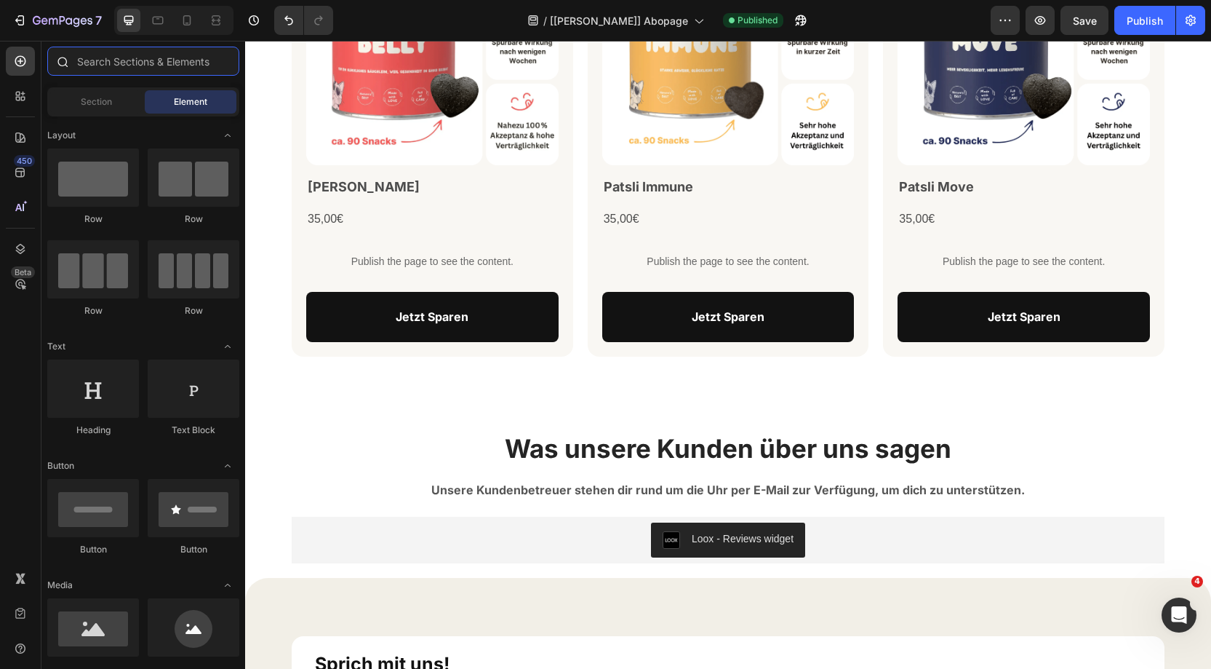
click at [94, 57] on input "text" at bounding box center [143, 61] width 192 height 29
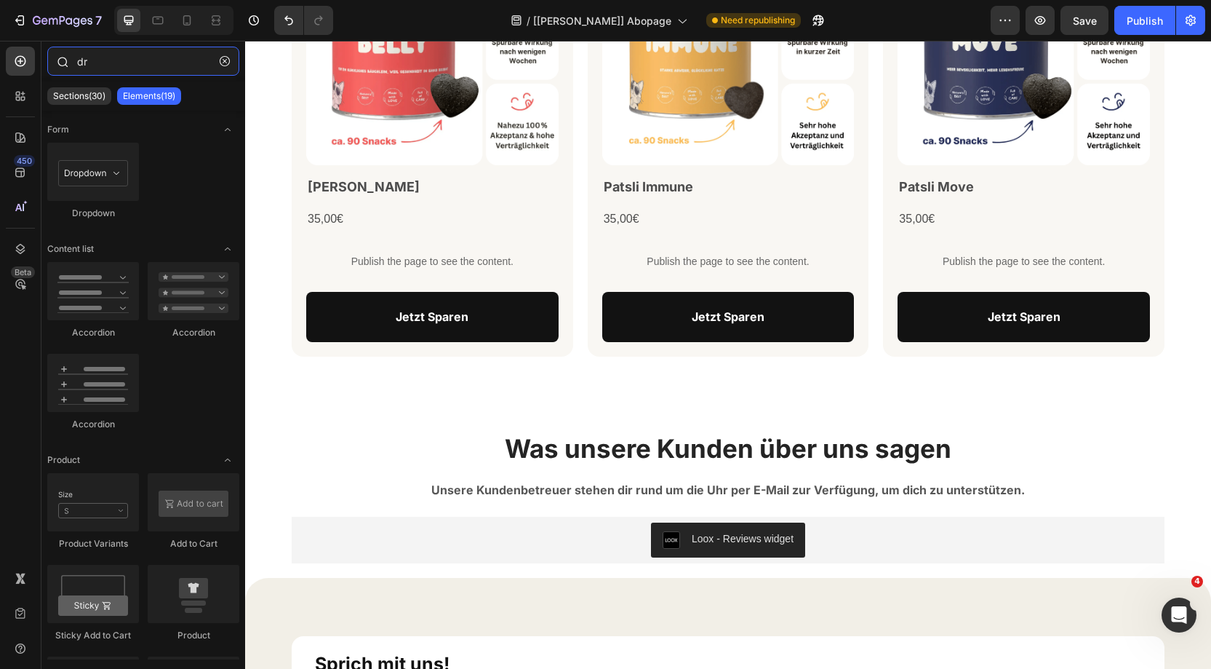
type input "d"
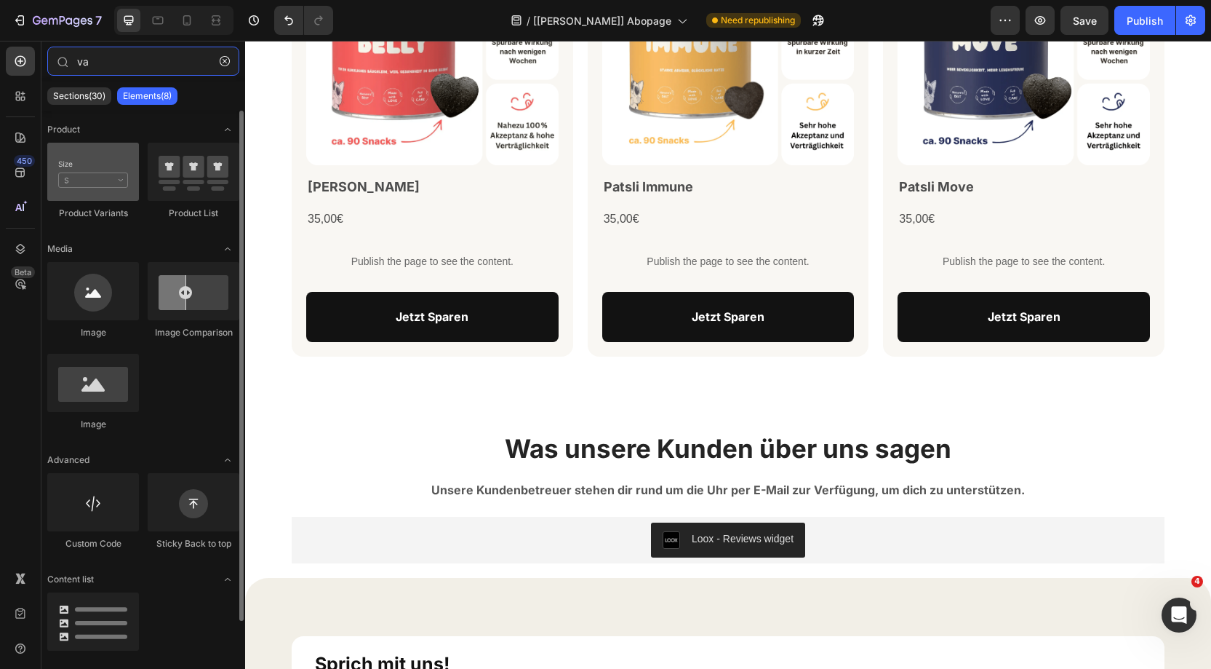
type input "va"
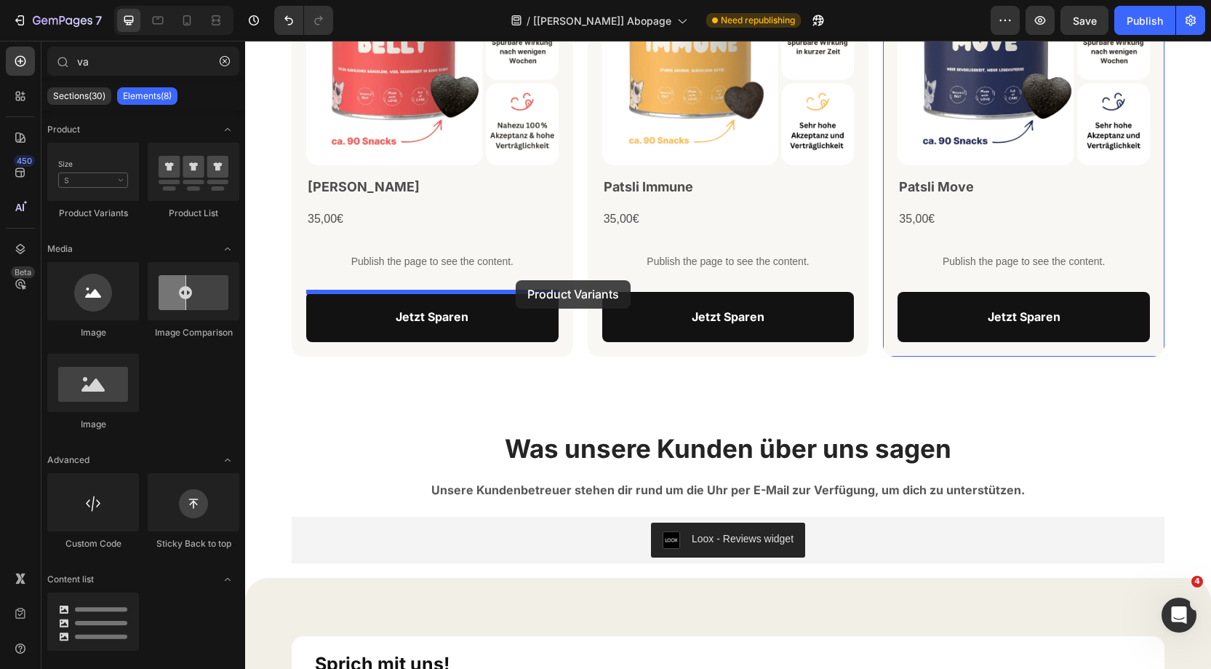
scroll to position [1045, 0]
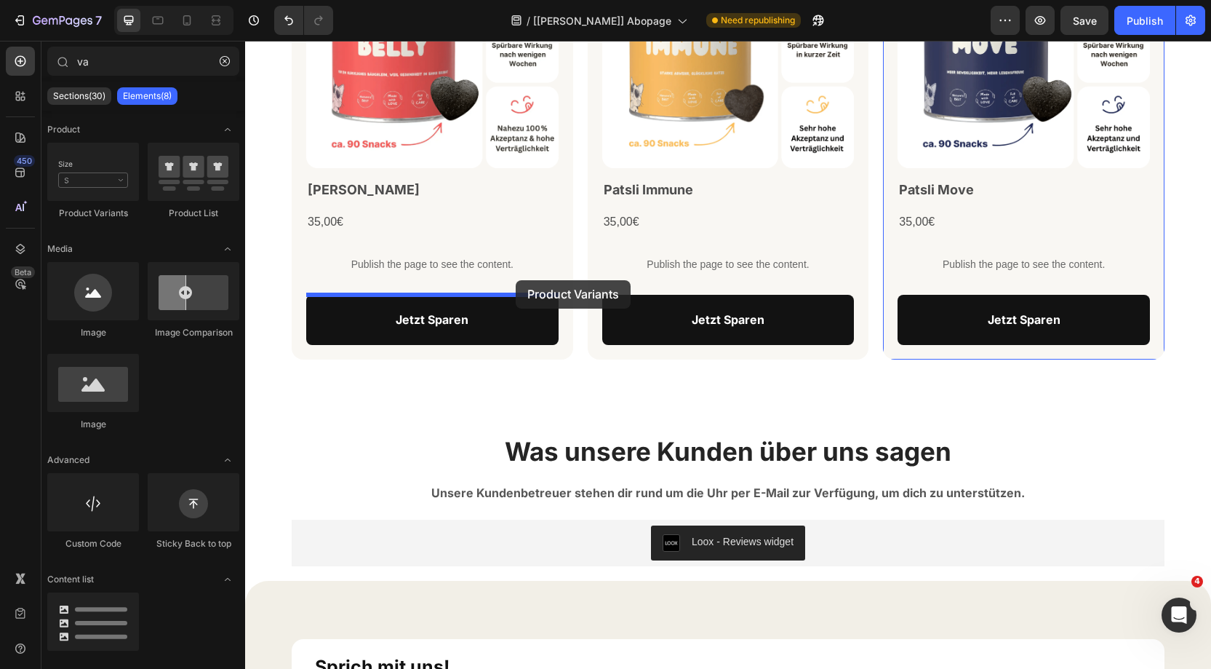
drag, startPoint x: 340, startPoint y: 217, endPoint x: 506, endPoint y: 277, distance: 176.5
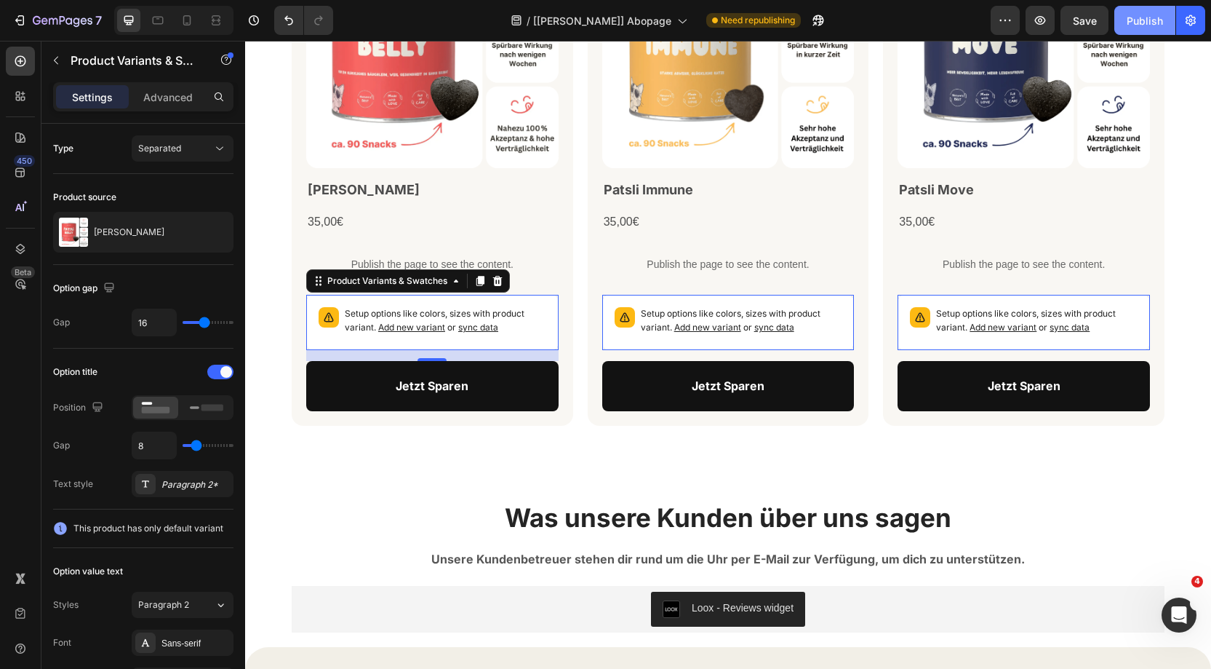
click at [1136, 17] on div "Publish" at bounding box center [1145, 20] width 36 height 15
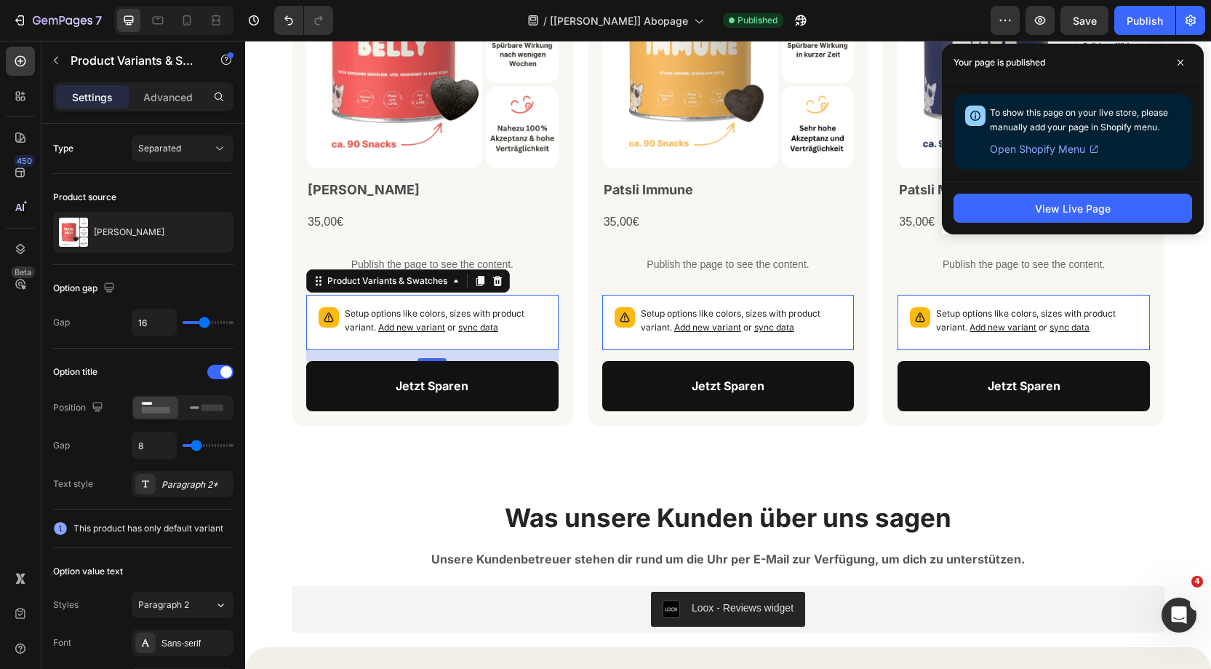
drag, startPoint x: 498, startPoint y: 279, endPoint x: 490, endPoint y: 276, distance: 7.8
click at [498, 279] on icon at bounding box center [497, 281] width 9 height 10
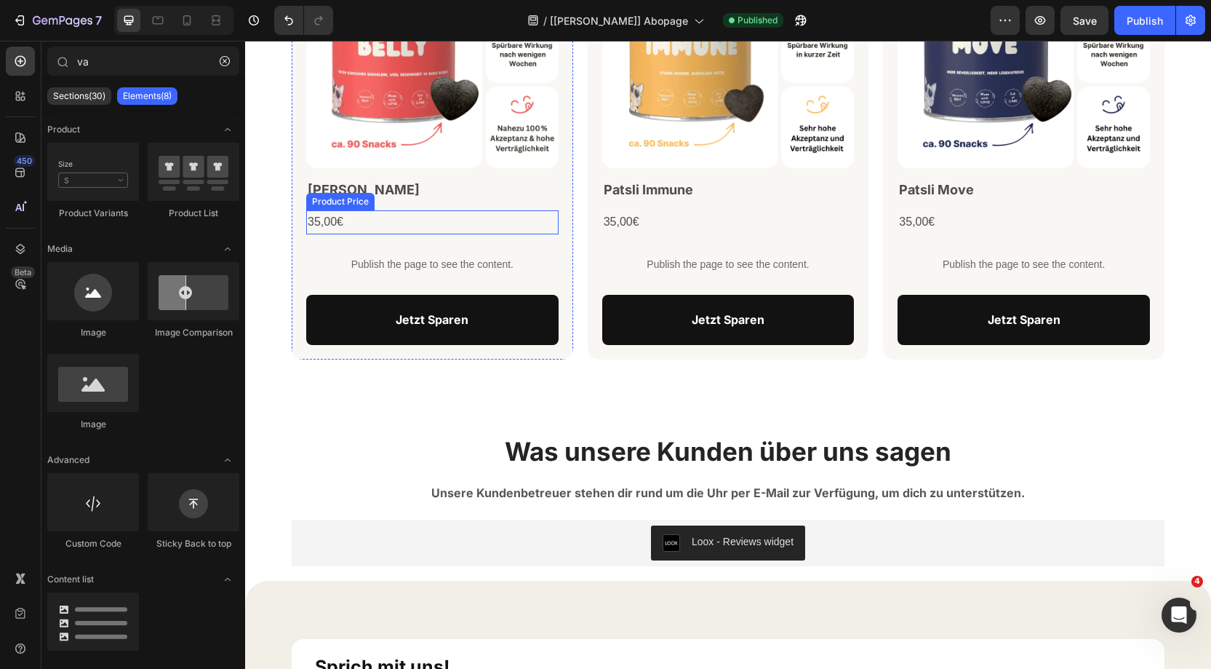
click at [354, 220] on div "35,00€" at bounding box center [432, 222] width 252 height 24
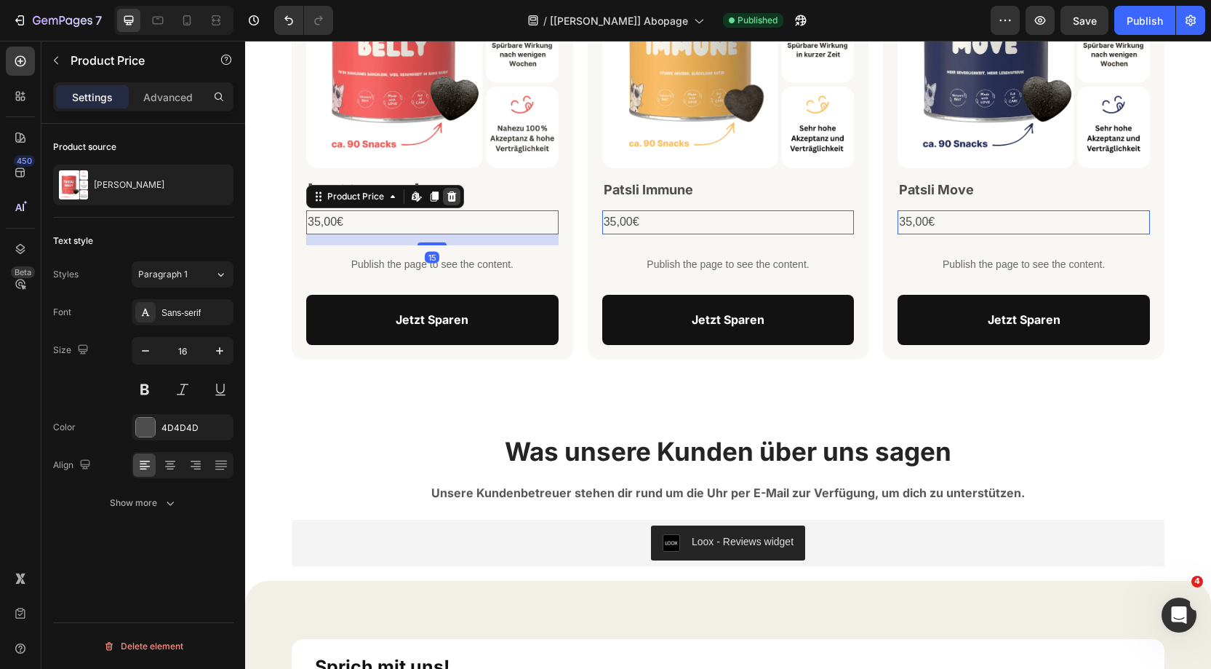
click at [455, 197] on icon at bounding box center [452, 197] width 12 height 12
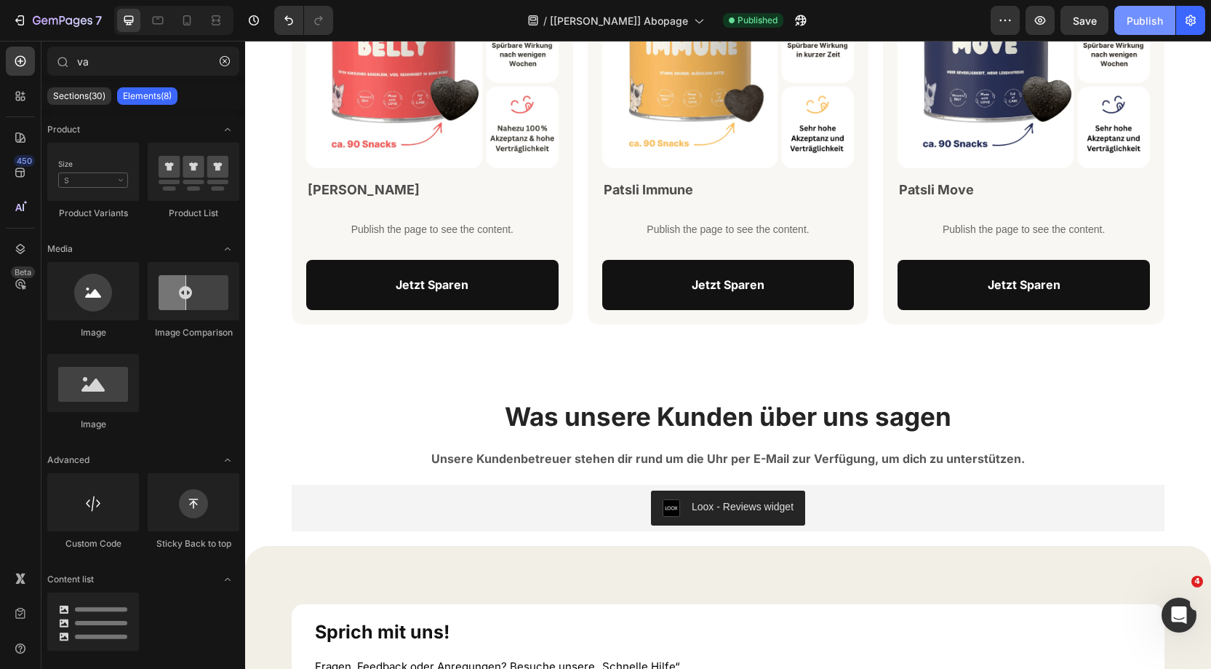
drag, startPoint x: 1144, startPoint y: 25, endPoint x: 1132, endPoint y: 28, distance: 12.9
click at [1145, 25] on div "Publish" at bounding box center [1145, 20] width 36 height 15
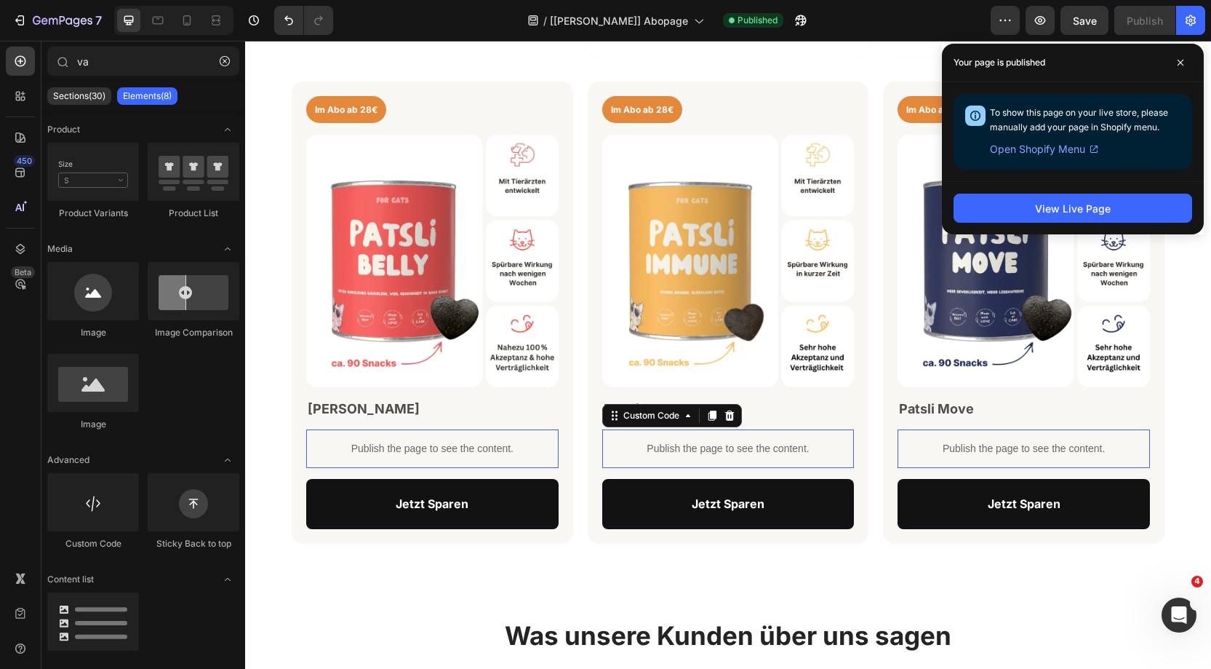
drag, startPoint x: 706, startPoint y: 459, endPoint x: 697, endPoint y: 450, distance: 12.3
click at [706, 459] on div "Publish the page to see the content." at bounding box center [728, 448] width 252 height 39
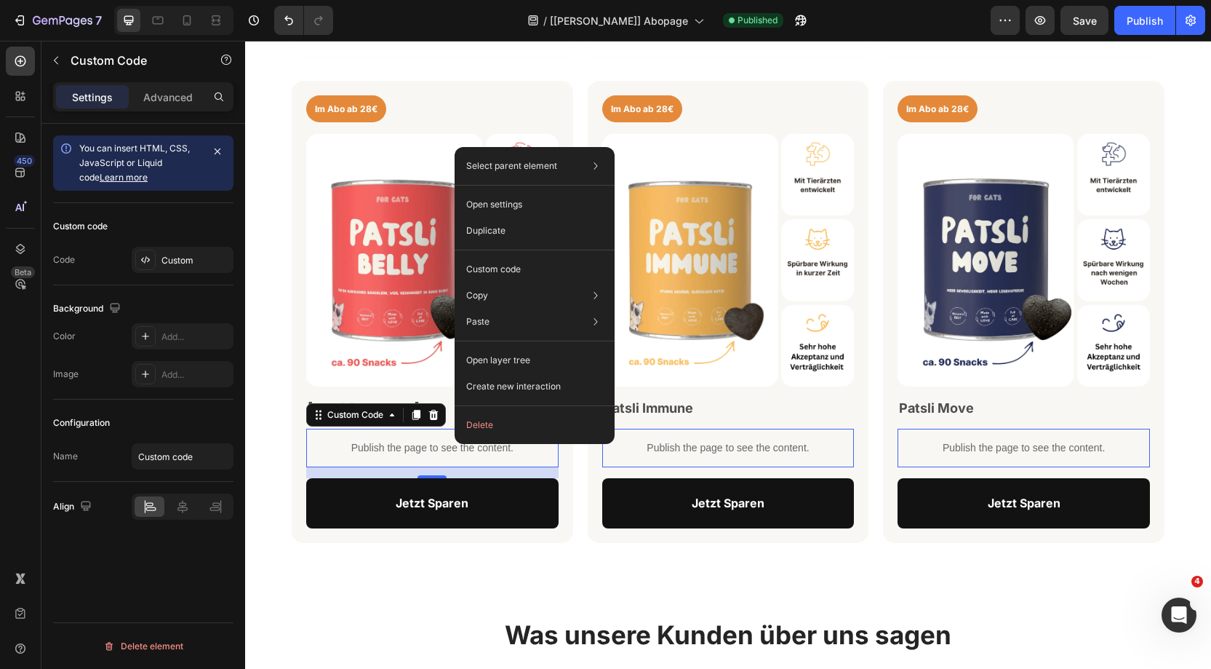
scroll to position [828, 0]
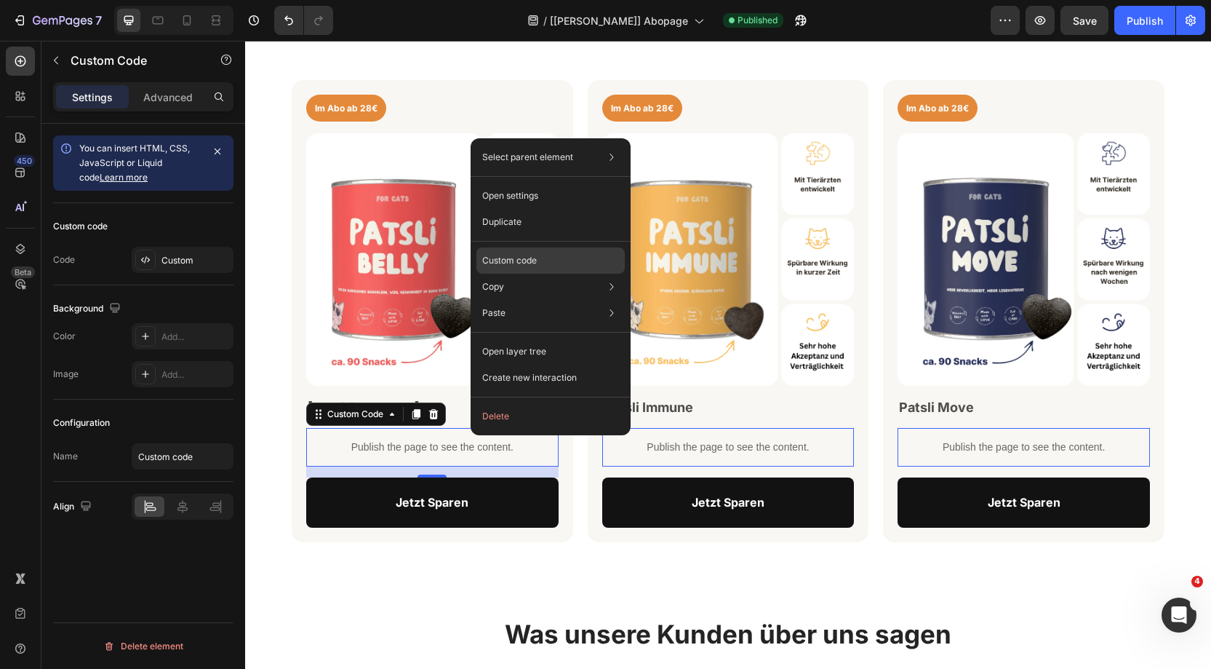
click at [518, 260] on p "Custom code" at bounding box center [509, 260] width 55 height 13
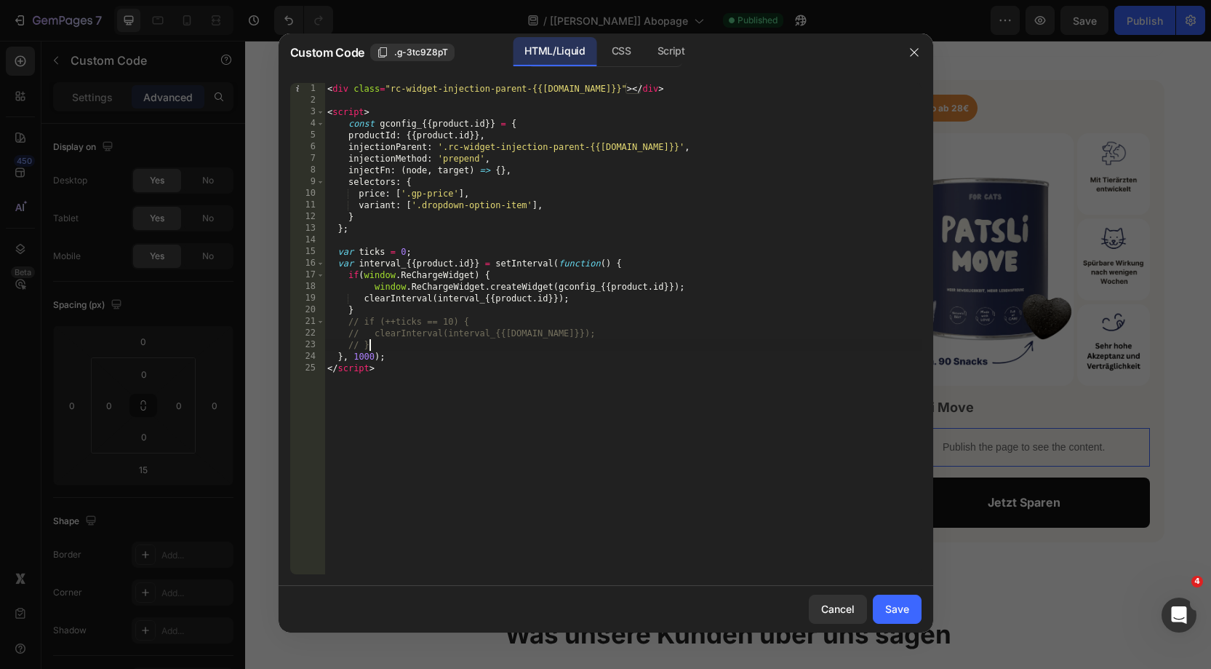
click at [382, 345] on div "< div class = "rc-widget-injection-parent-{{[DOMAIN_NAME]}}" > </ div > < scrip…" at bounding box center [622, 340] width 597 height 514
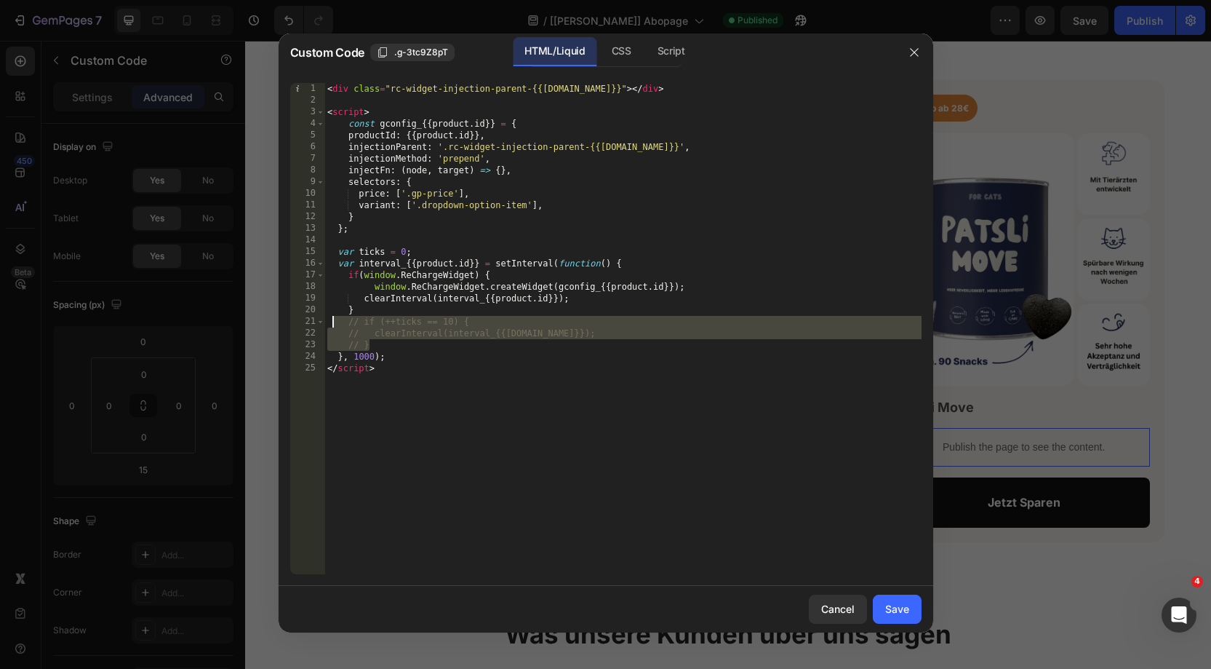
drag, startPoint x: 380, startPoint y: 345, endPoint x: 333, endPoint y: 322, distance: 52.1
click at [333, 322] on div "< div class = "rc-widget-injection-parent-{{[DOMAIN_NAME]}}" > </ div > < scrip…" at bounding box center [622, 340] width 597 height 514
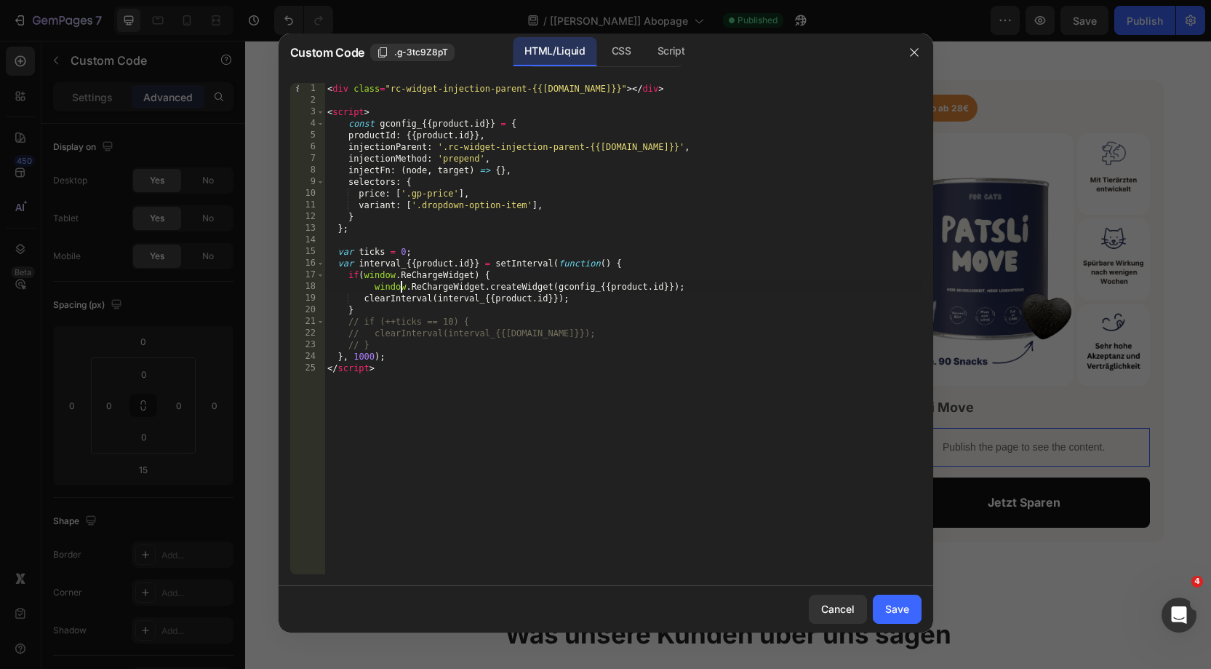
drag, startPoint x: 399, startPoint y: 292, endPoint x: 433, endPoint y: 292, distance: 33.5
click at [399, 292] on div "< div class = "rc-widget-injection-parent-{{[DOMAIN_NAME]}}" > </ div > < scrip…" at bounding box center [622, 340] width 597 height 514
click at [495, 274] on div "< div class = "rc-widget-injection-parent-{{[DOMAIN_NAME]}}" > </ div > < scrip…" at bounding box center [622, 340] width 597 height 514
type textarea "if(window.ReChargeWidget) {"
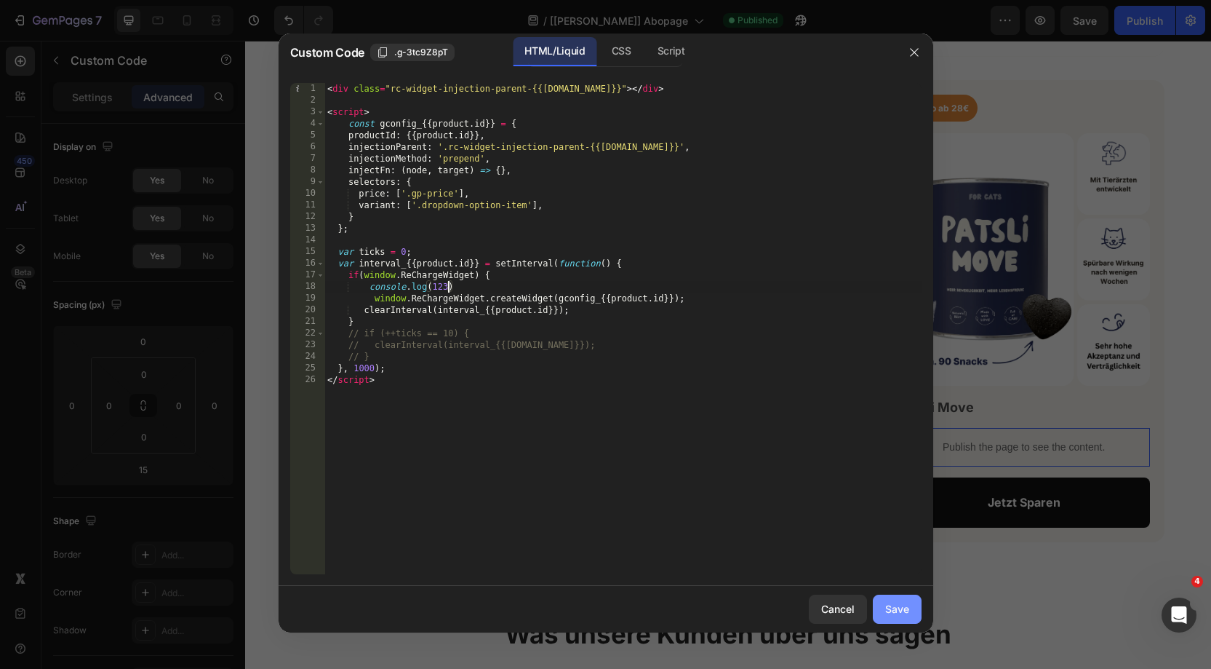
type textarea "console.log(123)"
click at [896, 605] on div "Save" at bounding box center [897, 608] width 24 height 15
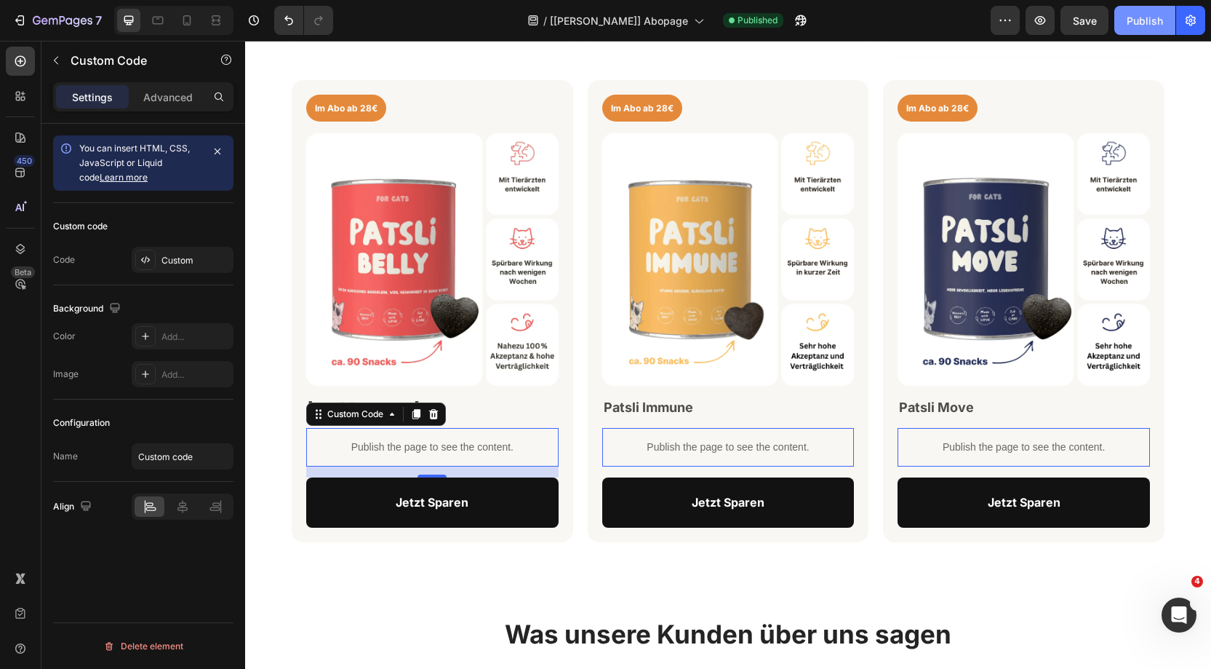
click at [1133, 31] on button "Publish" at bounding box center [1144, 20] width 61 height 29
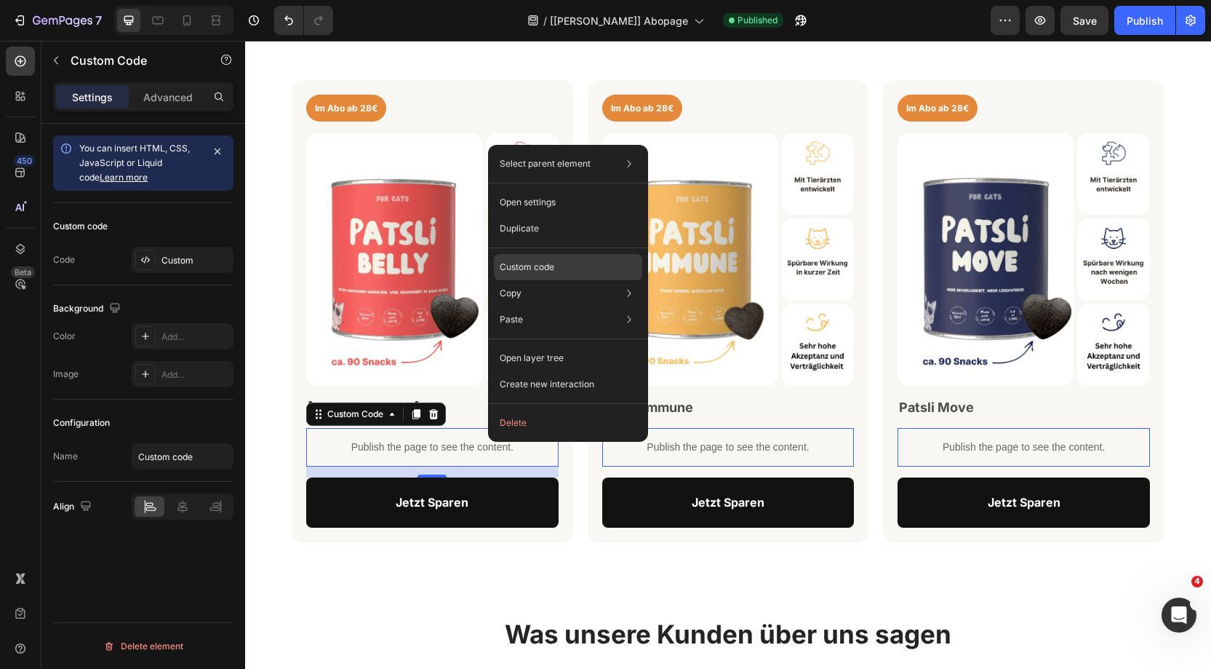
click at [518, 267] on p "Custom code" at bounding box center [527, 266] width 55 height 13
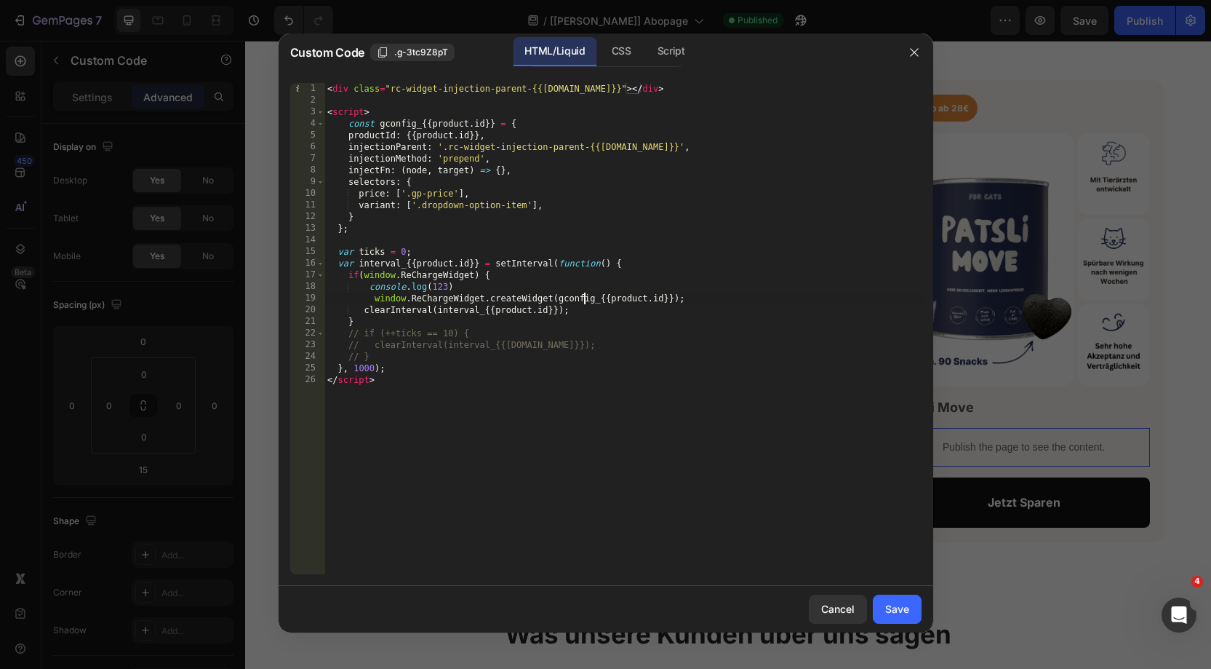
click at [585, 298] on div "< div class = "rc-widget-injection-parent-{{[DOMAIN_NAME]}}" > </ div > < scrip…" at bounding box center [622, 340] width 597 height 514
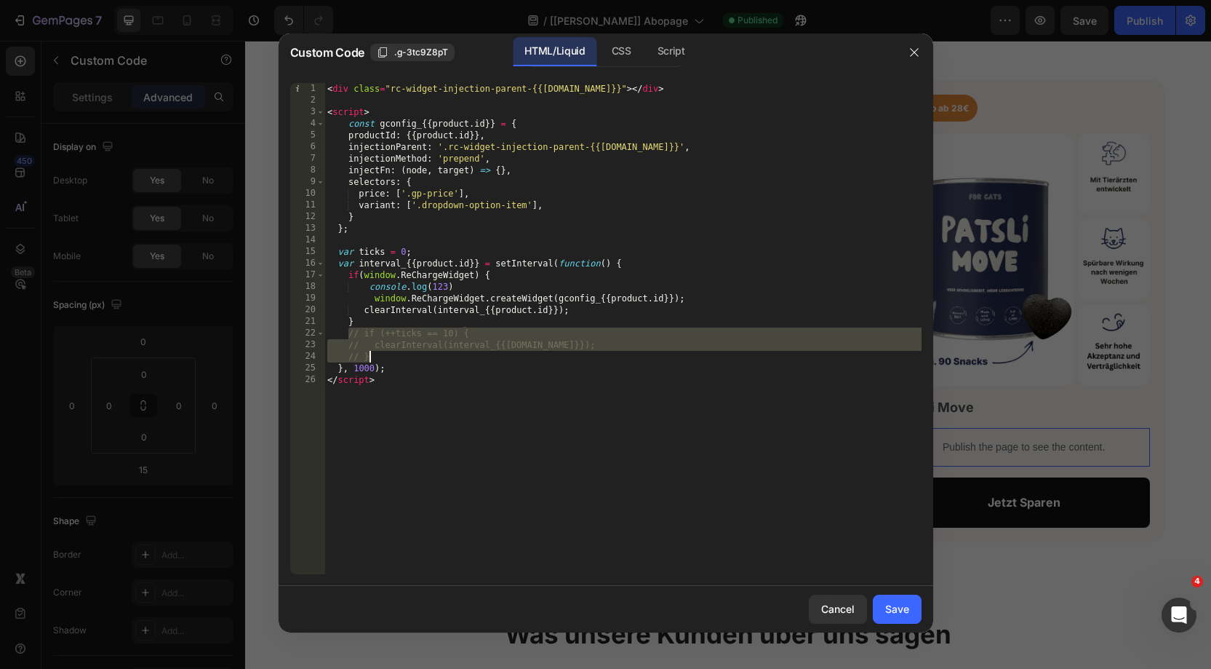
drag, startPoint x: 347, startPoint y: 333, endPoint x: 388, endPoint y: 354, distance: 45.9
click at [388, 354] on div "< div class = "rc-widget-injection-parent-{{[DOMAIN_NAME]}}" > </ div > < scrip…" at bounding box center [622, 340] width 597 height 514
drag, startPoint x: 436, startPoint y: 334, endPoint x: 474, endPoint y: 337, distance: 37.2
click at [439, 334] on div "< div class = "rc-widget-injection-parent-{{[DOMAIN_NAME]}}" > </ div > < scrip…" at bounding box center [622, 340] width 597 height 514
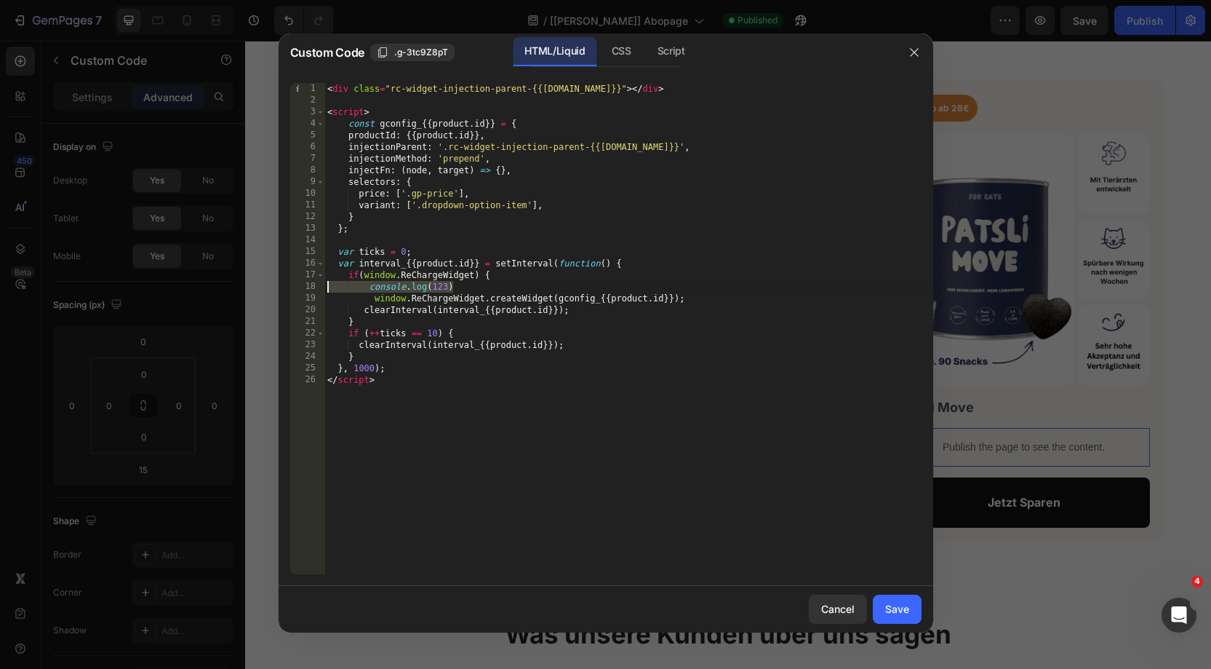
drag, startPoint x: 463, startPoint y: 285, endPoint x: 302, endPoint y: 284, distance: 160.8
click at [302, 284] on div "if (++ticks == 10) { 1 2 3 4 5 6 7 8 9 10 11 12 13 14 15 16 17 18 19 20 21 22 2…" at bounding box center [605, 328] width 631 height 491
type textarea "console.log(123)"
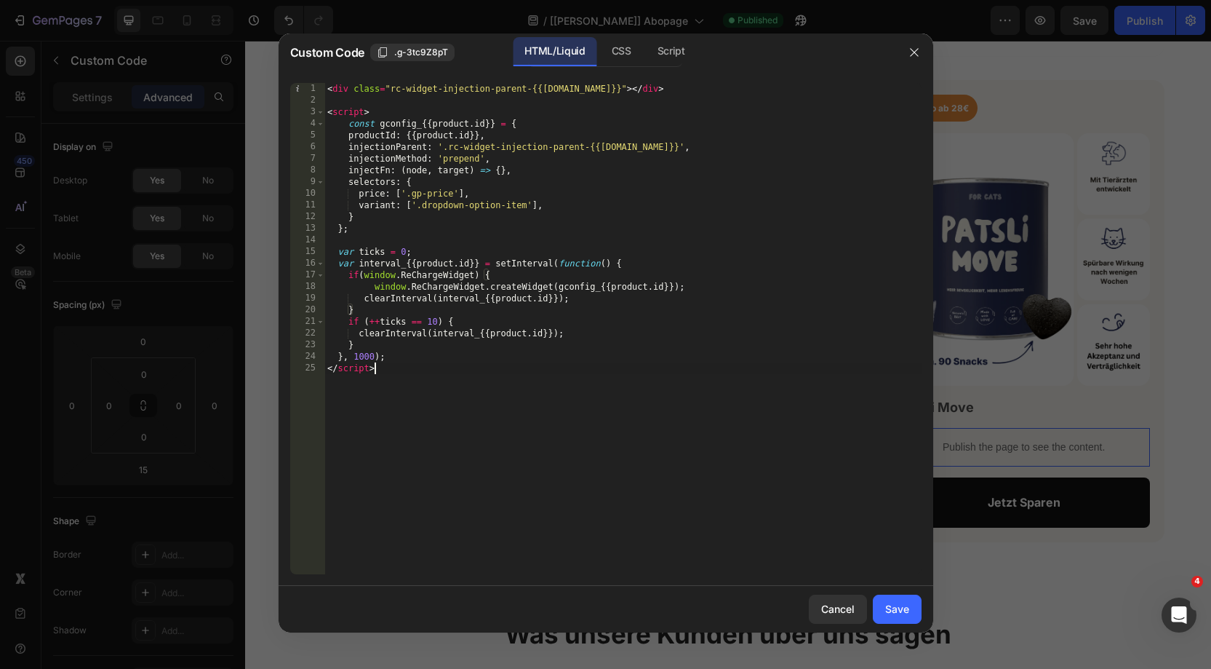
drag, startPoint x: 556, startPoint y: 382, endPoint x: 686, endPoint y: 431, distance: 139.3
click at [557, 382] on div "< div class = "rc-widget-injection-parent-{{[DOMAIN_NAME]}}" > </ div > < scrip…" at bounding box center [622, 340] width 597 height 514
type textarea "</script>"
click at [901, 605] on div "Save" at bounding box center [897, 608] width 24 height 15
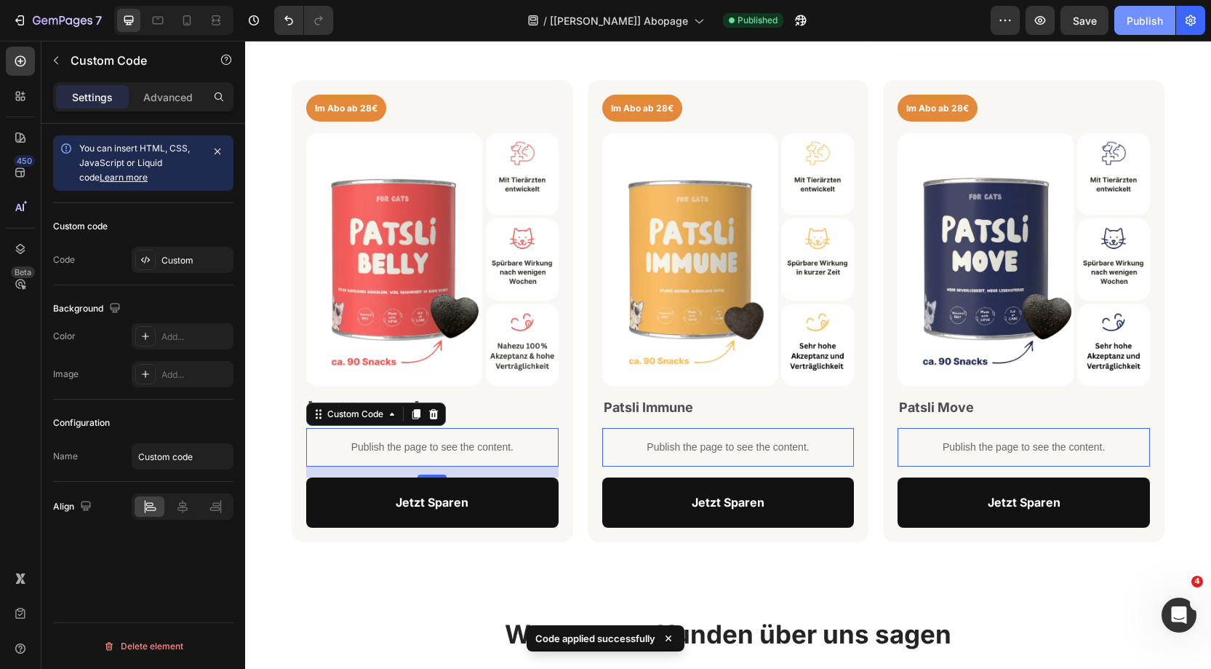
drag, startPoint x: 1128, startPoint y: 29, endPoint x: 881, endPoint y: 8, distance: 248.2
click at [1128, 29] on button "Publish" at bounding box center [1144, 20] width 61 height 29
drag, startPoint x: 458, startPoint y: 450, endPoint x: 461, endPoint y: 436, distance: 14.3
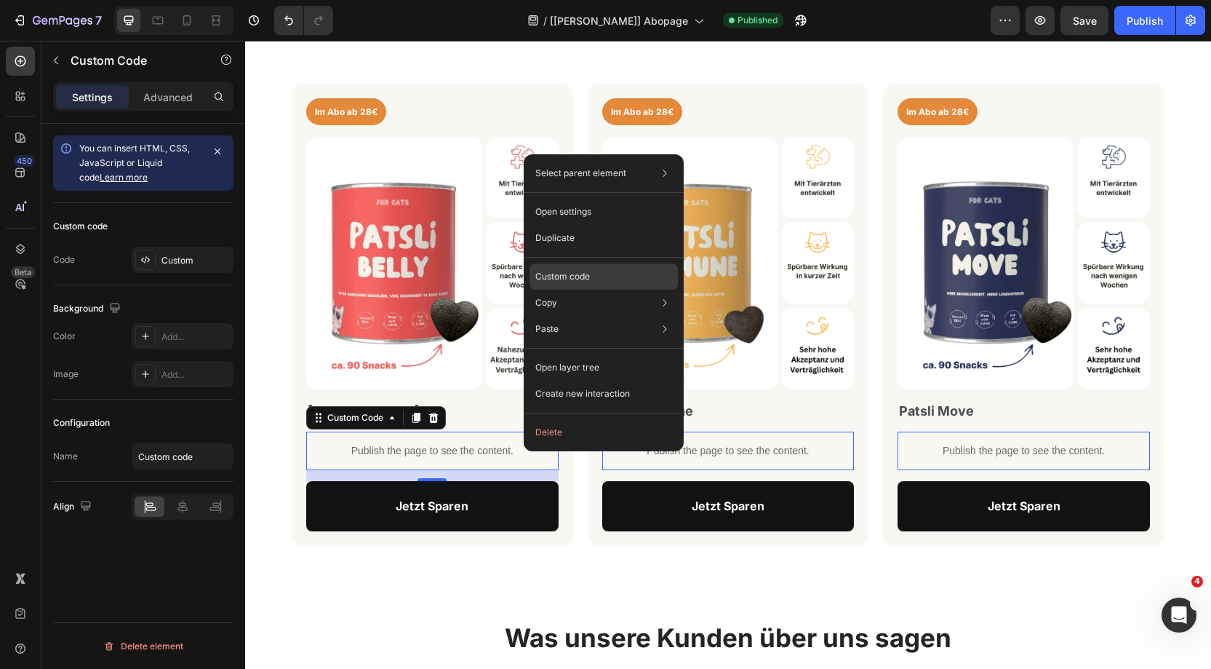
click at [562, 278] on p "Custom code" at bounding box center [562, 276] width 55 height 13
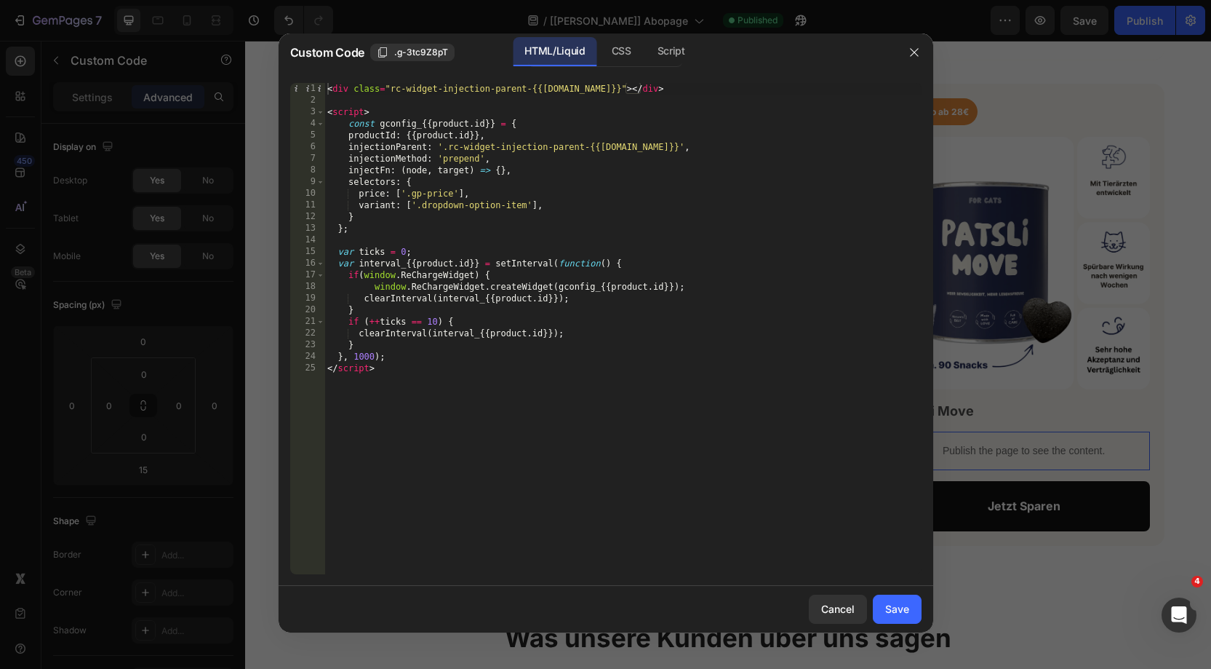
drag, startPoint x: 909, startPoint y: 50, endPoint x: 900, endPoint y: 2, distance: 48.8
click at [909, 49] on icon "button" at bounding box center [915, 53] width 12 height 12
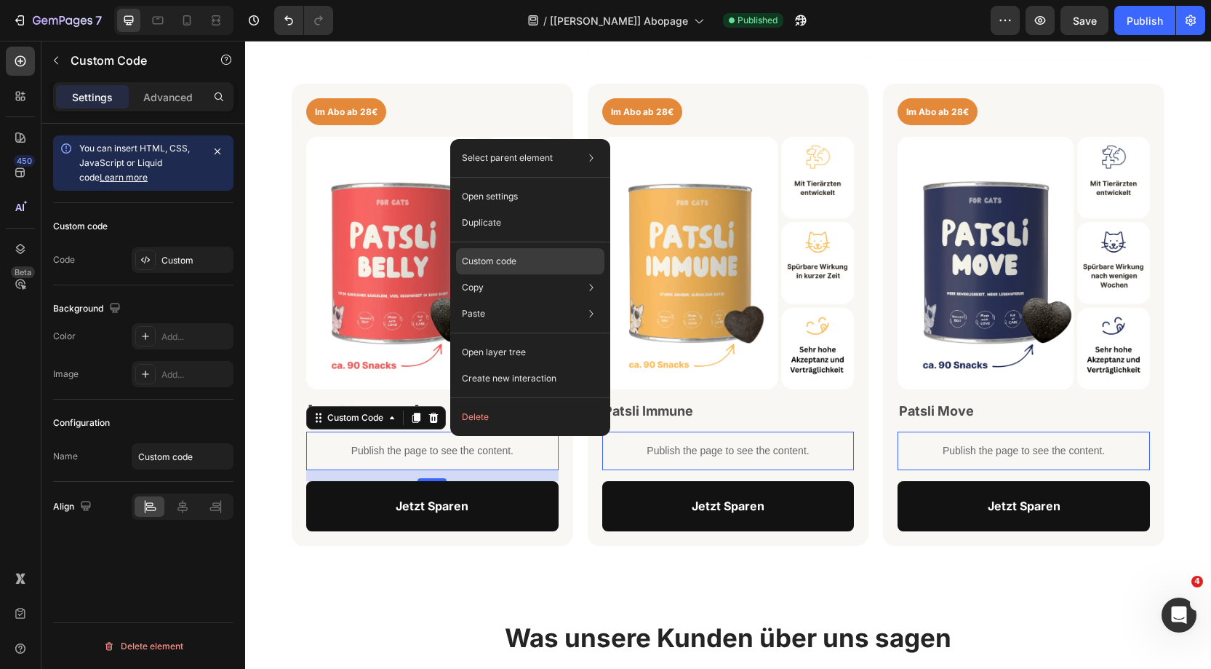
click at [486, 260] on p "Custom code" at bounding box center [489, 261] width 55 height 13
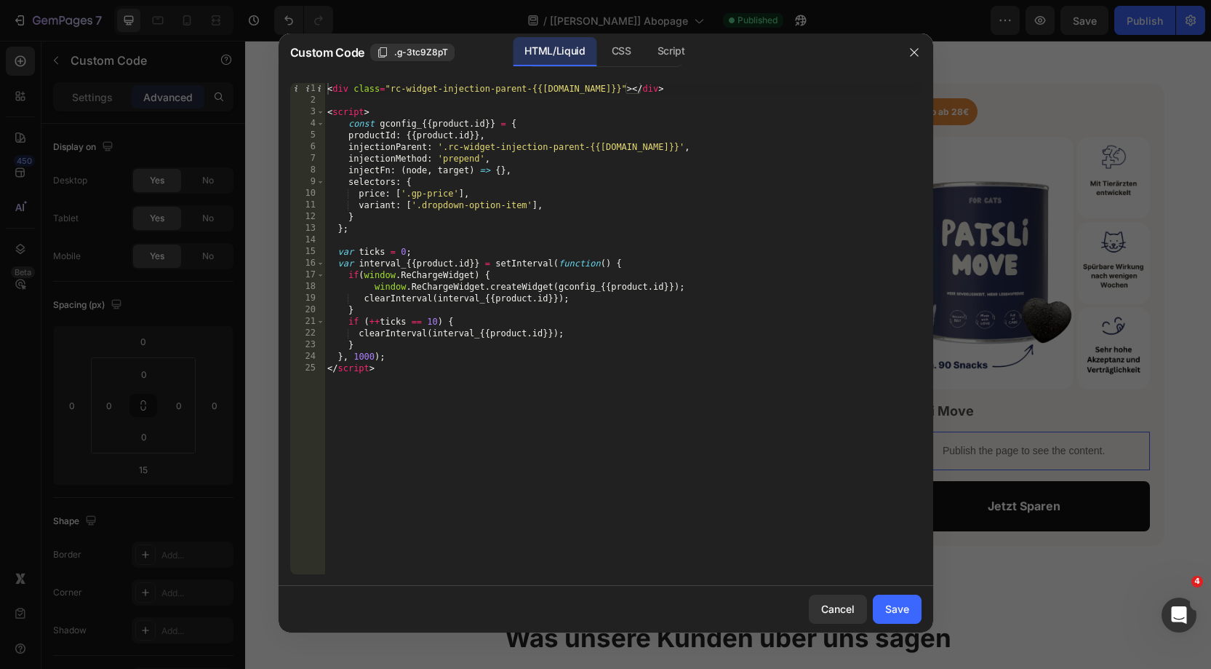
drag, startPoint x: 912, startPoint y: 50, endPoint x: 904, endPoint y: 5, distance: 45.9
click at [912, 49] on icon "button" at bounding box center [915, 53] width 12 height 12
